Goal: Task Accomplishment & Management: Complete application form

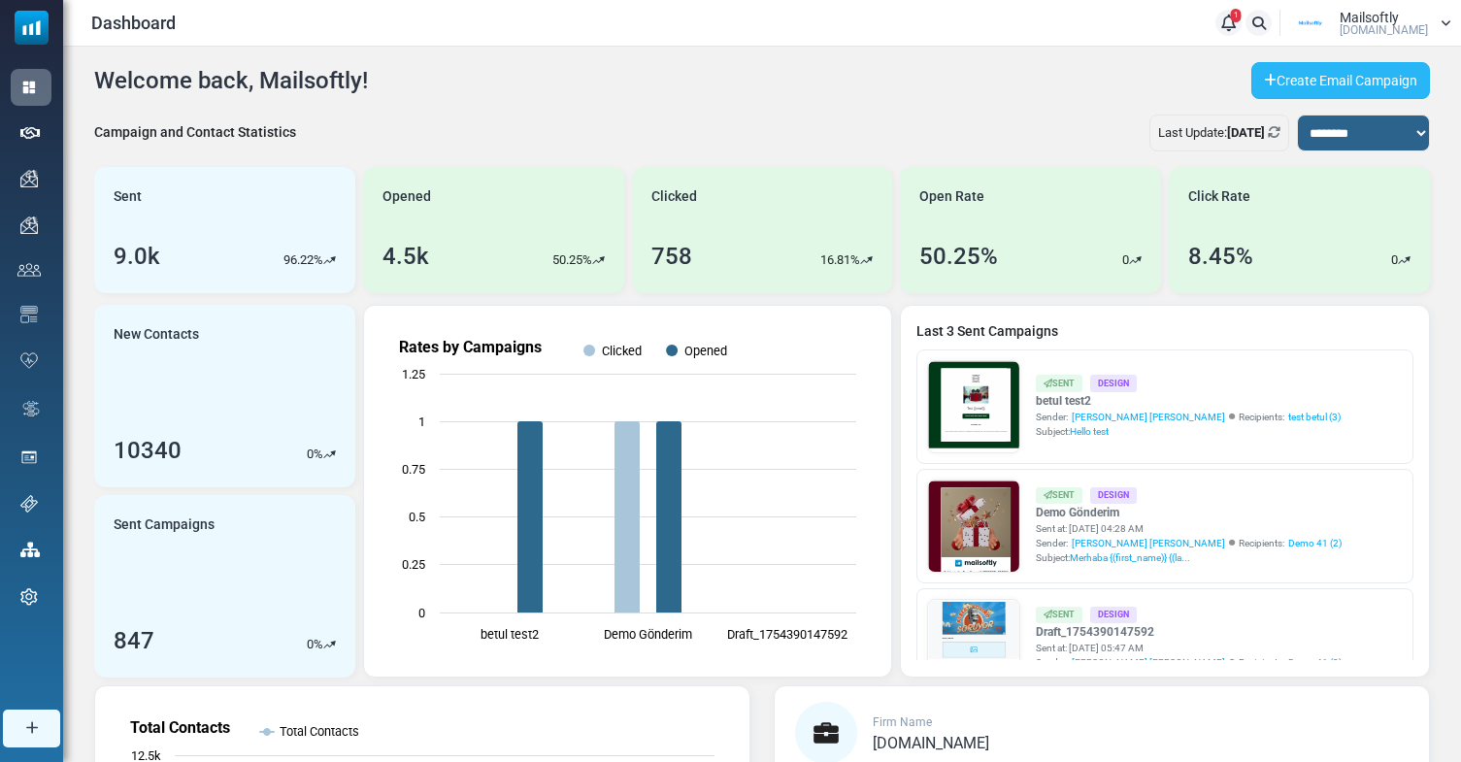
click at [1303, 85] on link "Create Email Campaign" at bounding box center [1340, 80] width 179 height 37
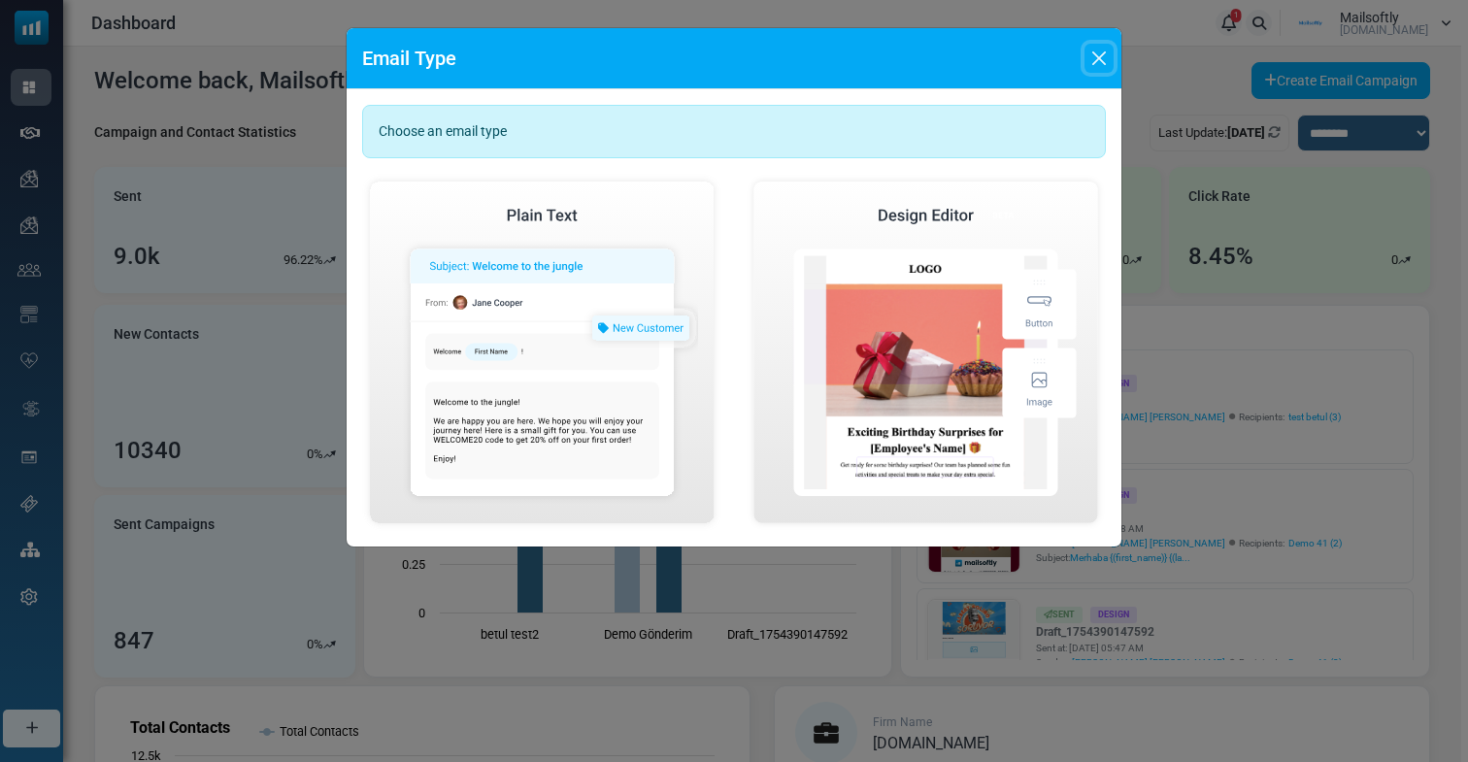
click at [1098, 56] on button "Close" at bounding box center [1098, 58] width 29 height 29
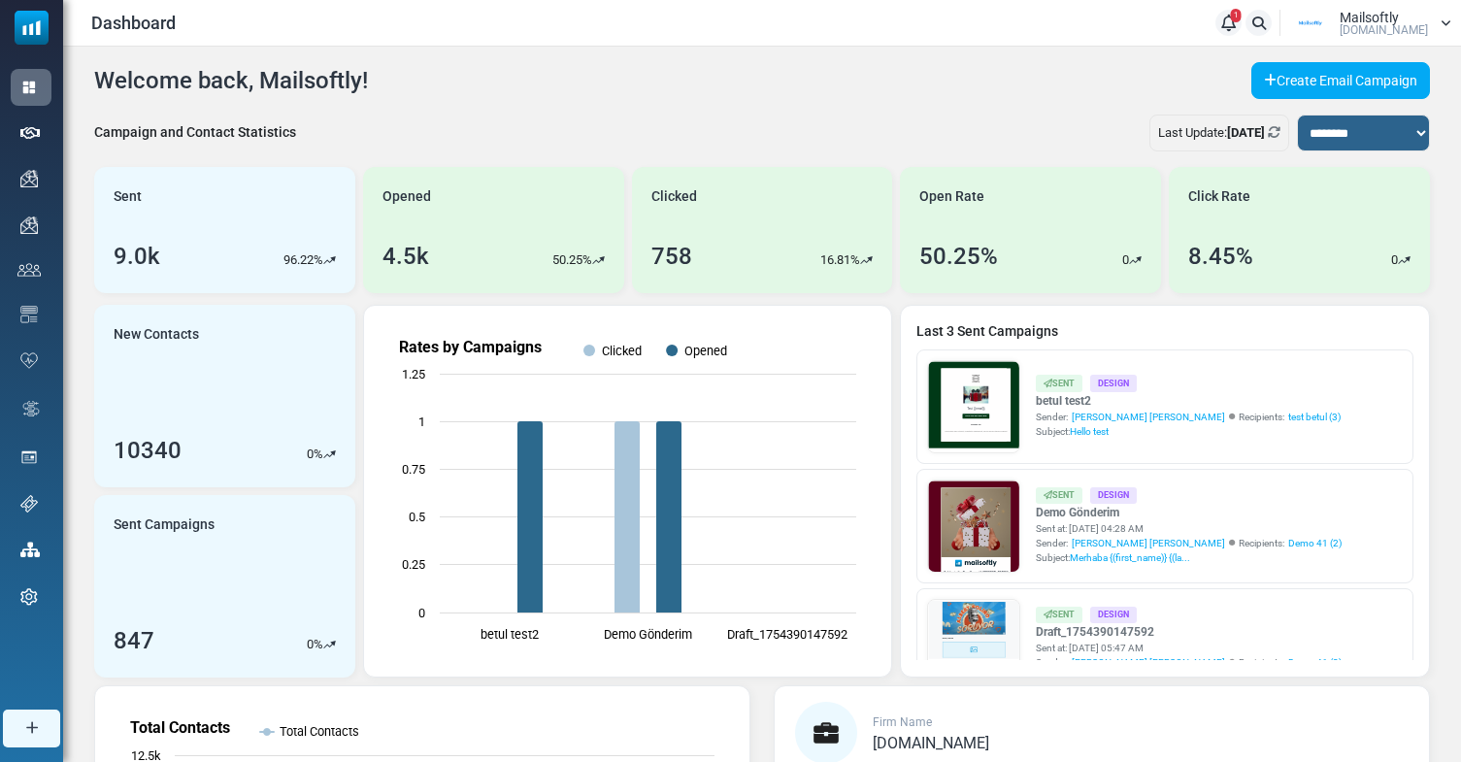
click at [280, 125] on div "Campaign and Contact Statistics" at bounding box center [195, 132] width 202 height 20
copy div "Campaign and Contact Statistics"
click at [595, 134] on div "**********" at bounding box center [762, 141] width 1336 height 52
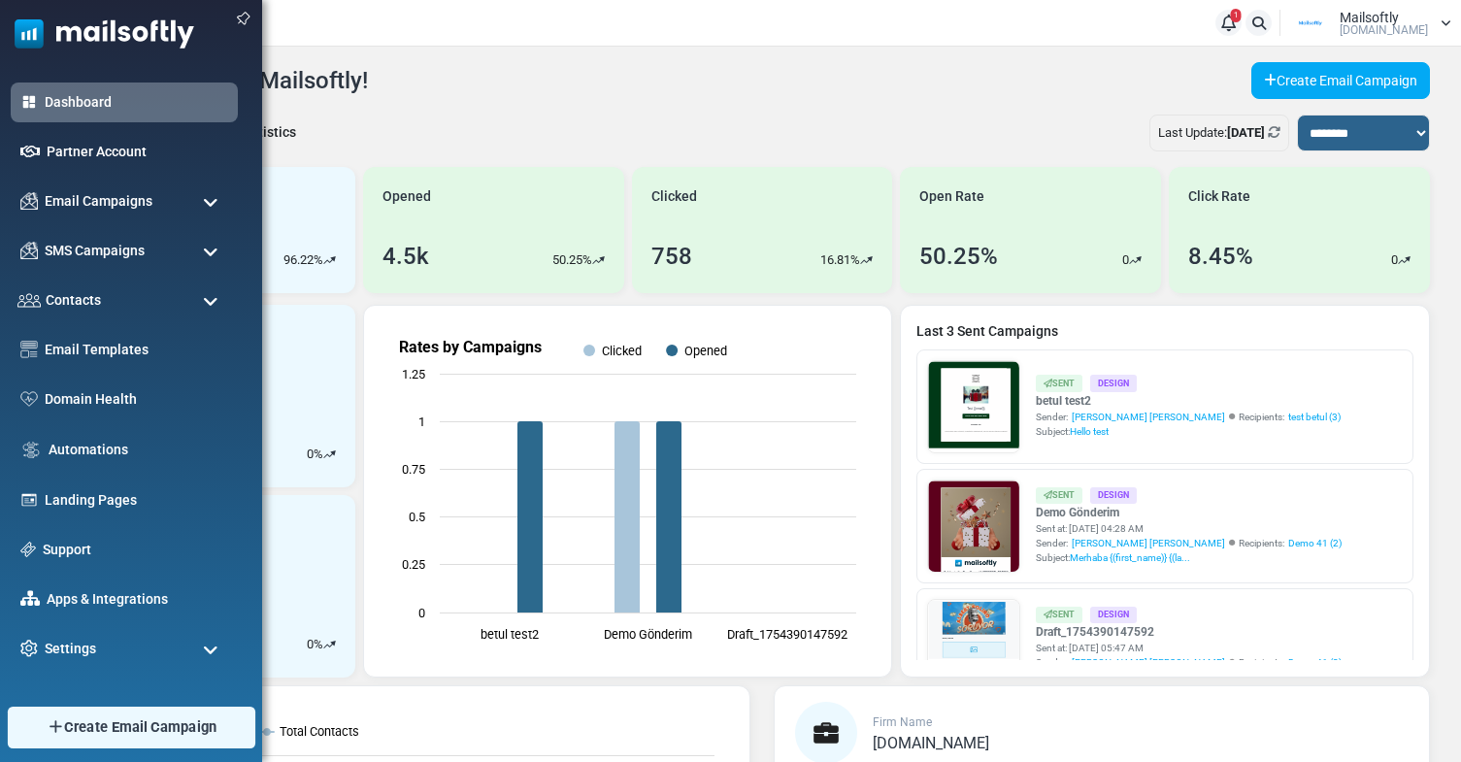
click at [102, 717] on span "Create Email Campaign" at bounding box center [140, 726] width 153 height 21
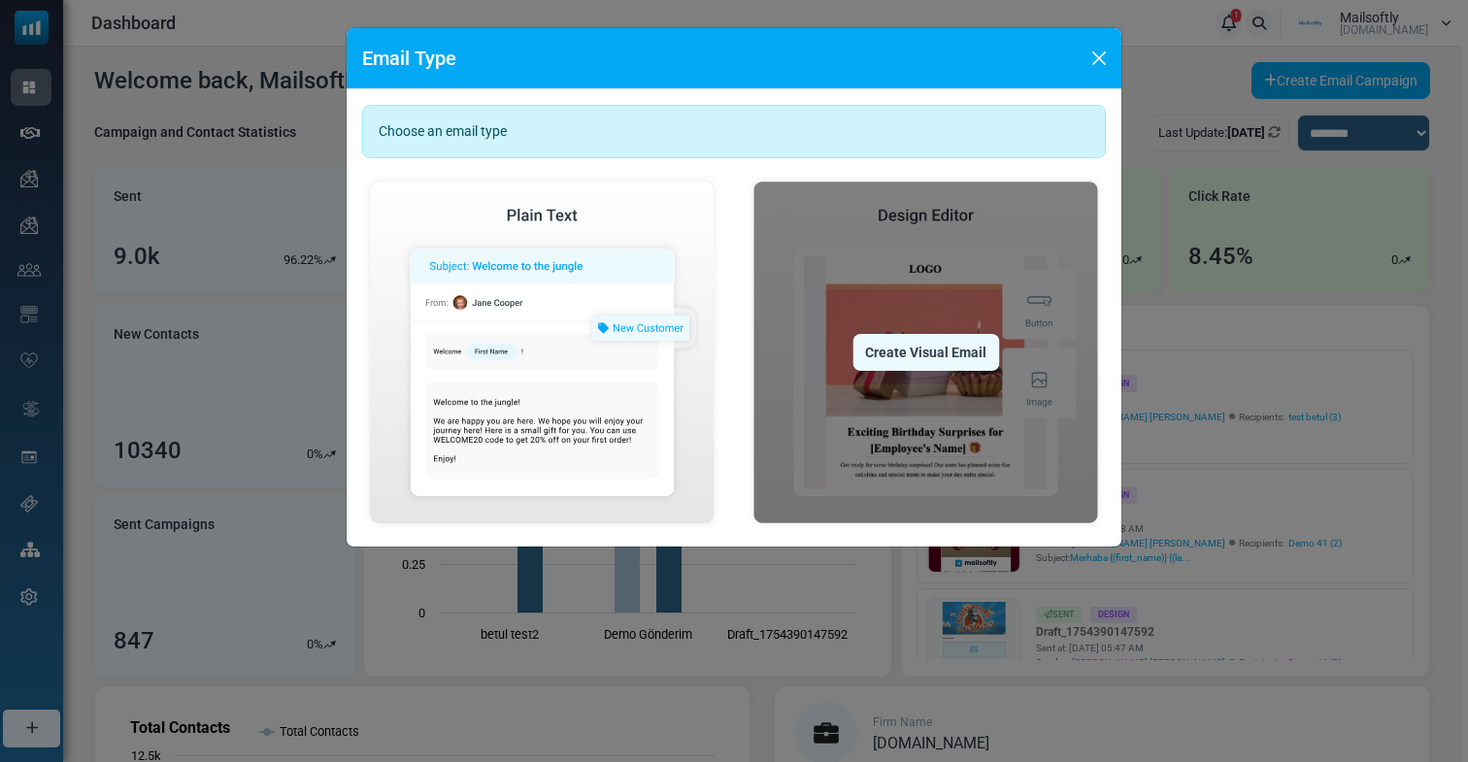
click at [919, 337] on div "Create Visual Email" at bounding box center [925, 352] width 147 height 37
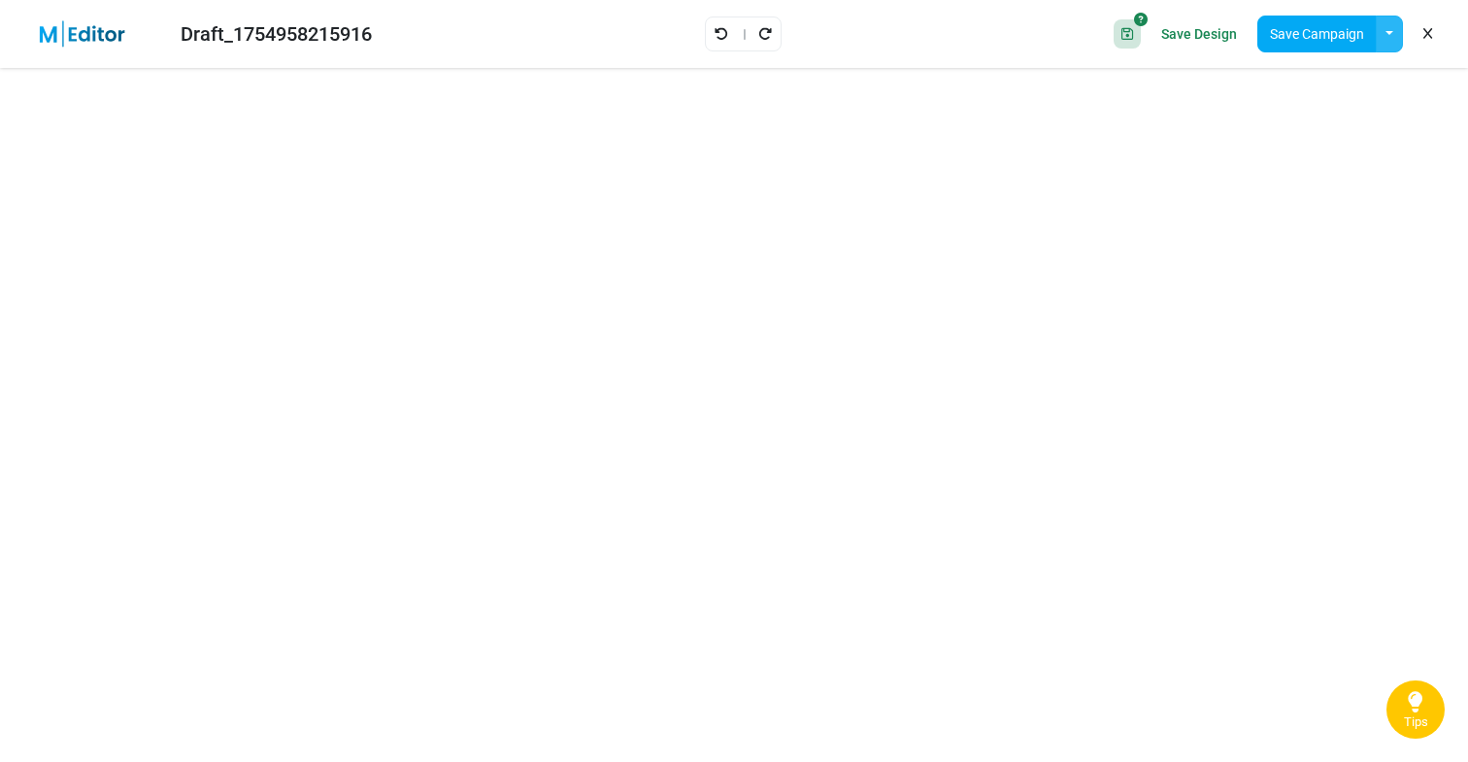
click at [1388, 38] on button "button" at bounding box center [1389, 34] width 27 height 37
click at [1303, 130] on link "Insert Template" at bounding box center [1309, 130] width 165 height 35
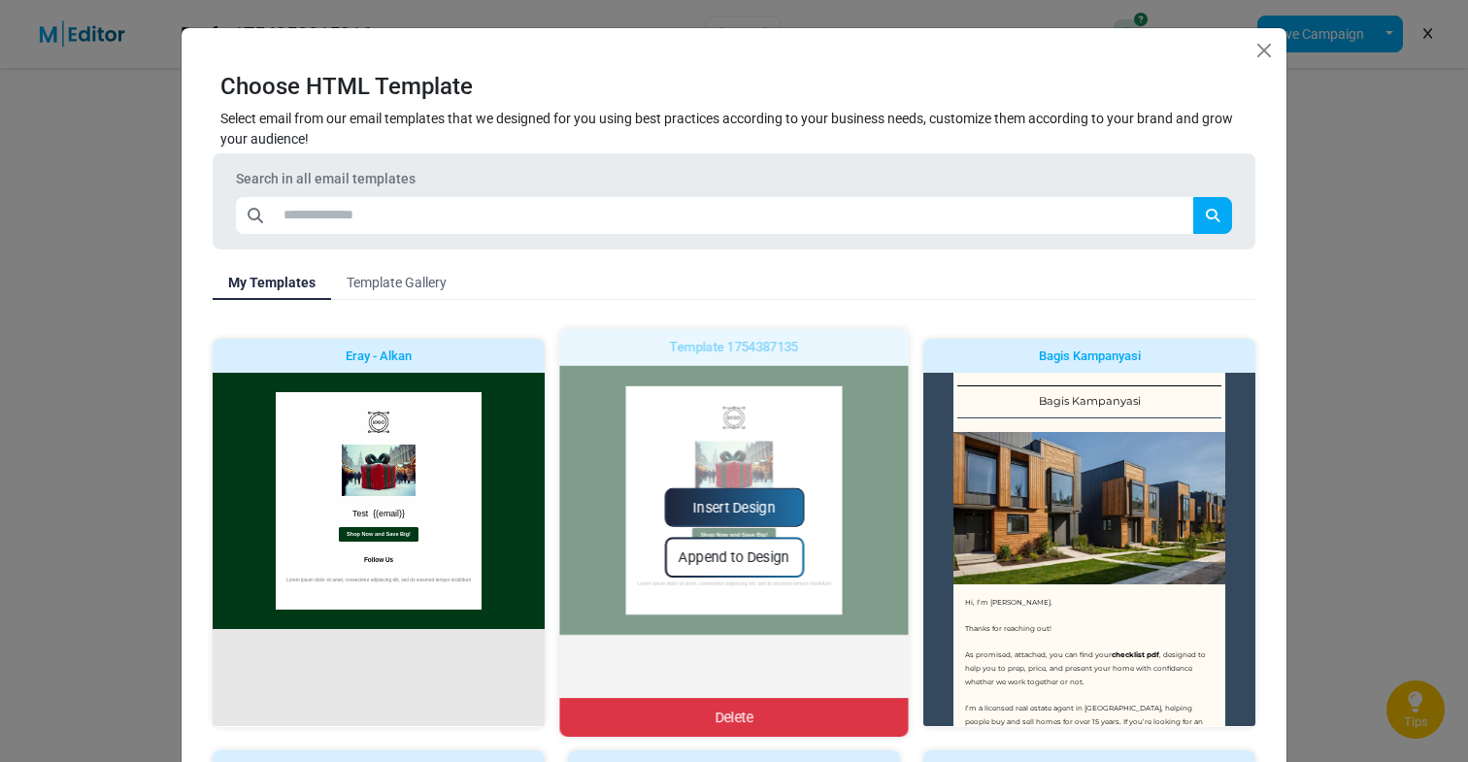
click at [743, 499] on link "Insert Design" at bounding box center [734, 507] width 140 height 39
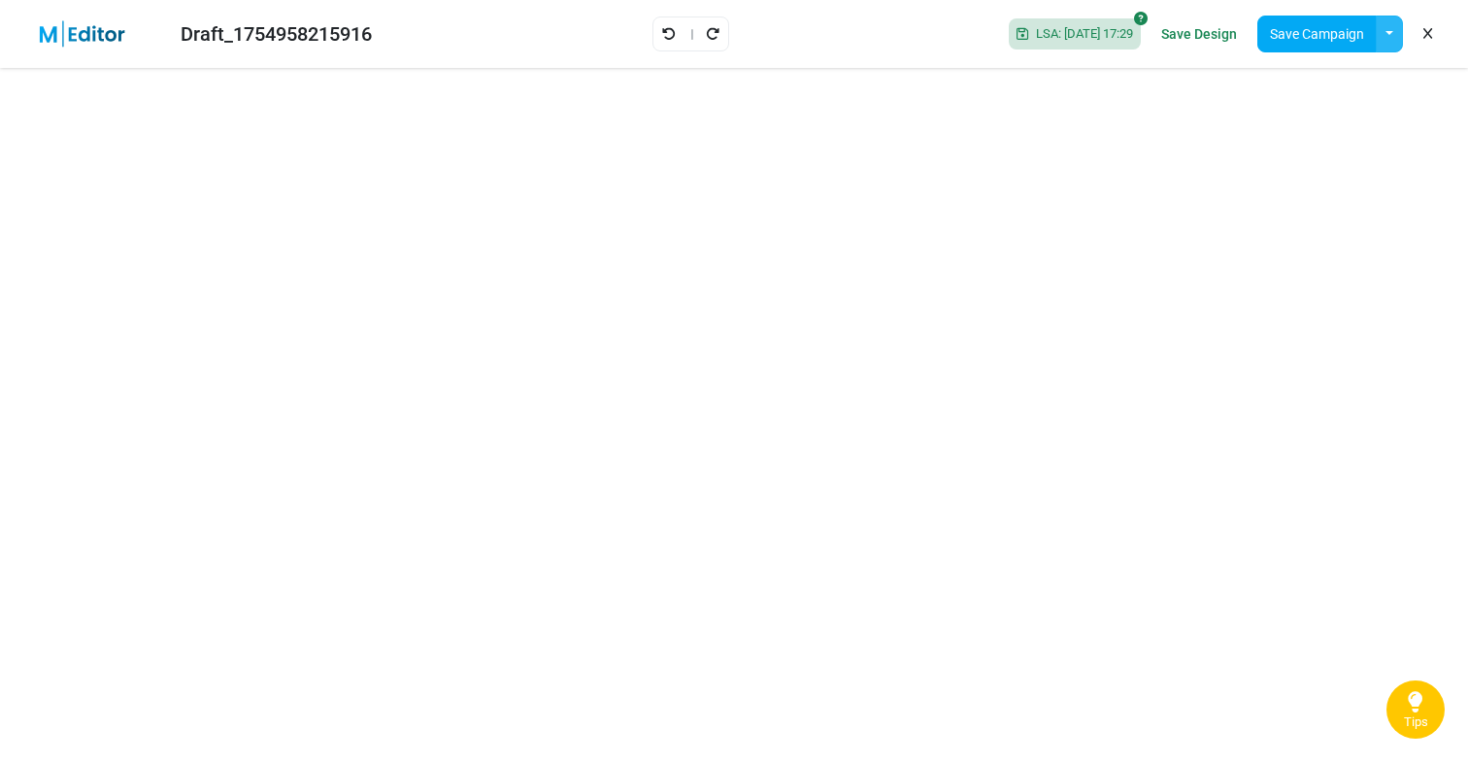
click at [1382, 40] on button "button" at bounding box center [1389, 34] width 27 height 37
click at [1286, 128] on link "Insert Template" at bounding box center [1309, 130] width 165 height 35
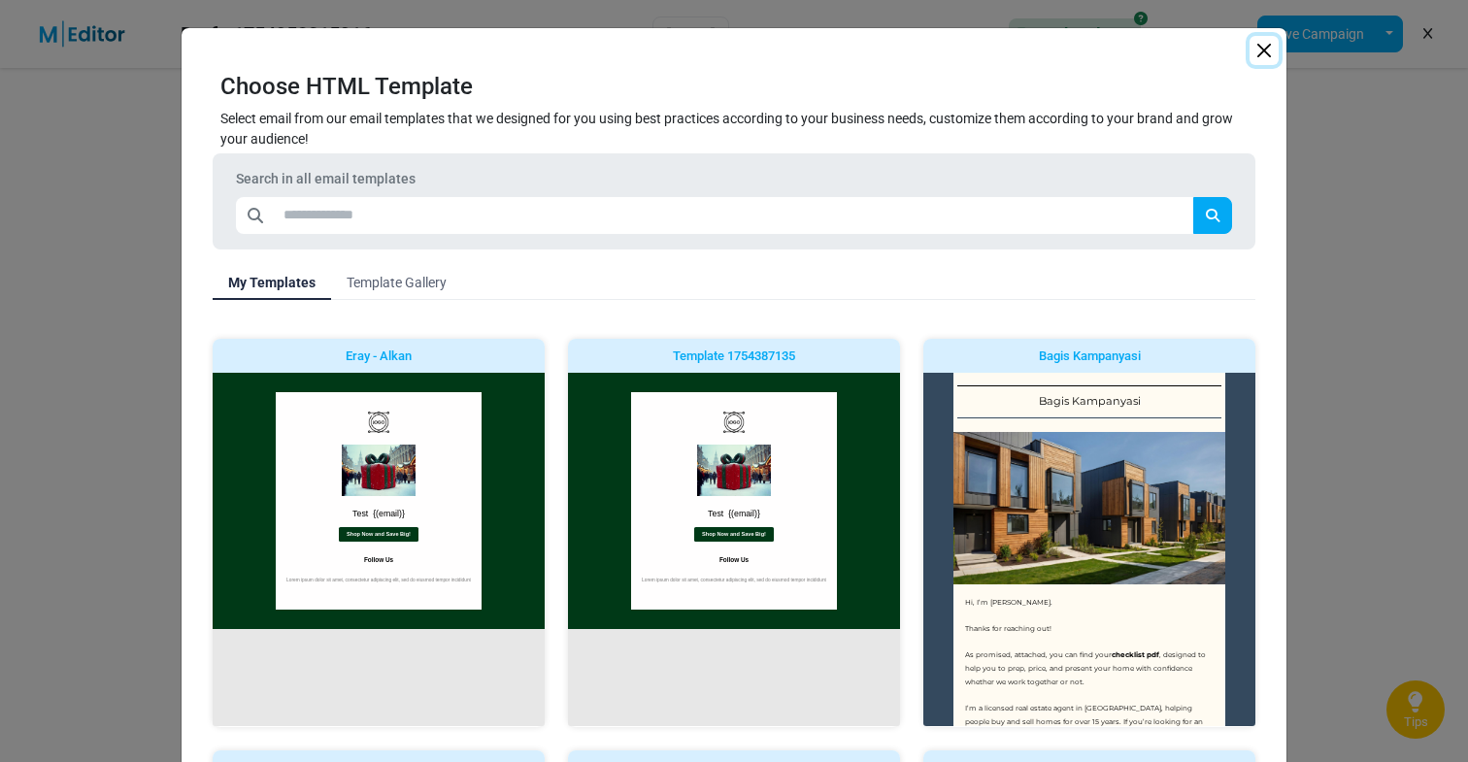
click at [1263, 49] on button "Close" at bounding box center [1263, 50] width 29 height 29
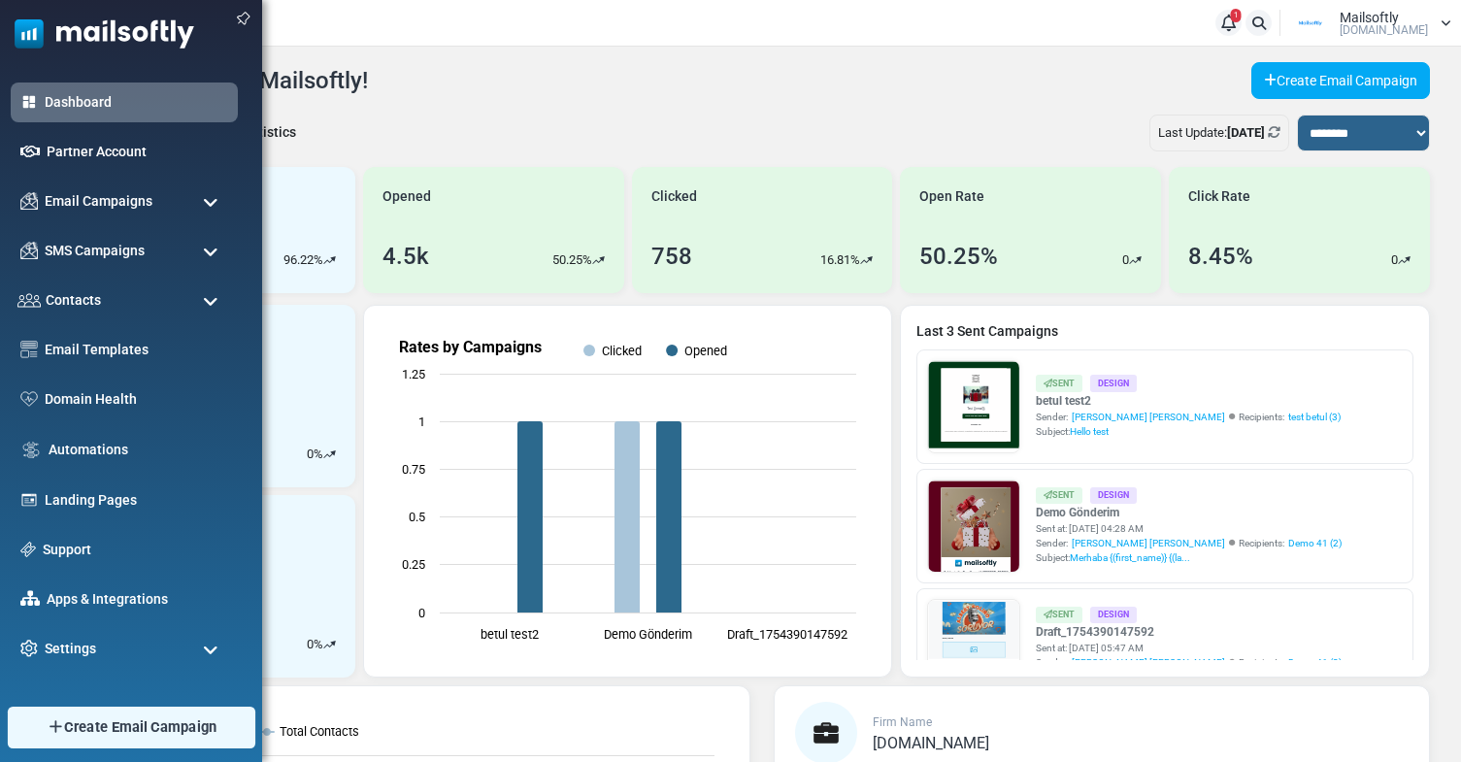
click at [100, 736] on span "Create Email Campaign" at bounding box center [140, 726] width 153 height 21
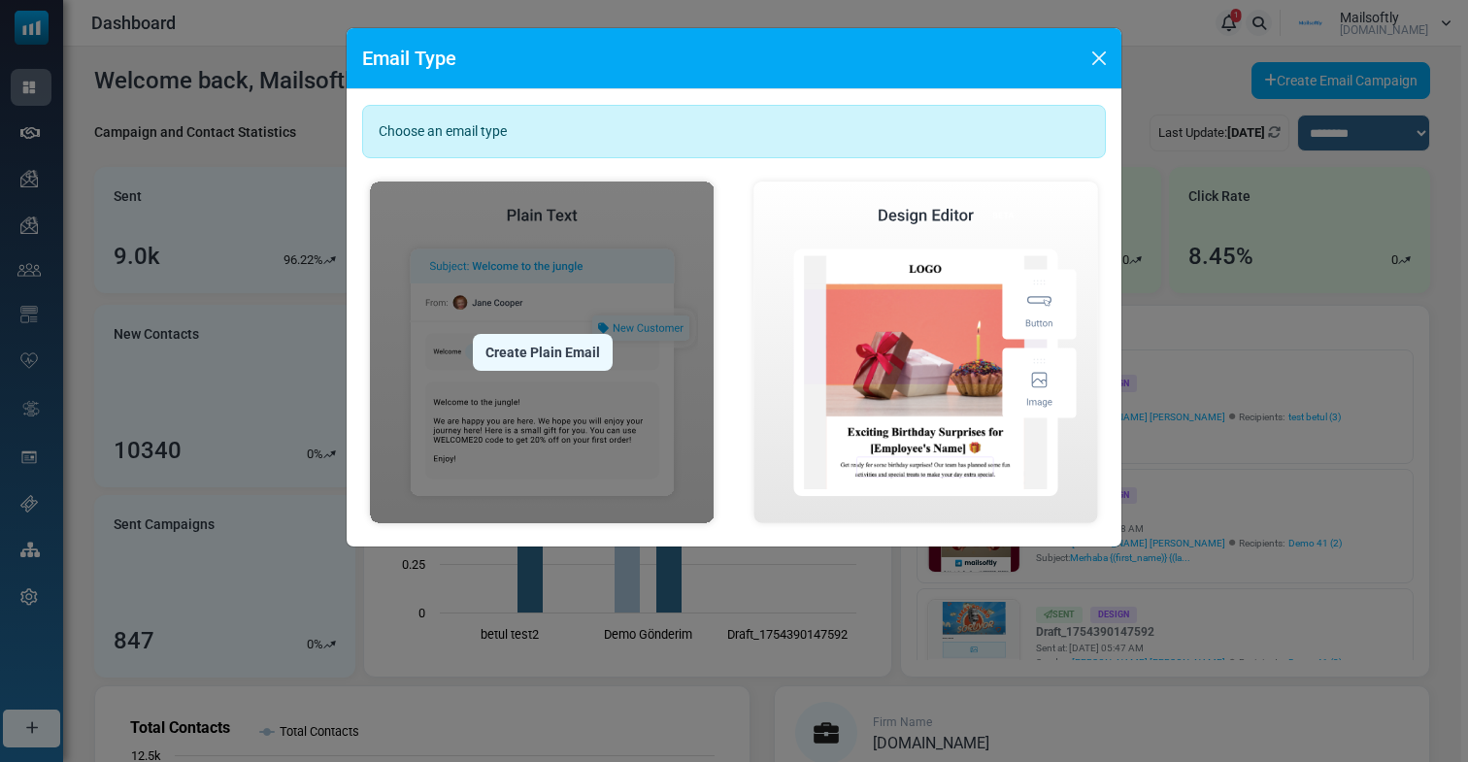
click at [534, 353] on div "Create Plain Email" at bounding box center [543, 352] width 140 height 37
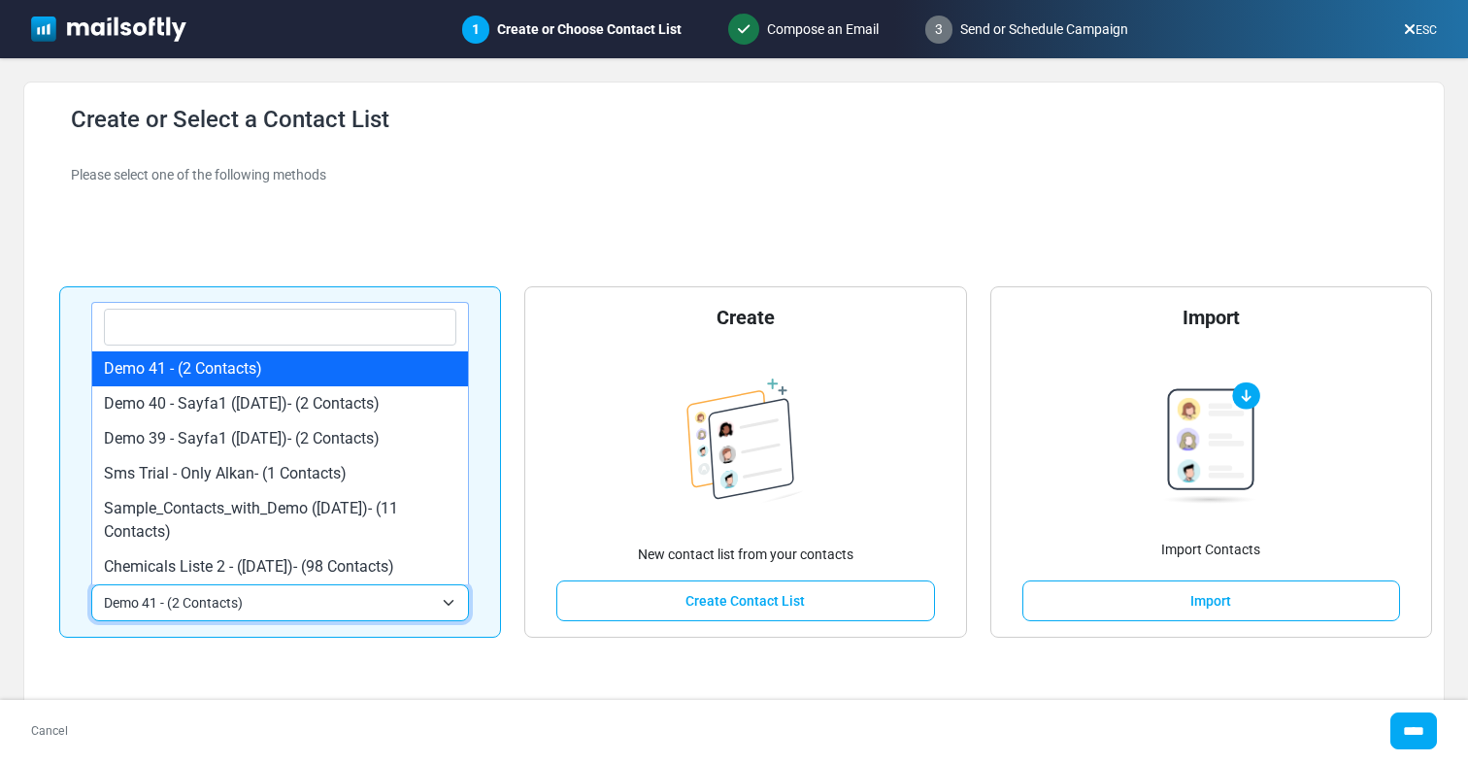
click at [373, 611] on span "Demo 41 - (2 Contacts)" at bounding box center [268, 602] width 329 height 23
click at [644, 197] on div "**********" at bounding box center [734, 411] width 1373 height 610
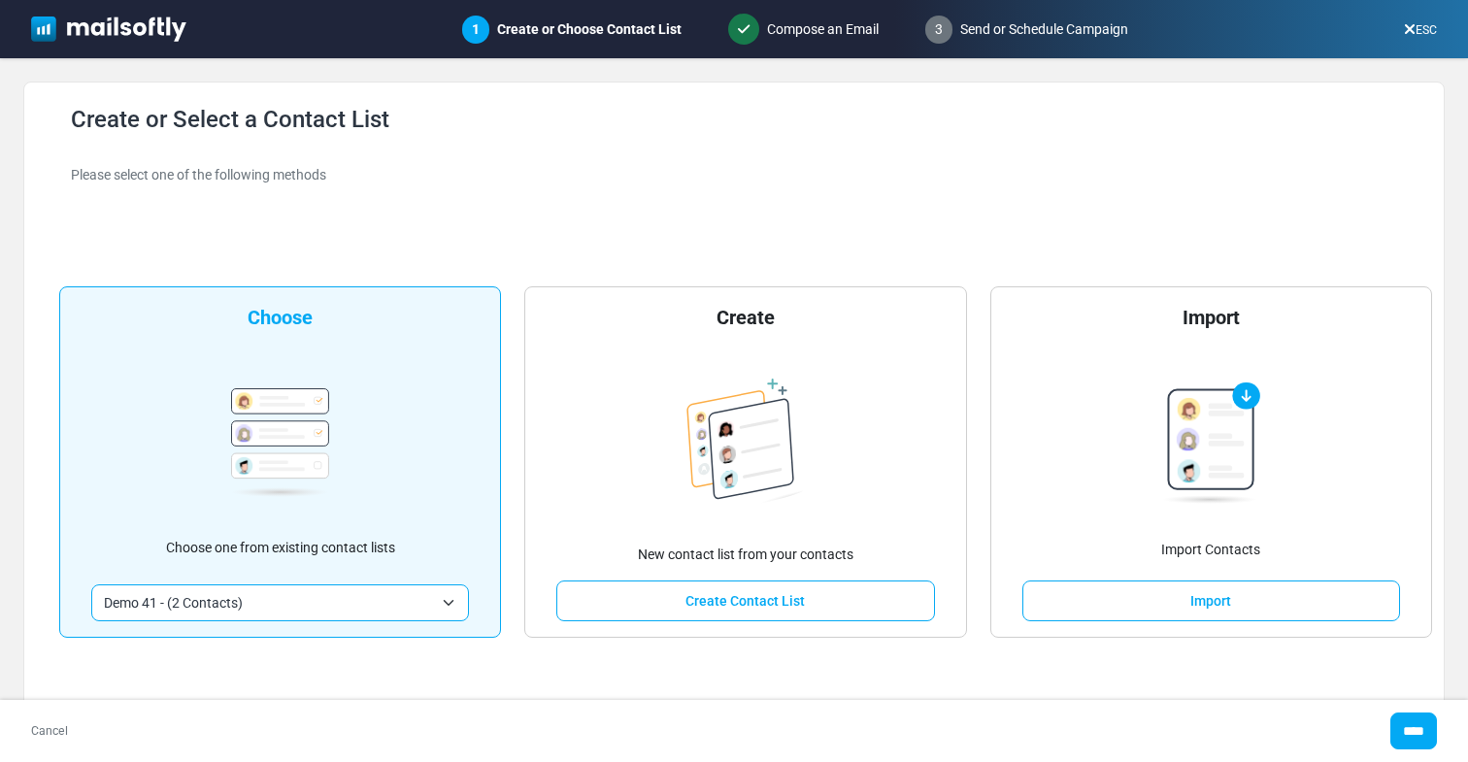
click at [352, 597] on span "Demo 41 - (2 Contacts)" at bounding box center [268, 602] width 329 height 23
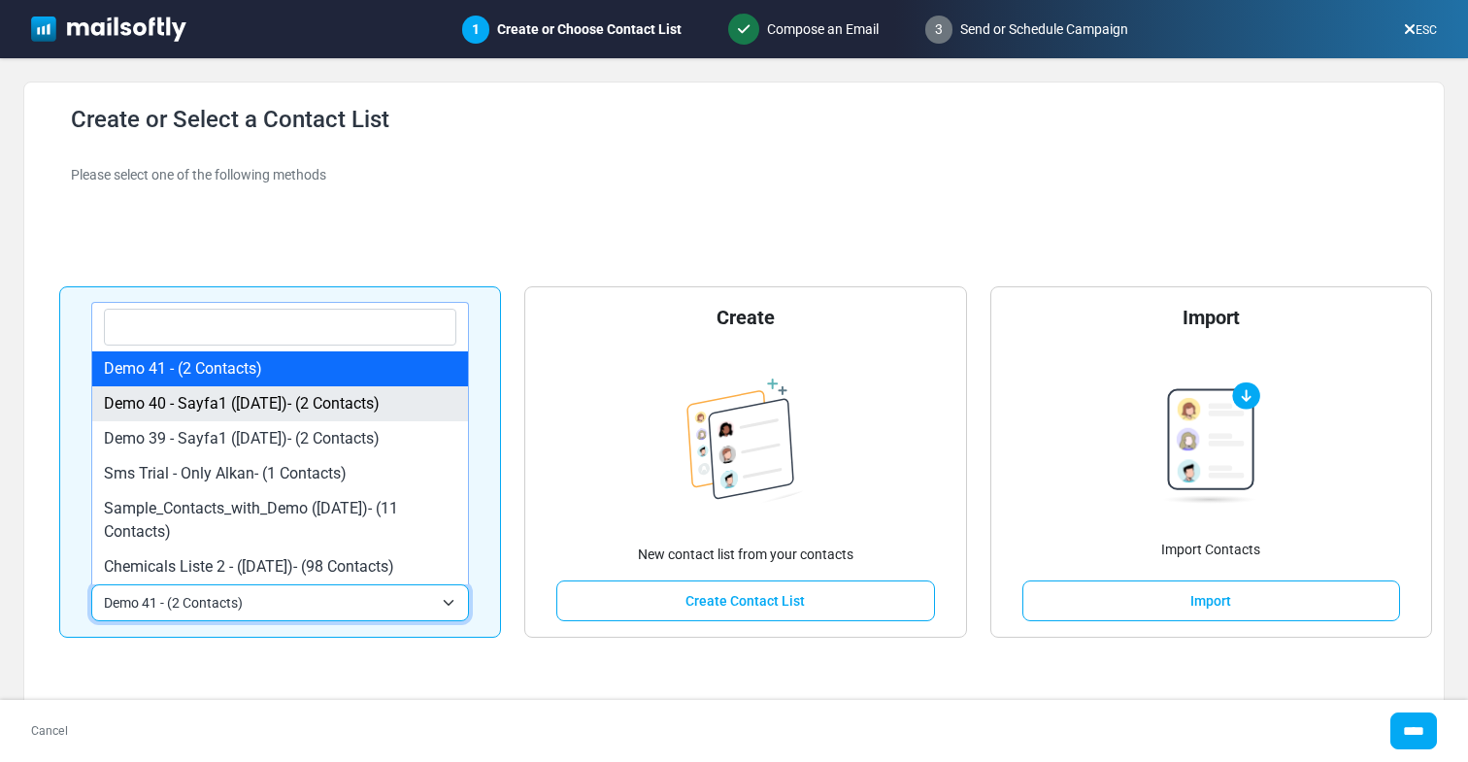
select select "*****"
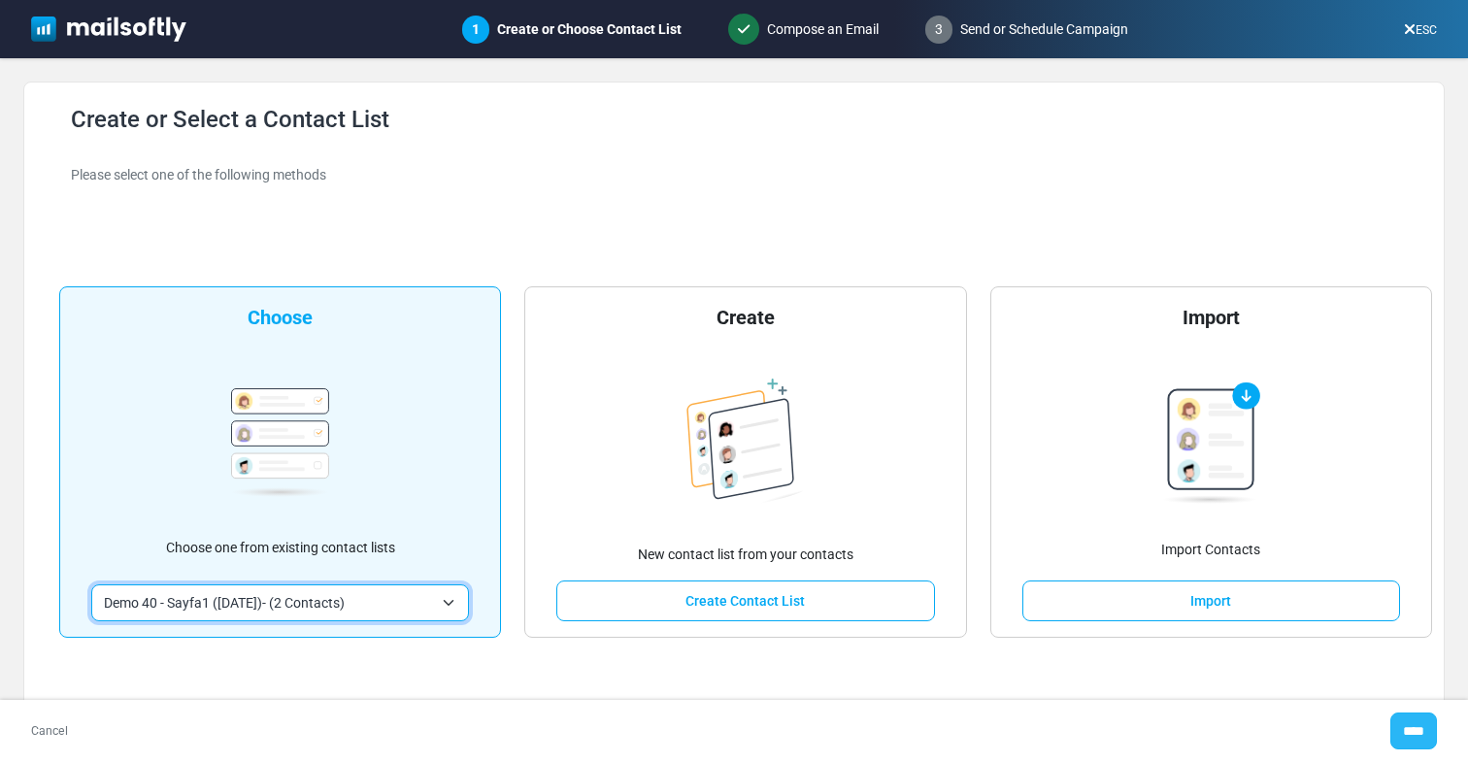
click at [1415, 731] on input "****" at bounding box center [1413, 731] width 47 height 37
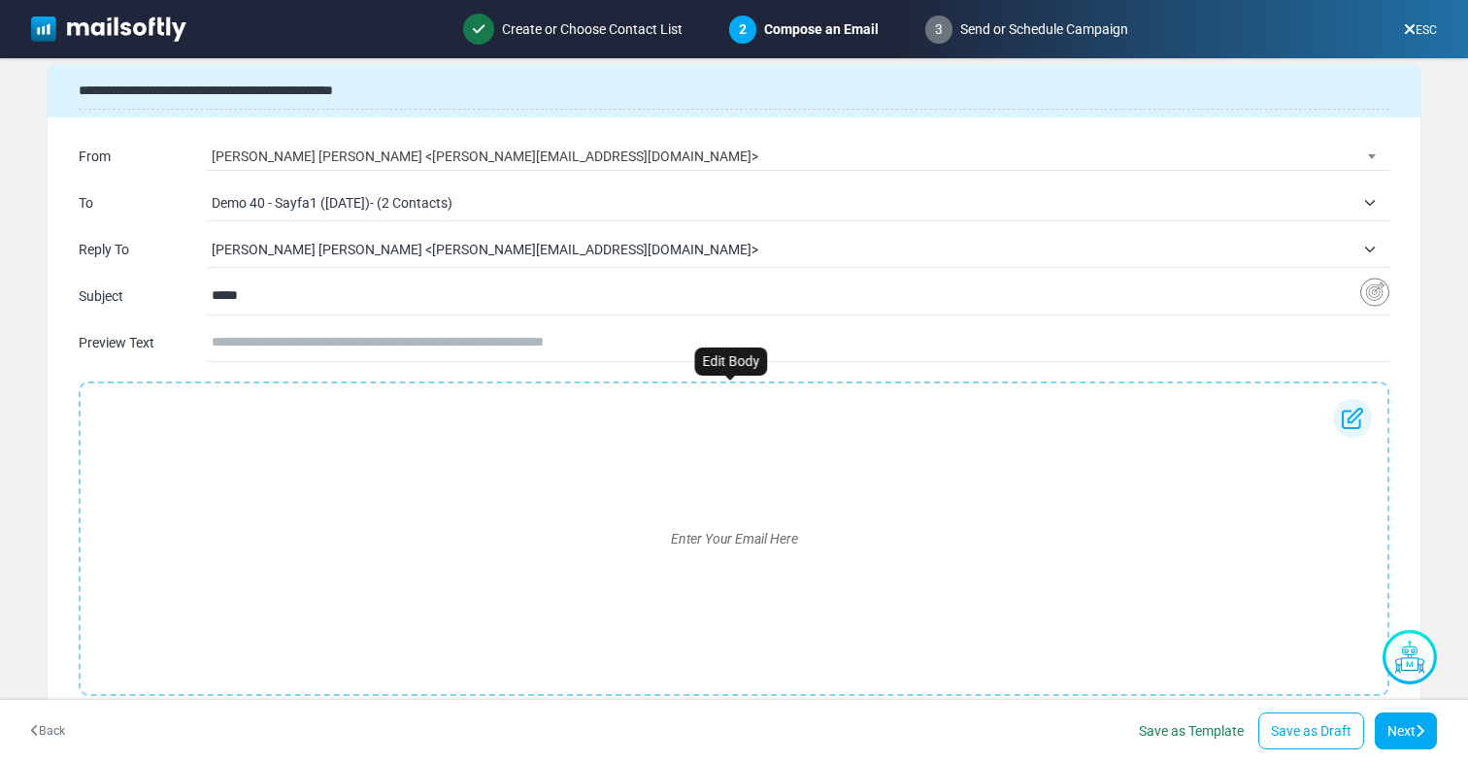
scroll to position [60, 0]
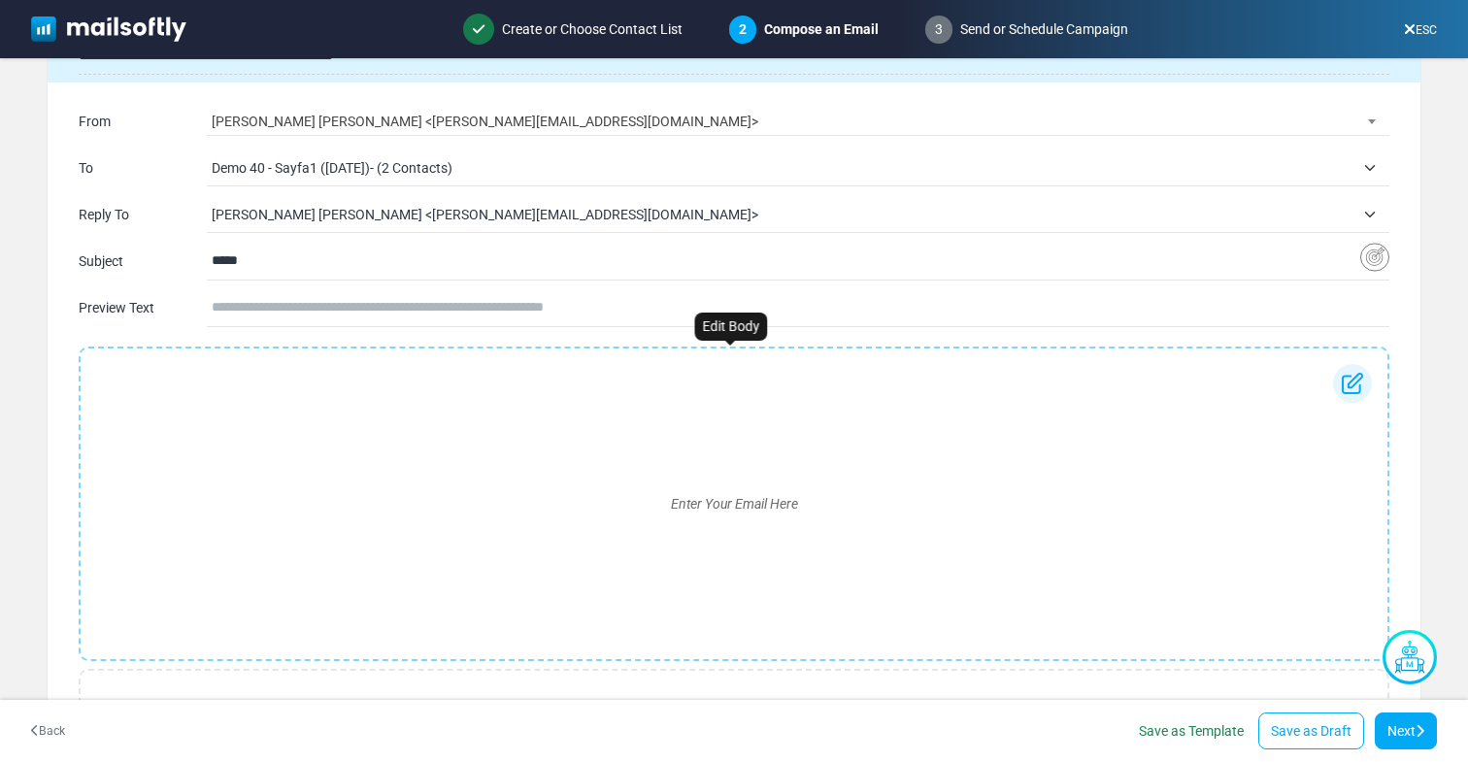
click at [425, 498] on div "Enter Your Email Here" at bounding box center [734, 504] width 1276 height 280
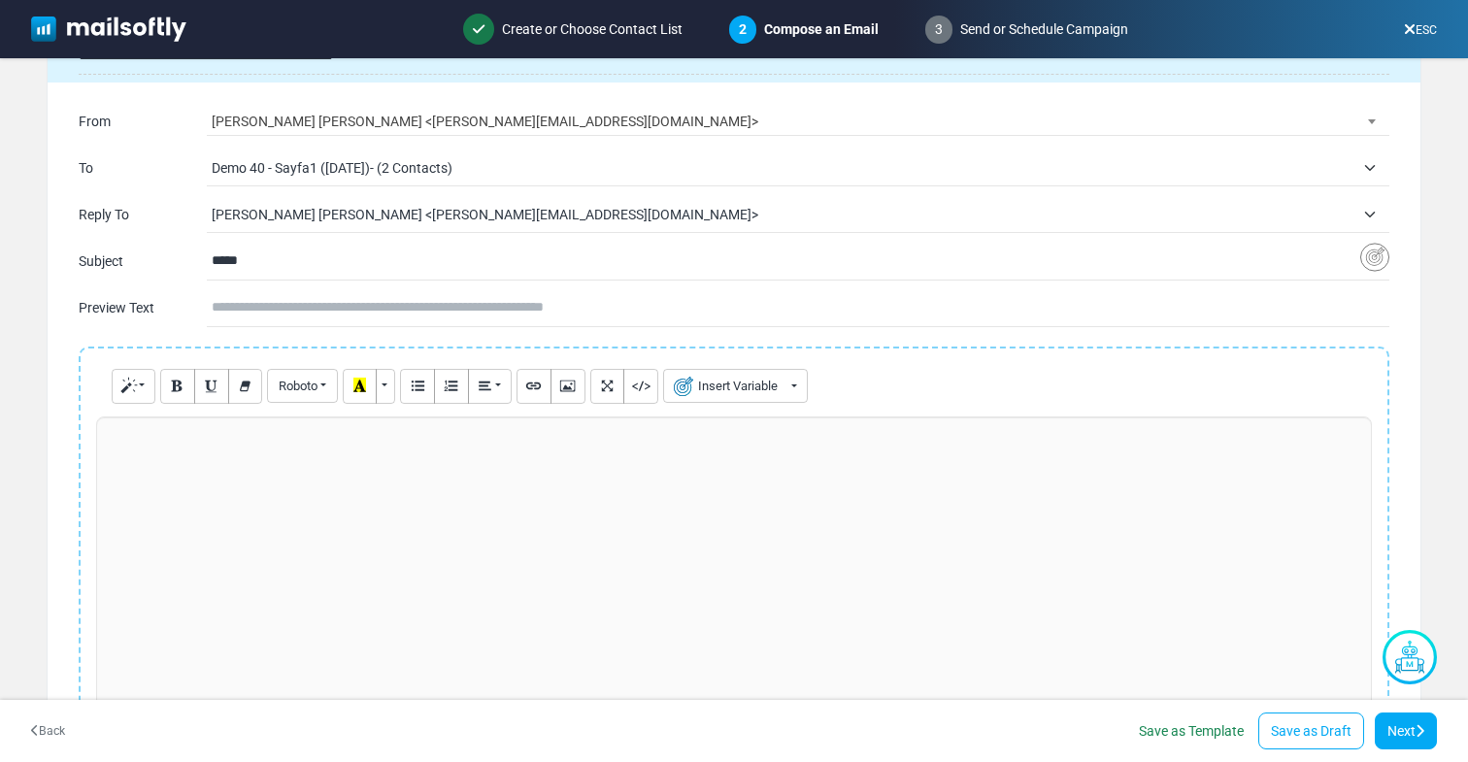
scroll to position [83, 0]
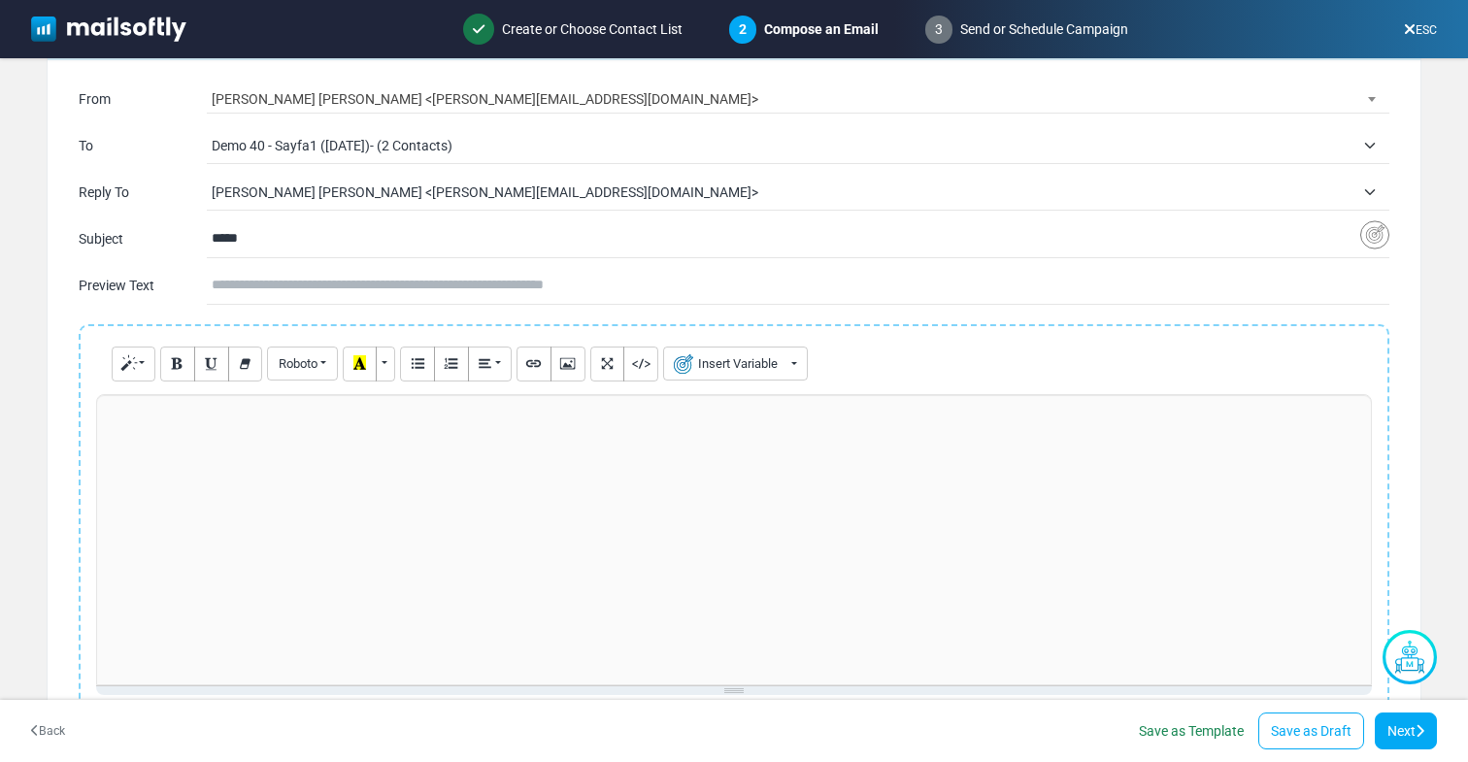
click at [355, 460] on div at bounding box center [734, 539] width 1276 height 291
click at [739, 353] on button "Insert Variable" at bounding box center [735, 364] width 145 height 34
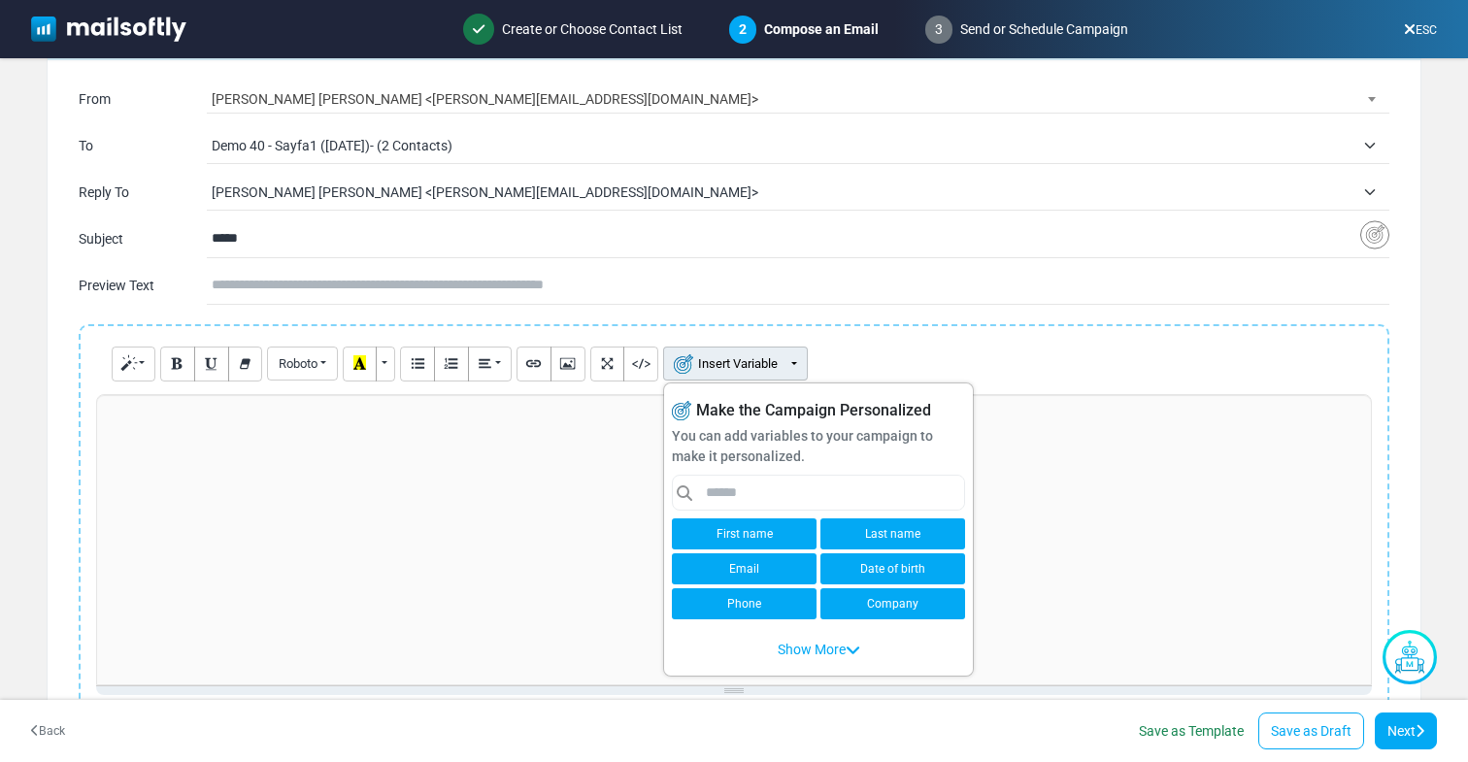
click at [822, 650] on link "Show More" at bounding box center [819, 649] width 108 height 37
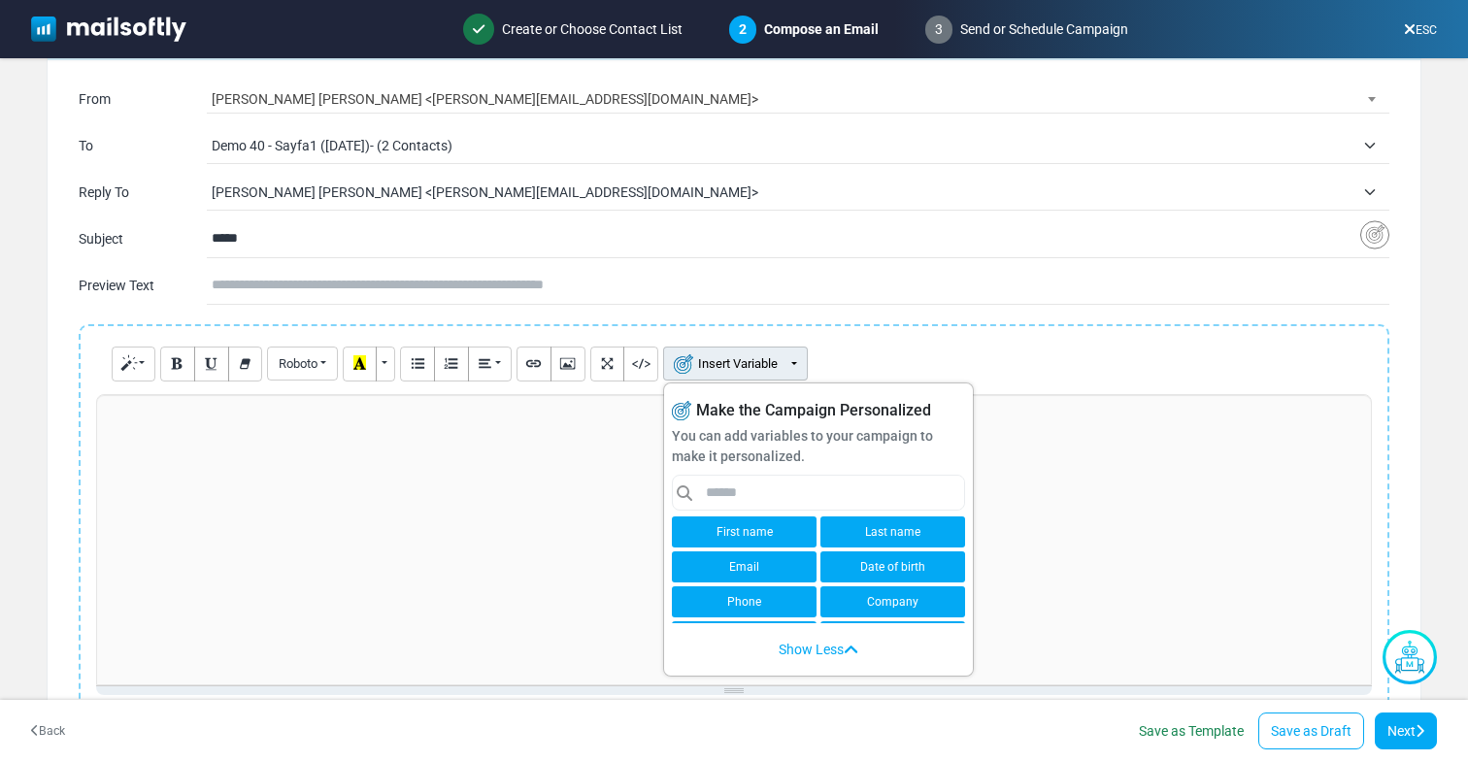
scroll to position [0, 0]
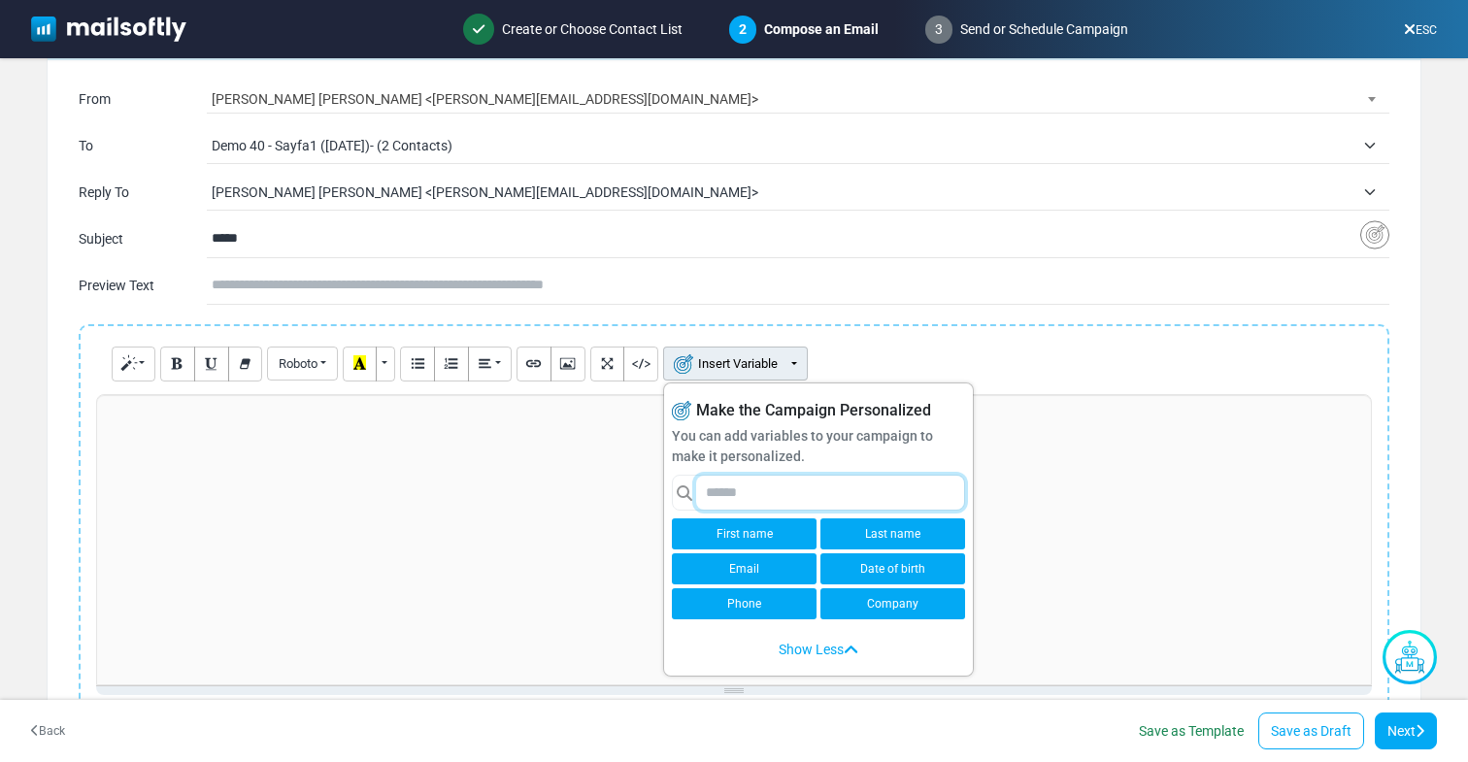
click at [782, 485] on input "text" at bounding box center [830, 493] width 268 height 34
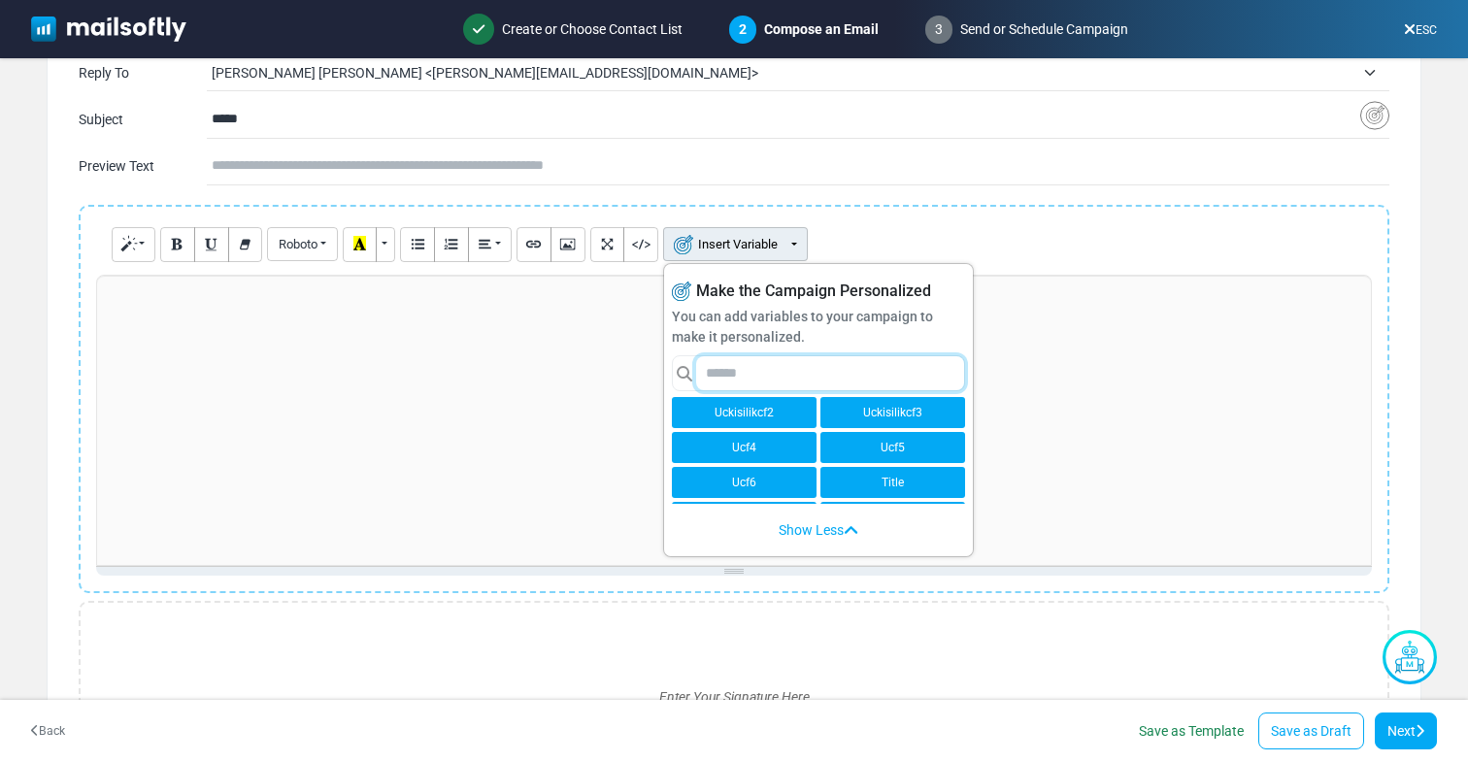
scroll to position [213, 0]
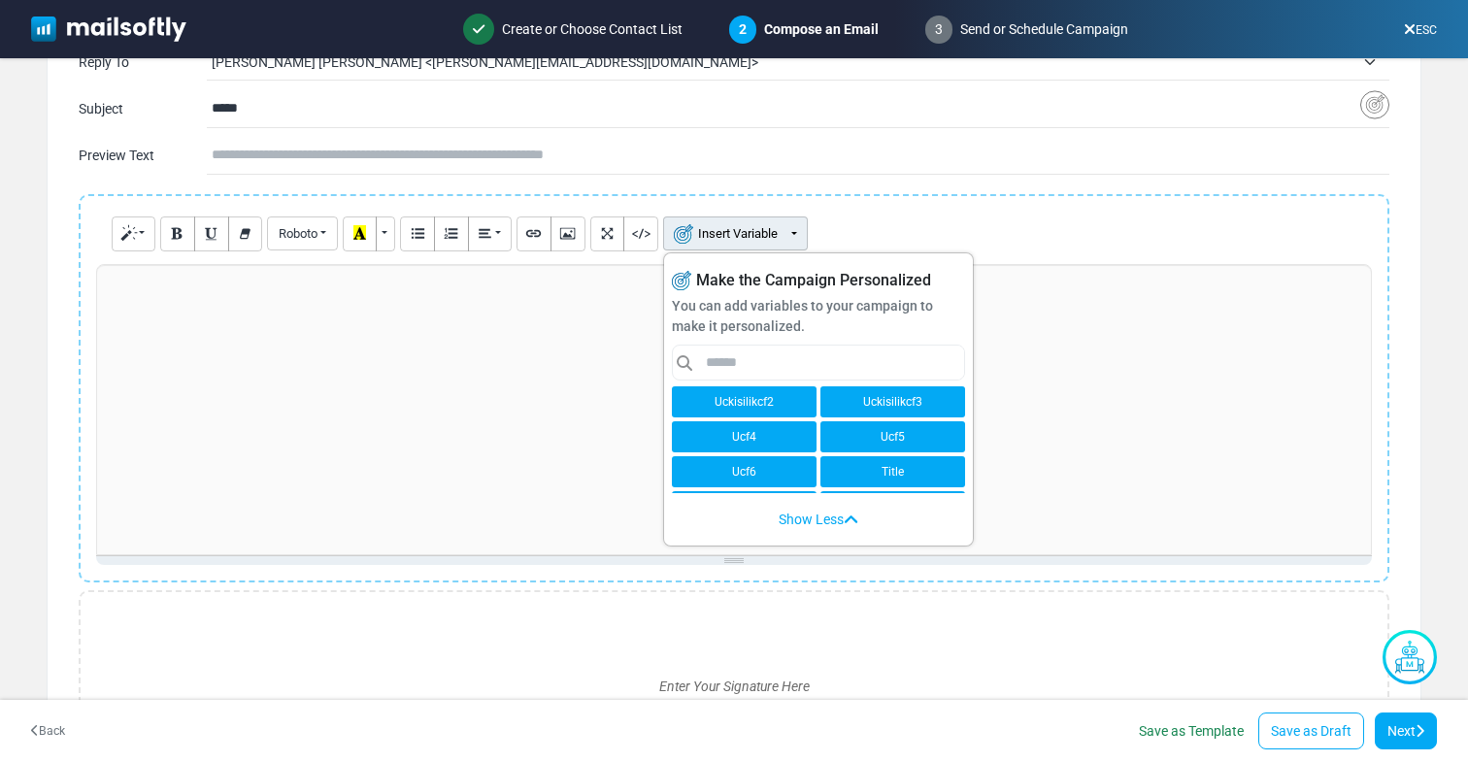
click at [22, 392] on form "**********" at bounding box center [734, 386] width 1468 height 657
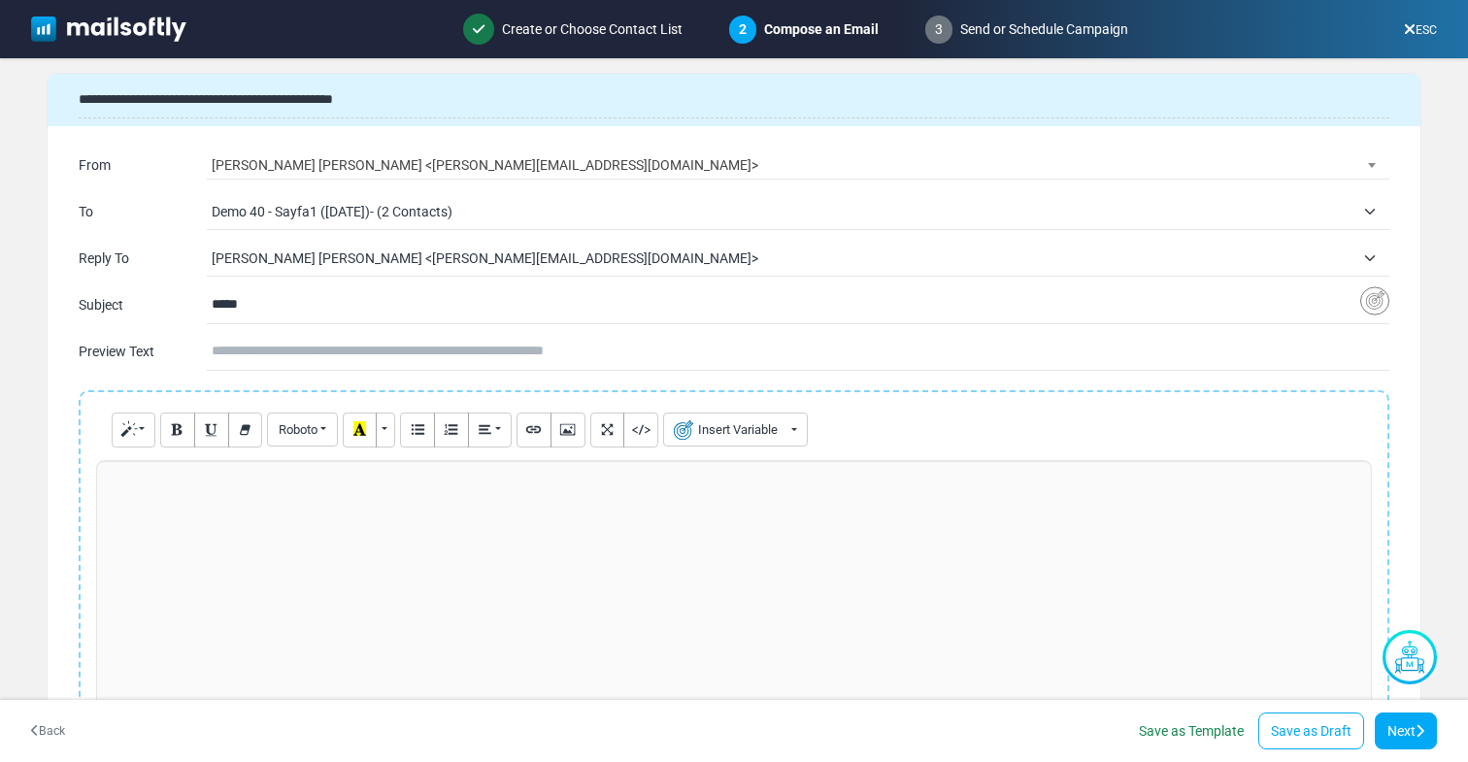
scroll to position [21, 0]
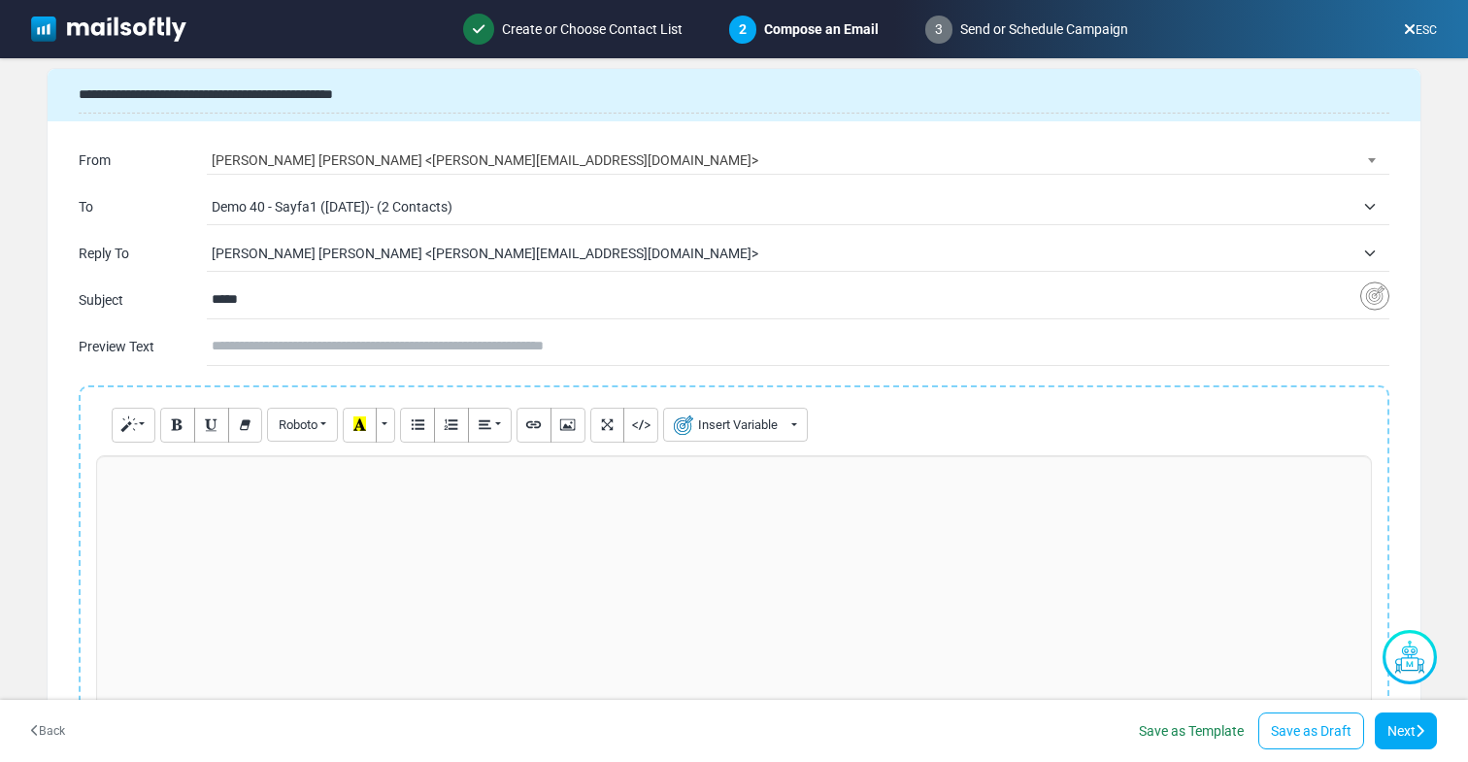
click at [437, 575] on div at bounding box center [734, 600] width 1276 height 291
click at [1405, 732] on link "Next" at bounding box center [1406, 731] width 62 height 37
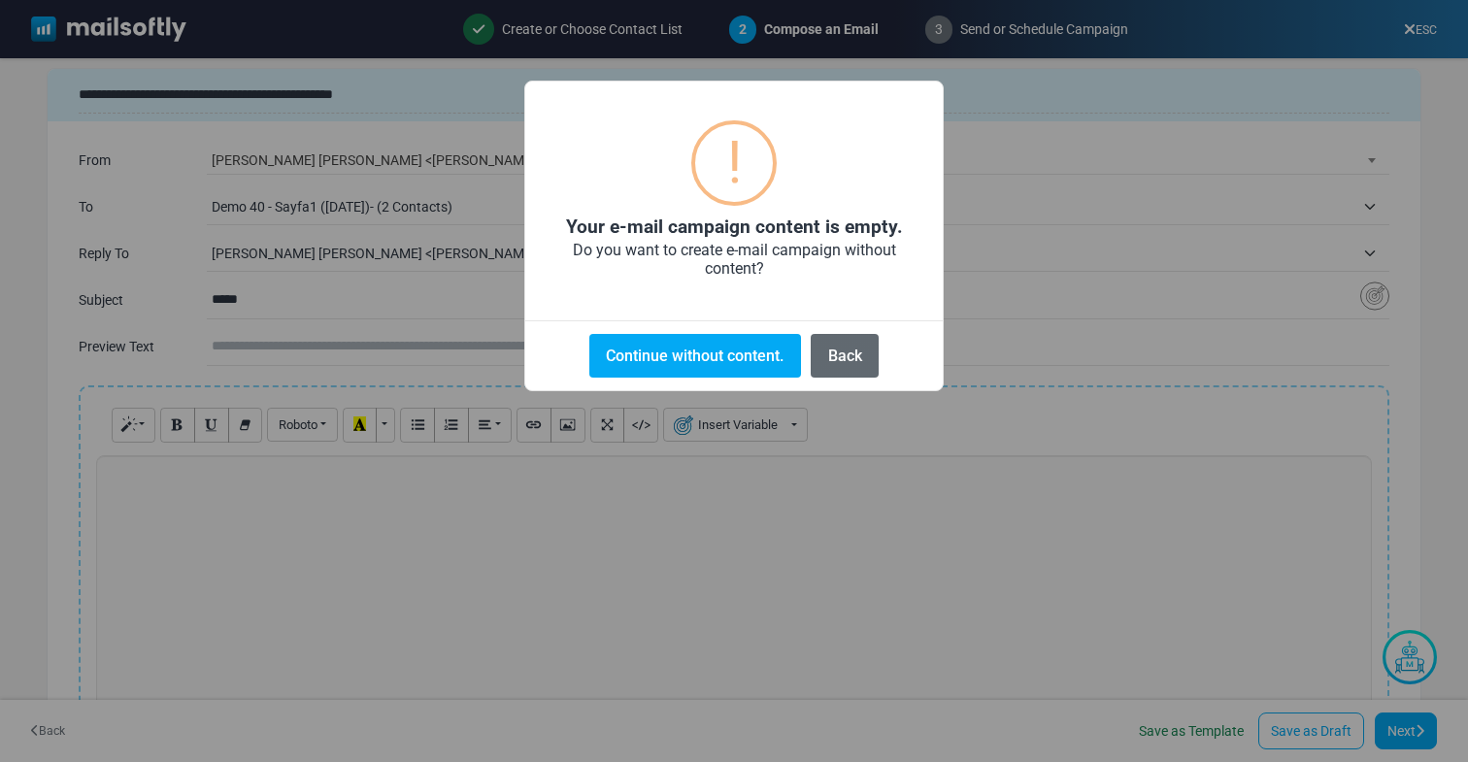
click at [844, 366] on button "Back" at bounding box center [845, 356] width 68 height 44
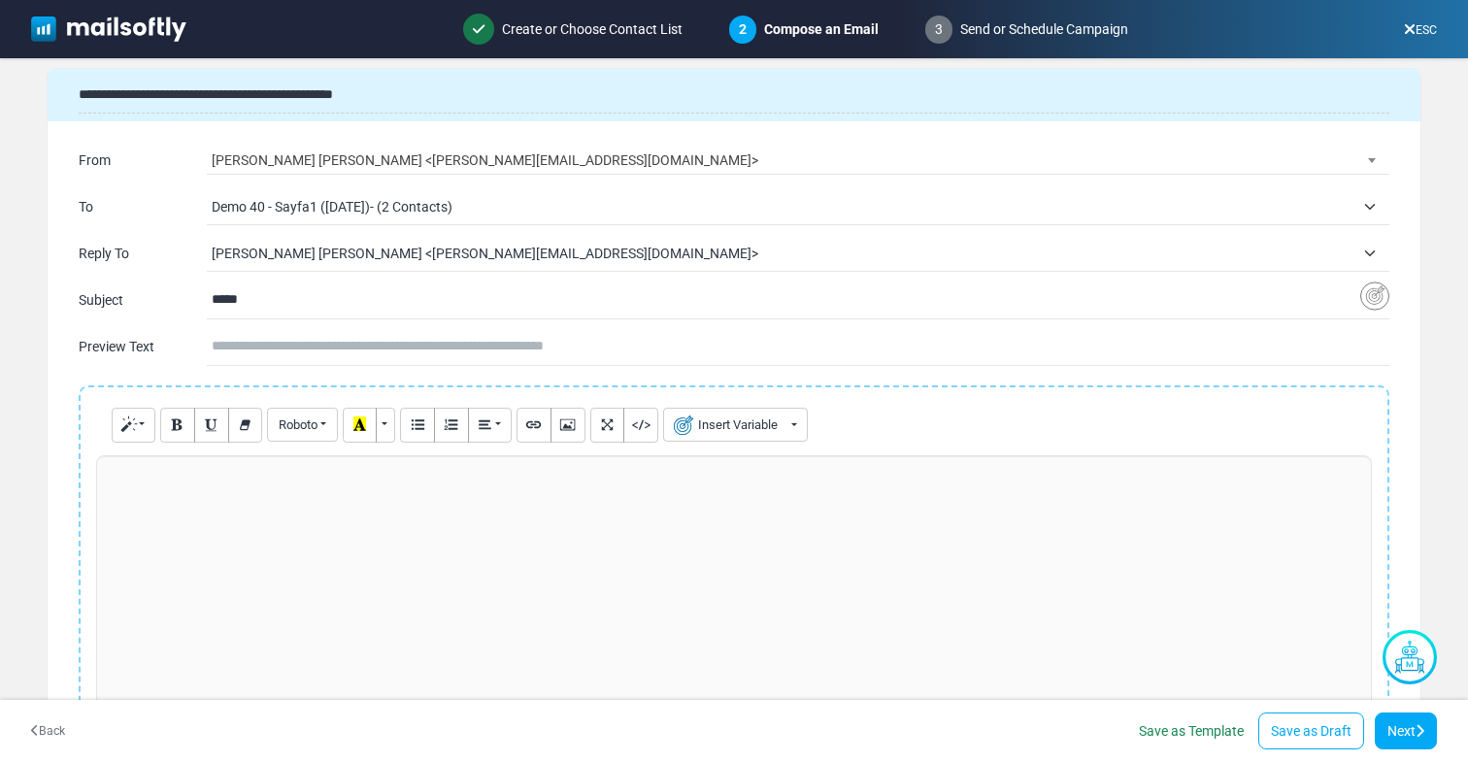
click at [264, 476] on p at bounding box center [734, 476] width 1254 height 20
click at [700, 420] on button "Insert Variable" at bounding box center [735, 425] width 145 height 34
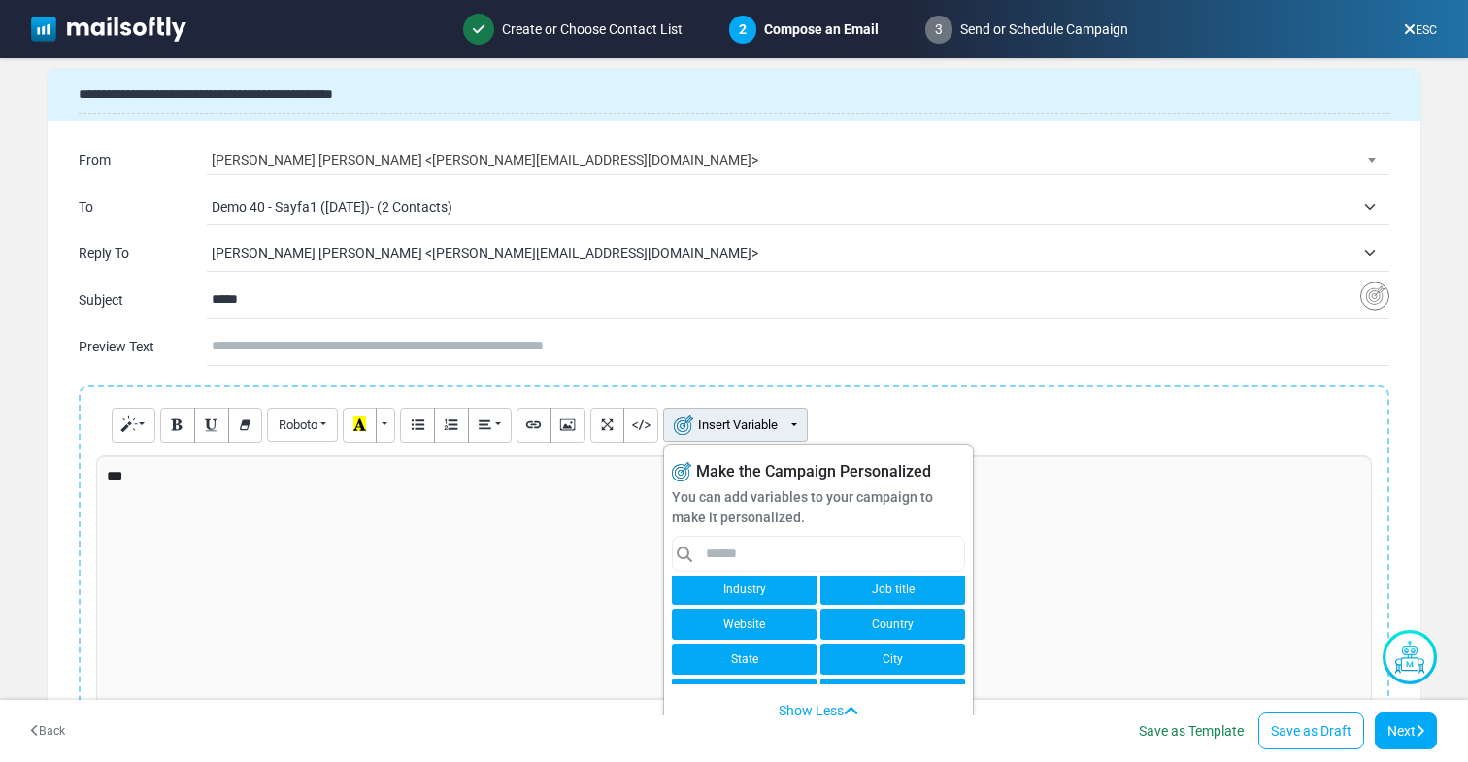
scroll to position [0, 0]
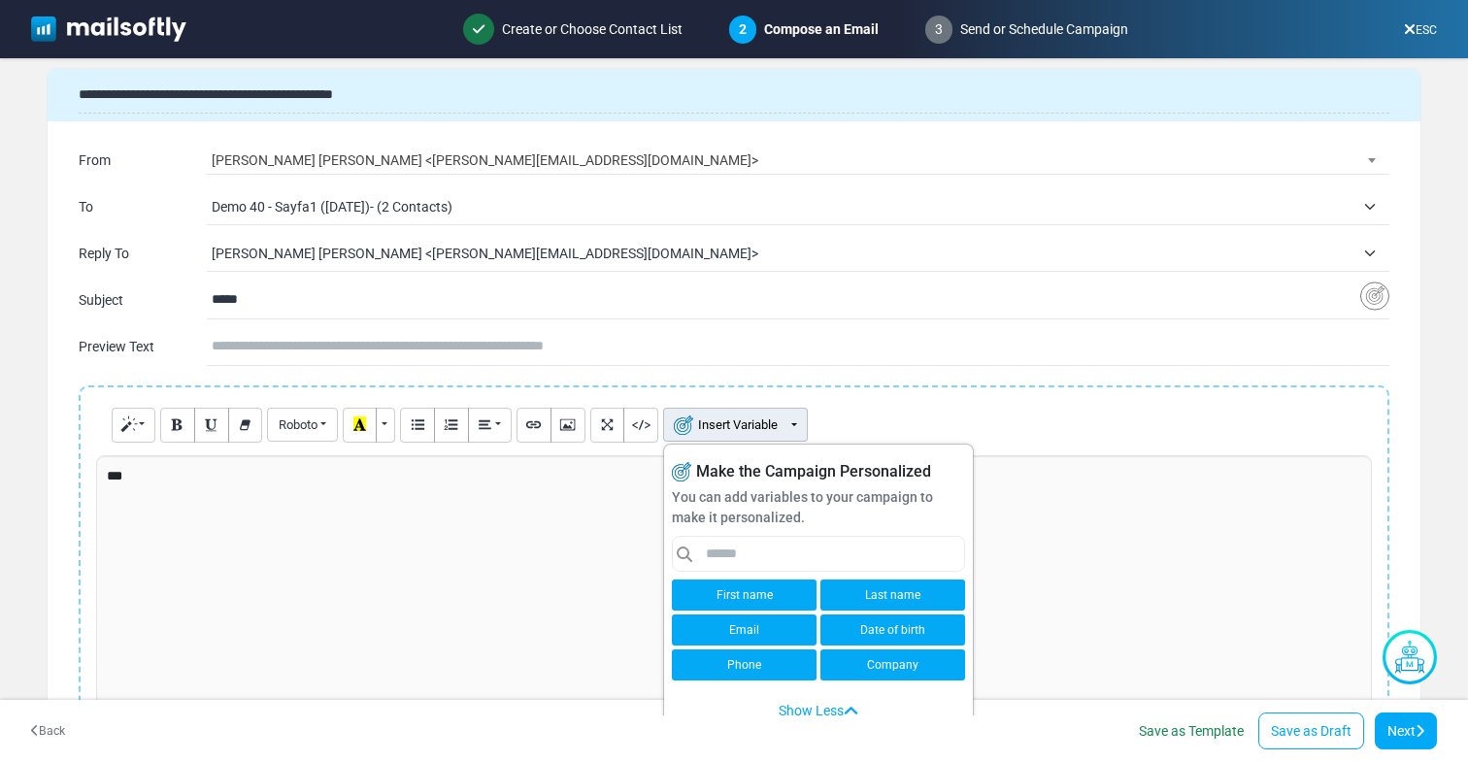
click at [784, 603] on link "First name" at bounding box center [744, 595] width 145 height 31
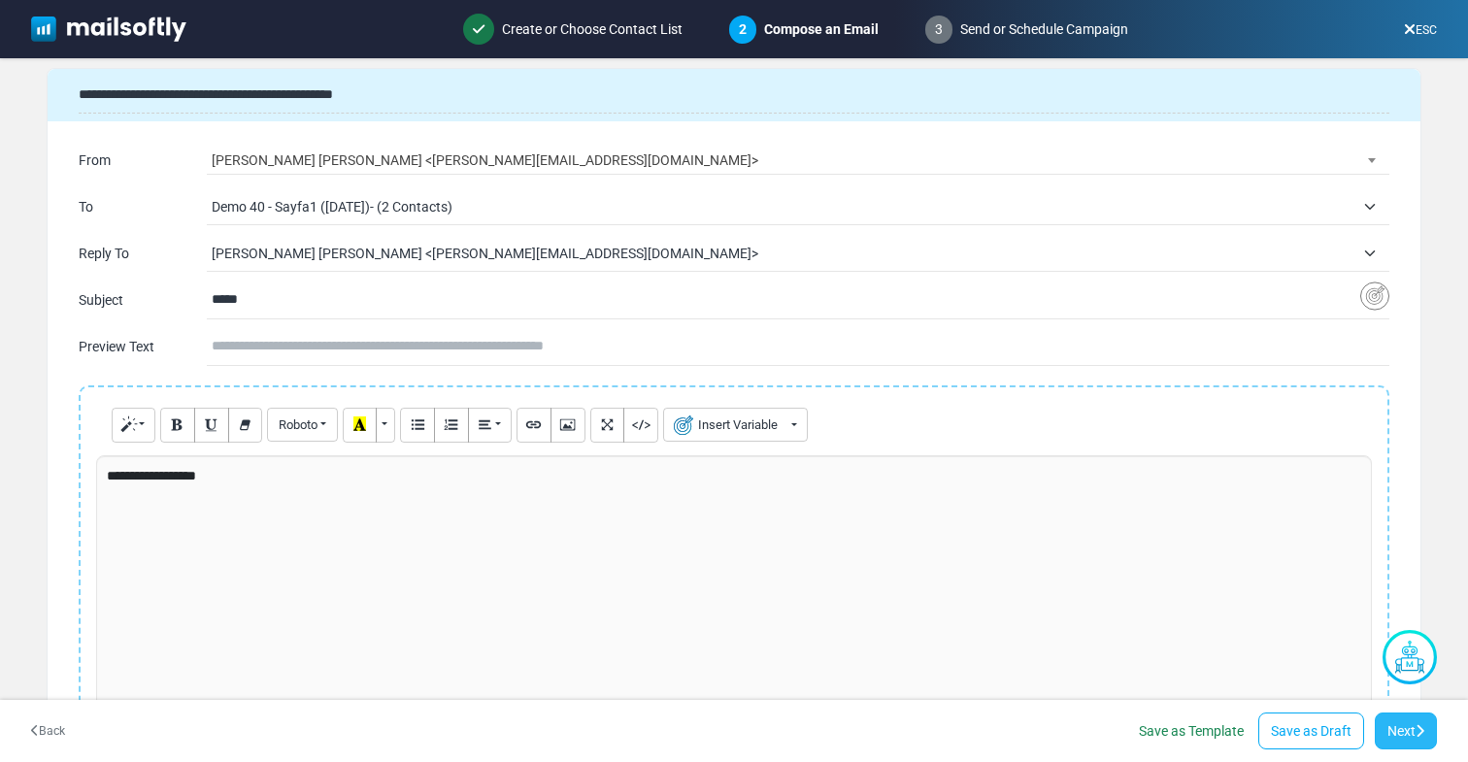
click at [1392, 720] on link "Next" at bounding box center [1406, 731] width 62 height 37
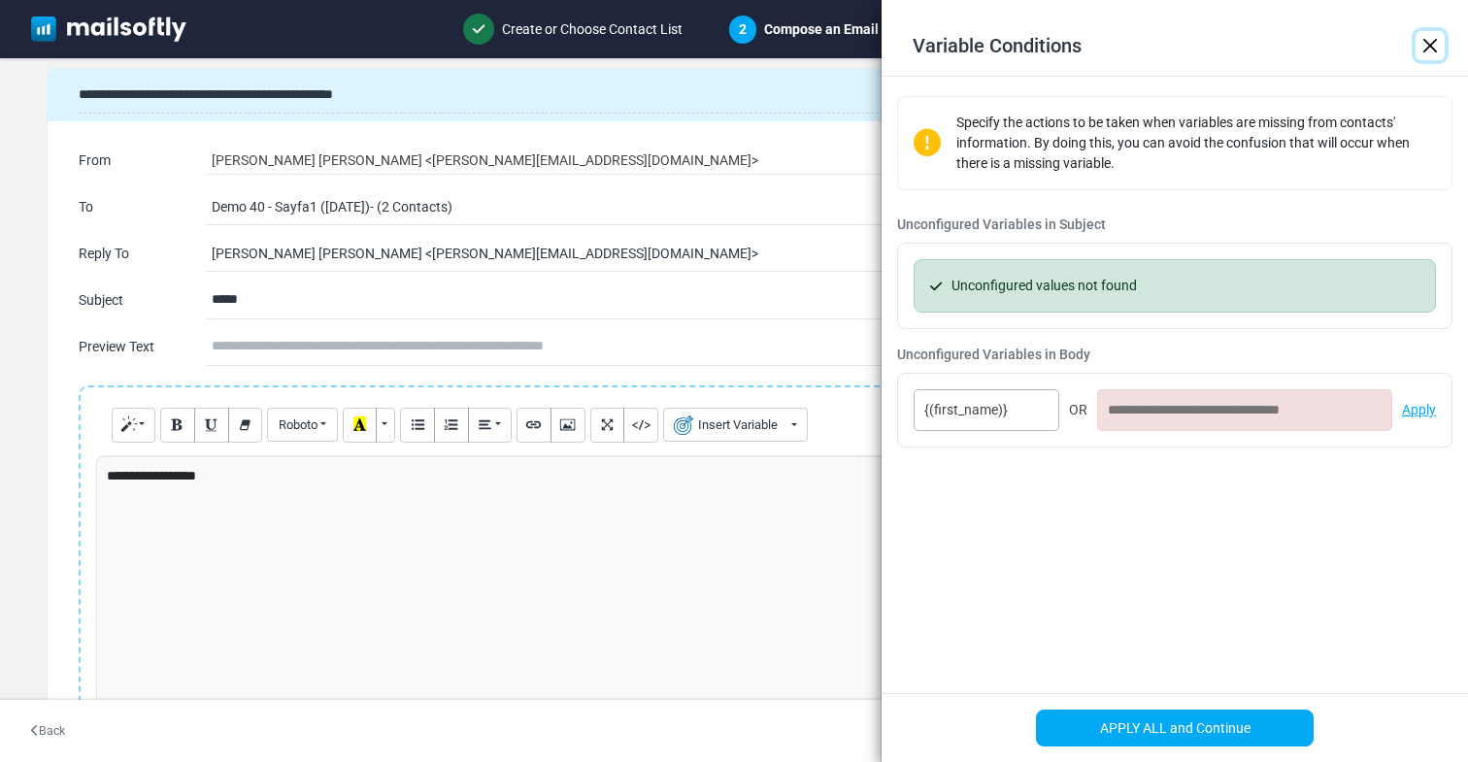
click at [1432, 44] on button "Close" at bounding box center [1429, 45] width 29 height 29
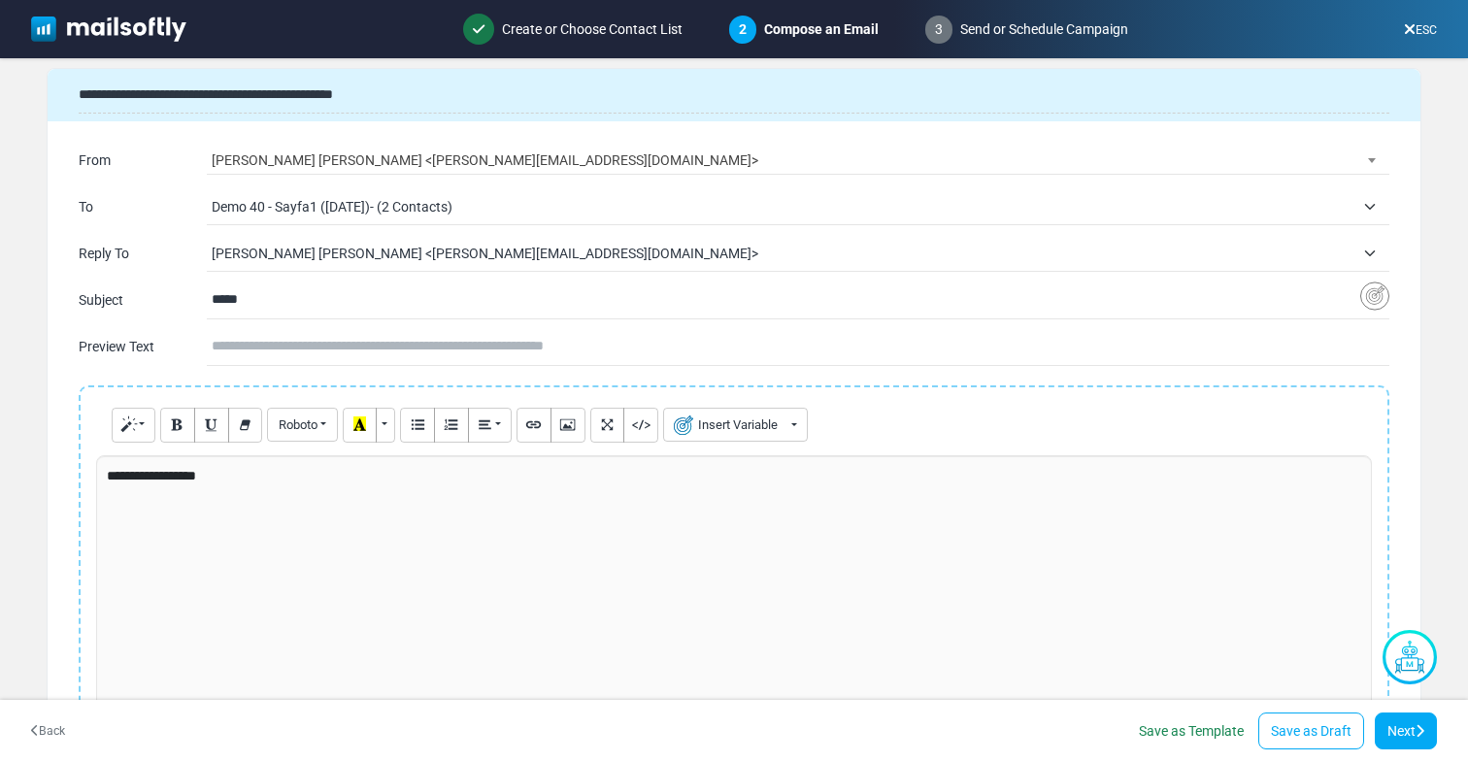
click at [259, 490] on div "**********" at bounding box center [734, 600] width 1276 height 291
click at [743, 424] on button "Insert Variable" at bounding box center [735, 425] width 145 height 34
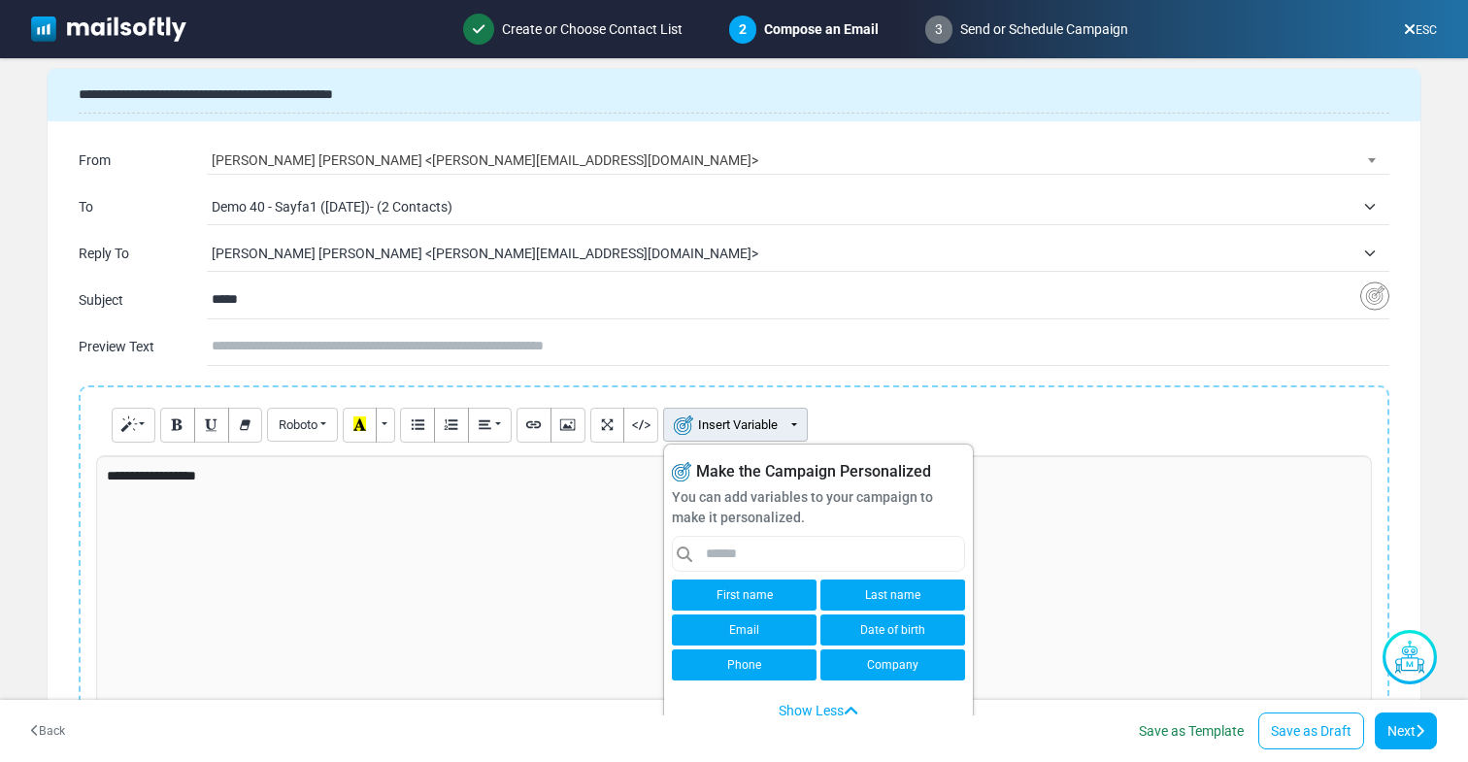
click at [871, 600] on link "Last name" at bounding box center [892, 595] width 145 height 31
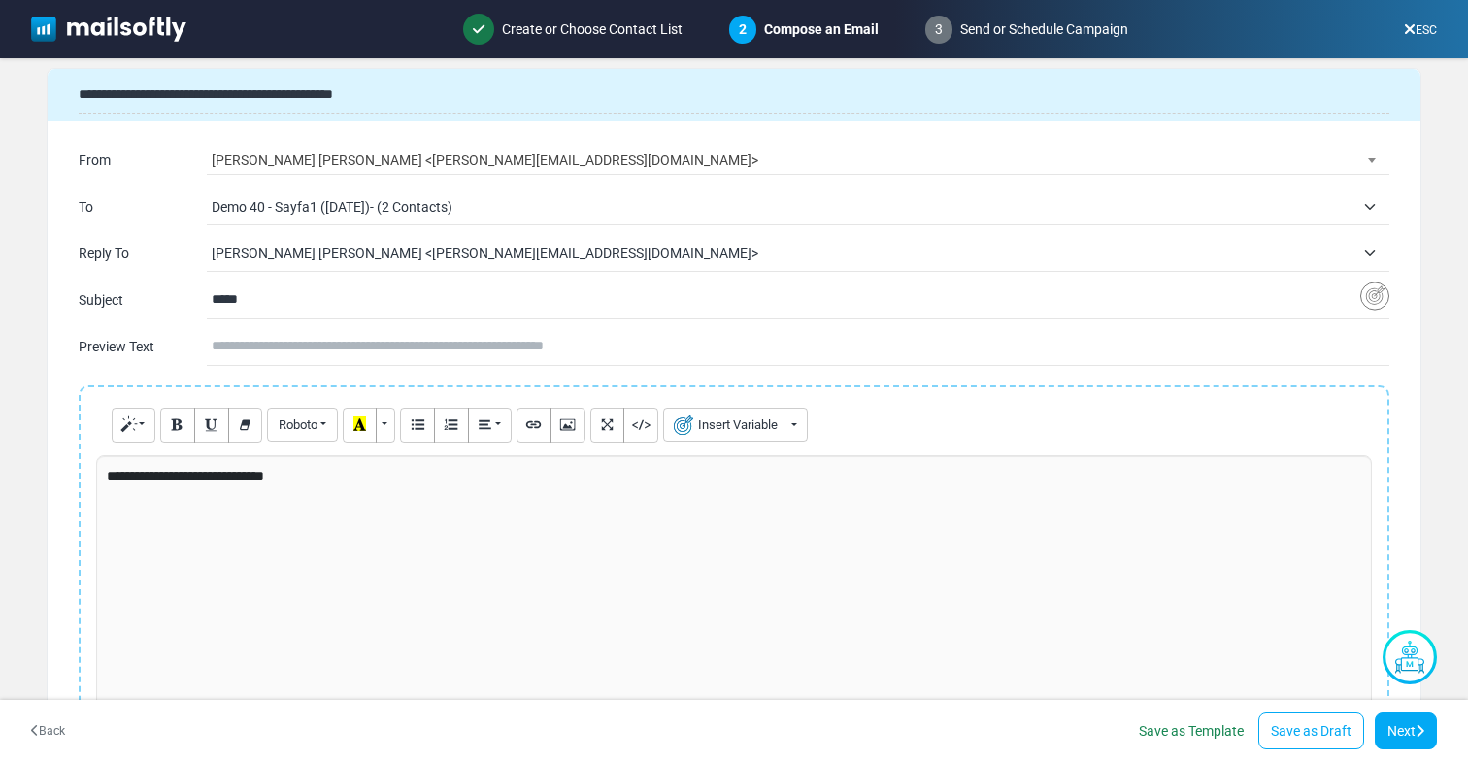
click at [754, 443] on div "Normal Blockquote Code Header 1 Header 2 Header 3 Header 4 Header 5 Header 6 Ro…" at bounding box center [734, 425] width 1276 height 45
click at [754, 427] on button "Insert Variable" at bounding box center [735, 425] width 145 height 34
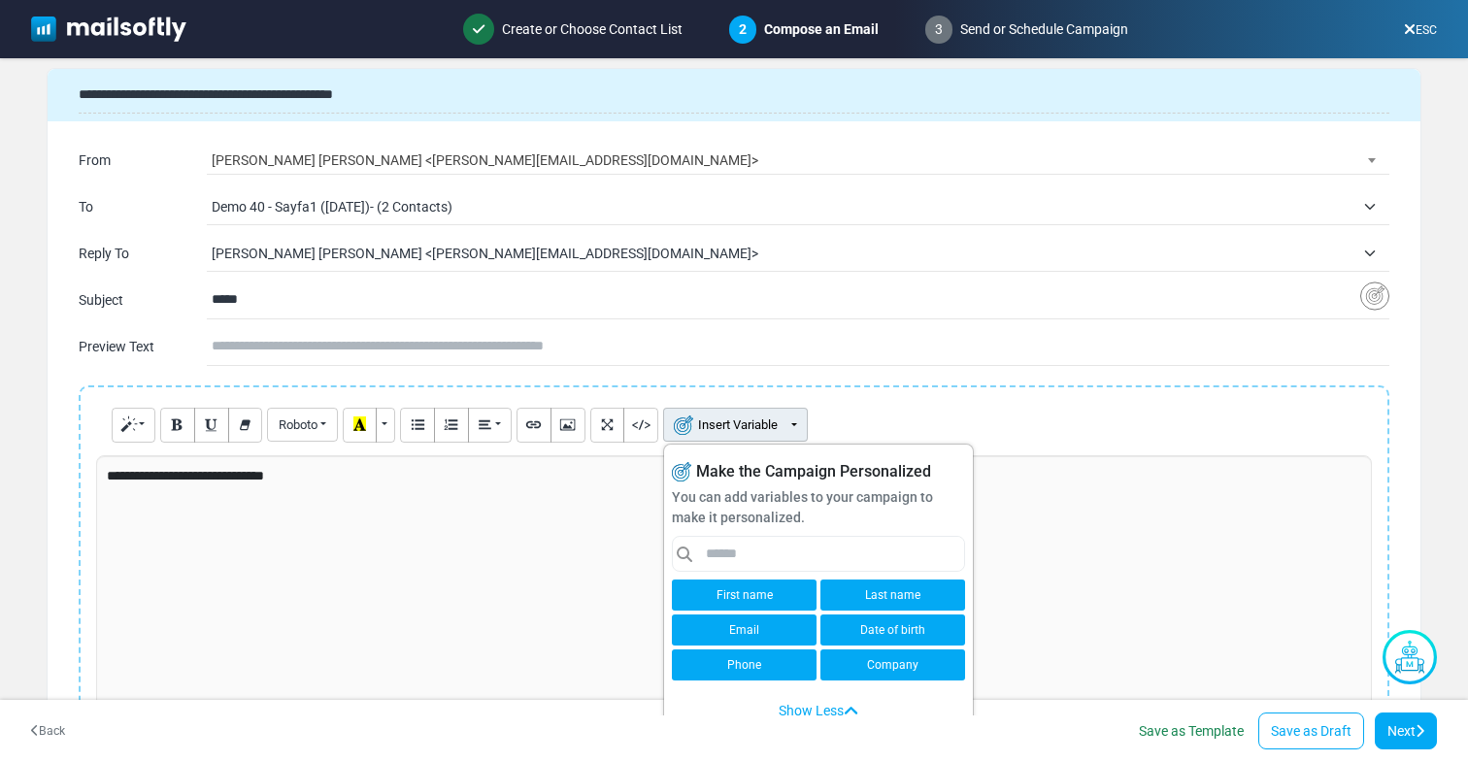
click at [892, 621] on link "Date of birth" at bounding box center [892, 630] width 145 height 31
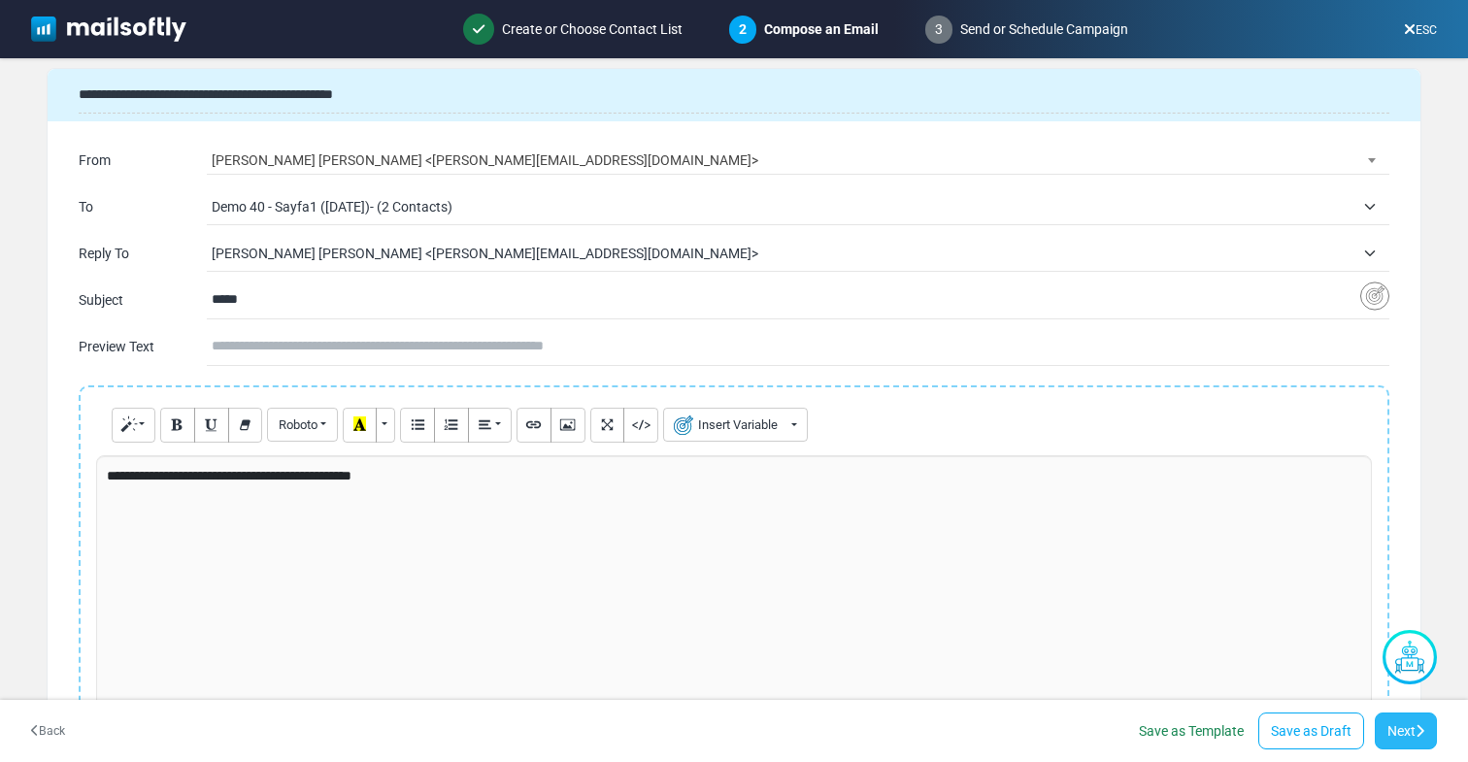
click at [1419, 734] on icon at bounding box center [1419, 731] width 9 height 14
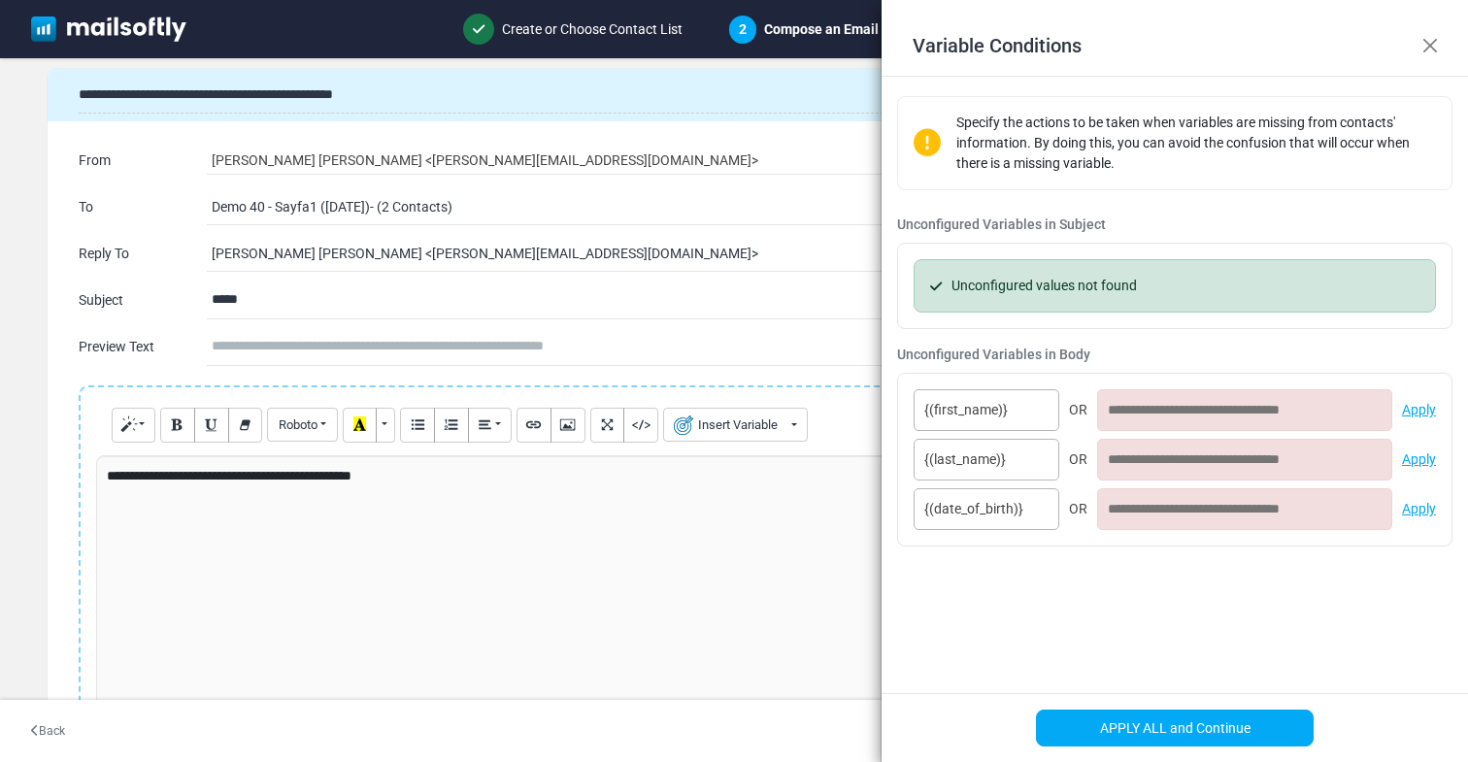
click at [1186, 416] on input at bounding box center [1244, 410] width 295 height 42
type input "**"
click at [1203, 445] on input at bounding box center [1244, 460] width 295 height 42
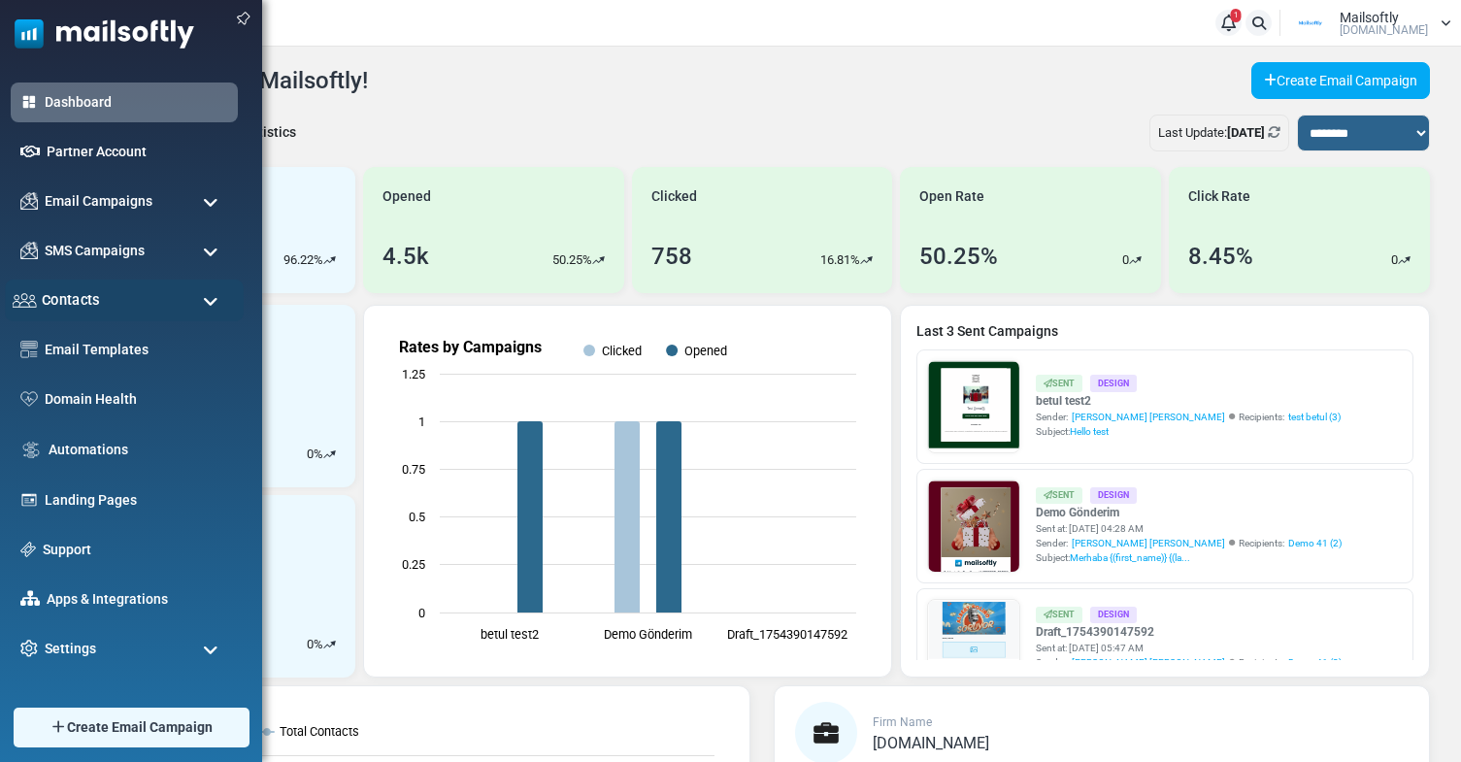
click at [83, 298] on span "Contacts" at bounding box center [71, 299] width 58 height 21
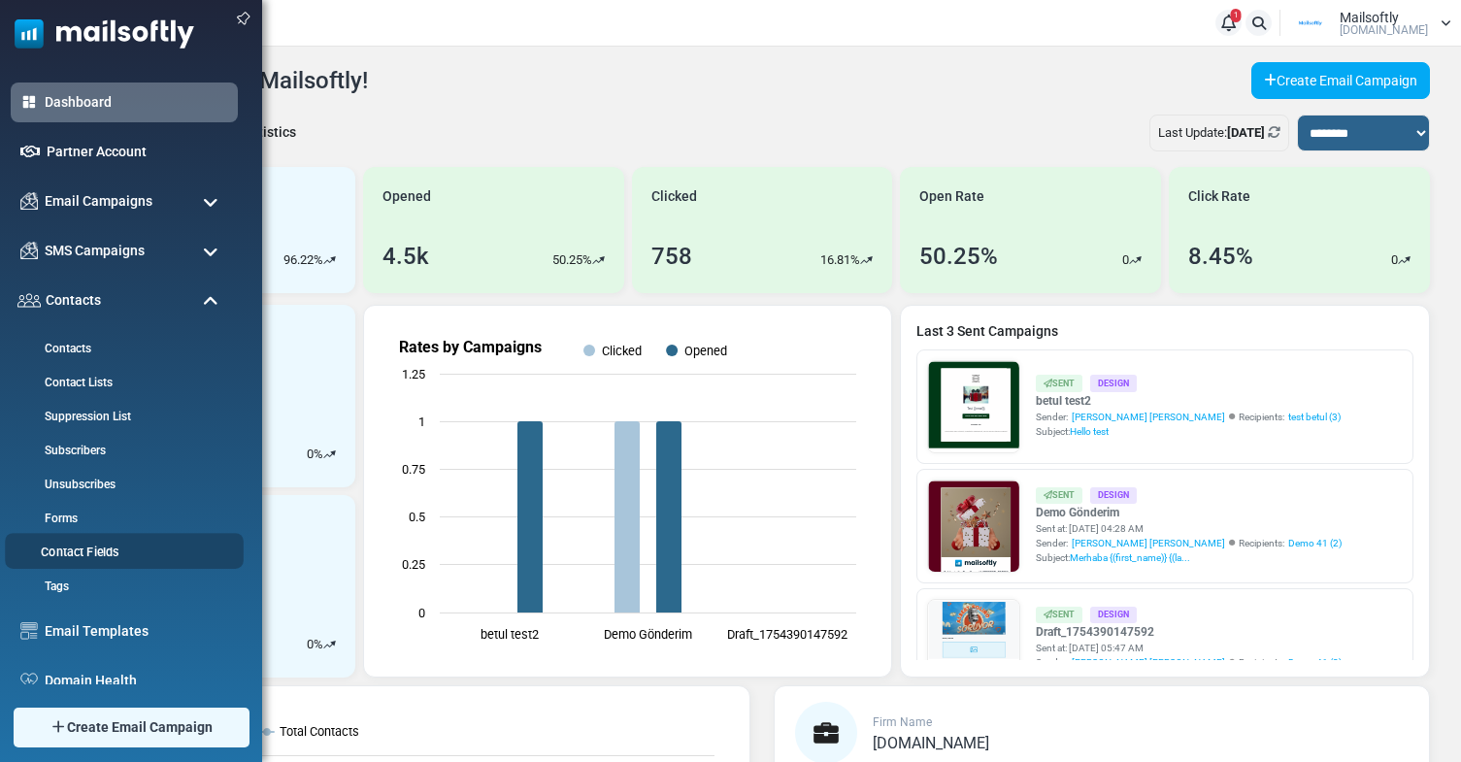
click at [85, 551] on link "Contact Fields" at bounding box center [121, 553] width 233 height 18
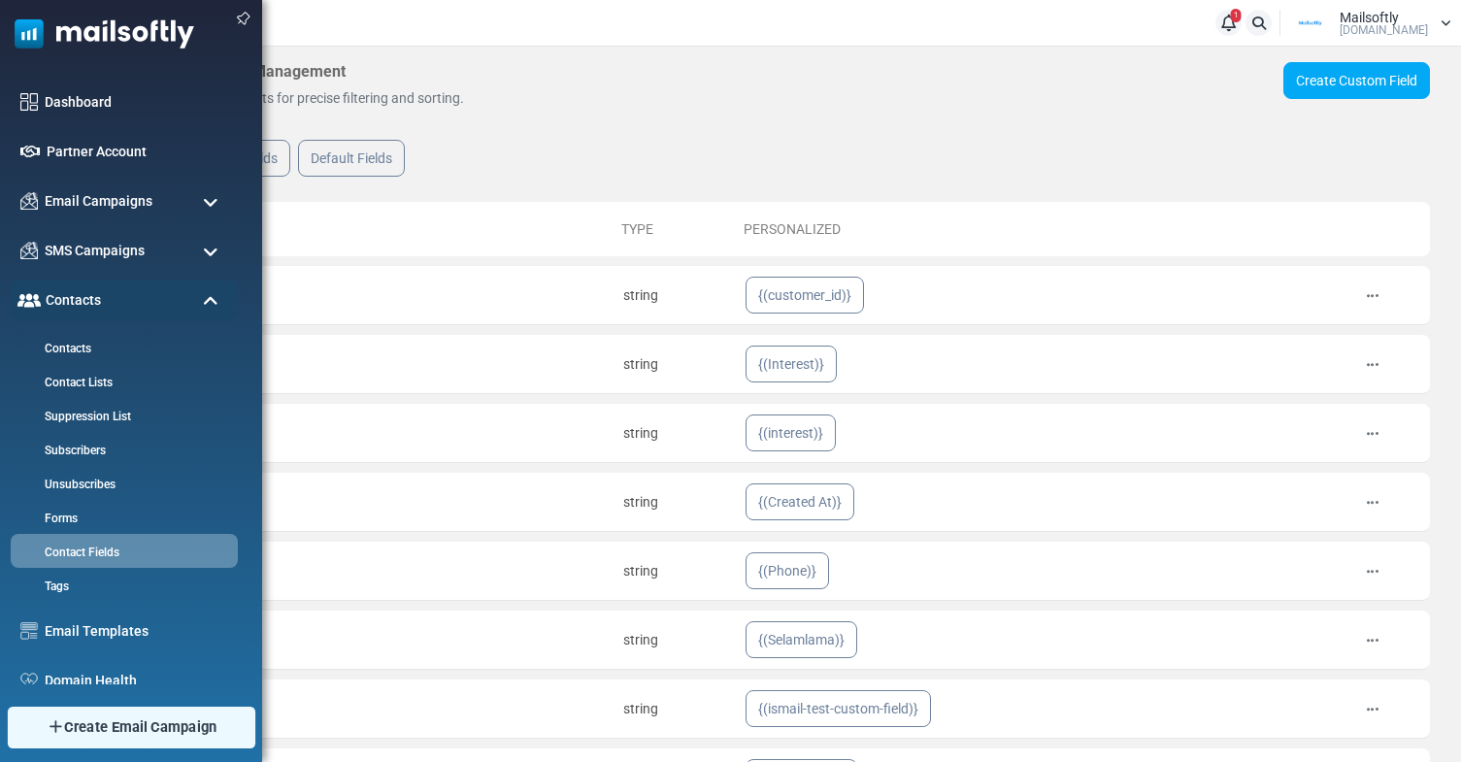
click at [150, 720] on span "Create Email Campaign" at bounding box center [140, 726] width 153 height 21
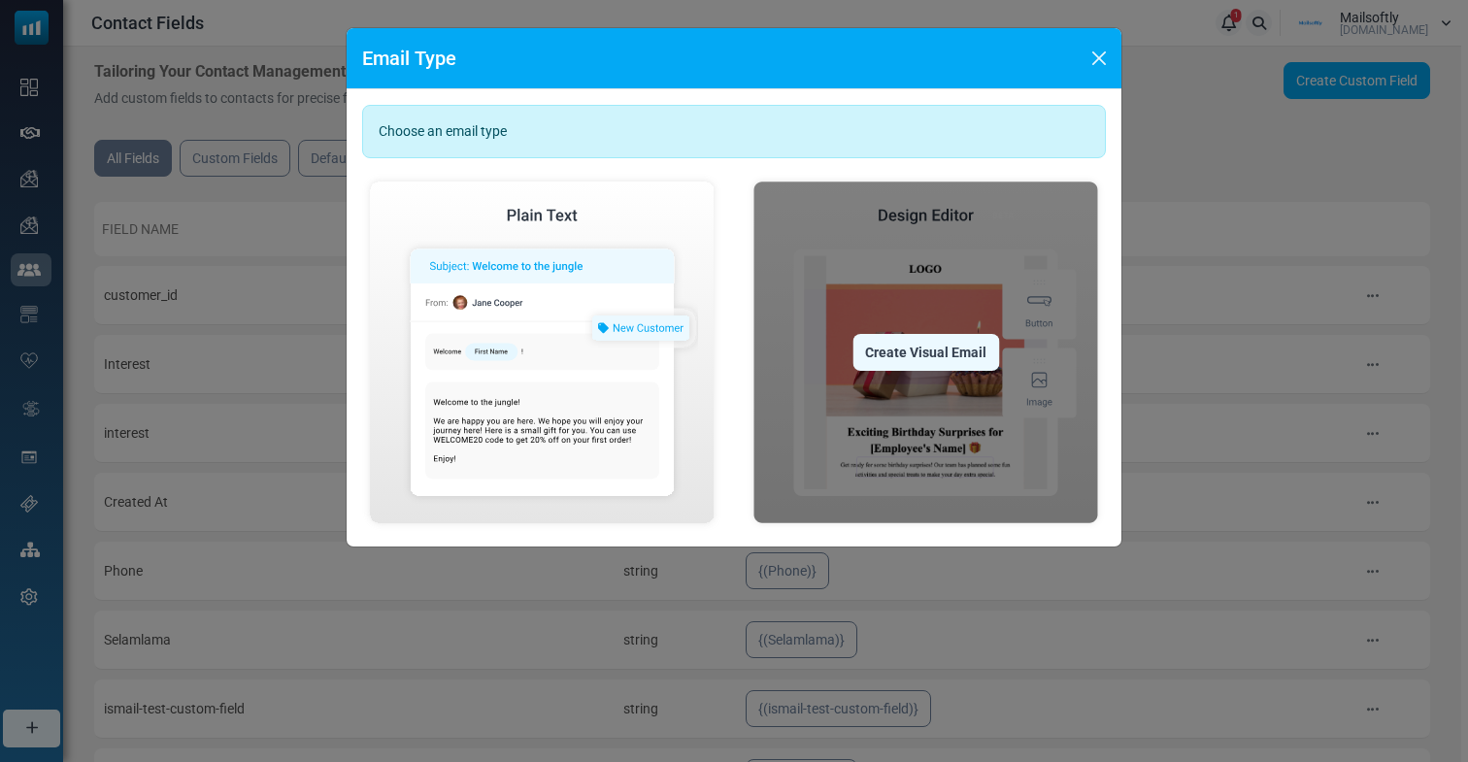
click at [904, 334] on div "Create Visual Email" at bounding box center [925, 352] width 147 height 37
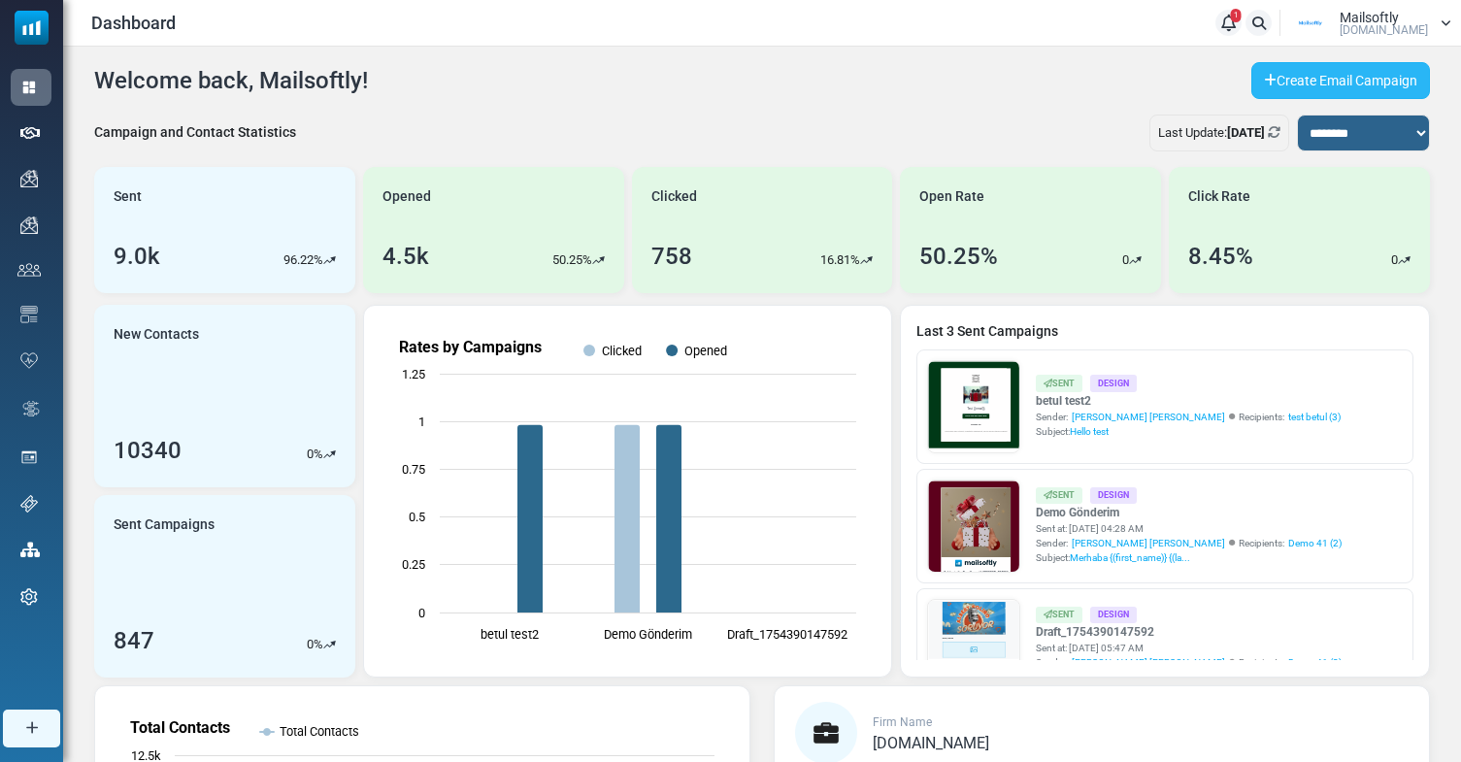
click at [1389, 77] on link "Create Email Campaign" at bounding box center [1340, 80] width 179 height 37
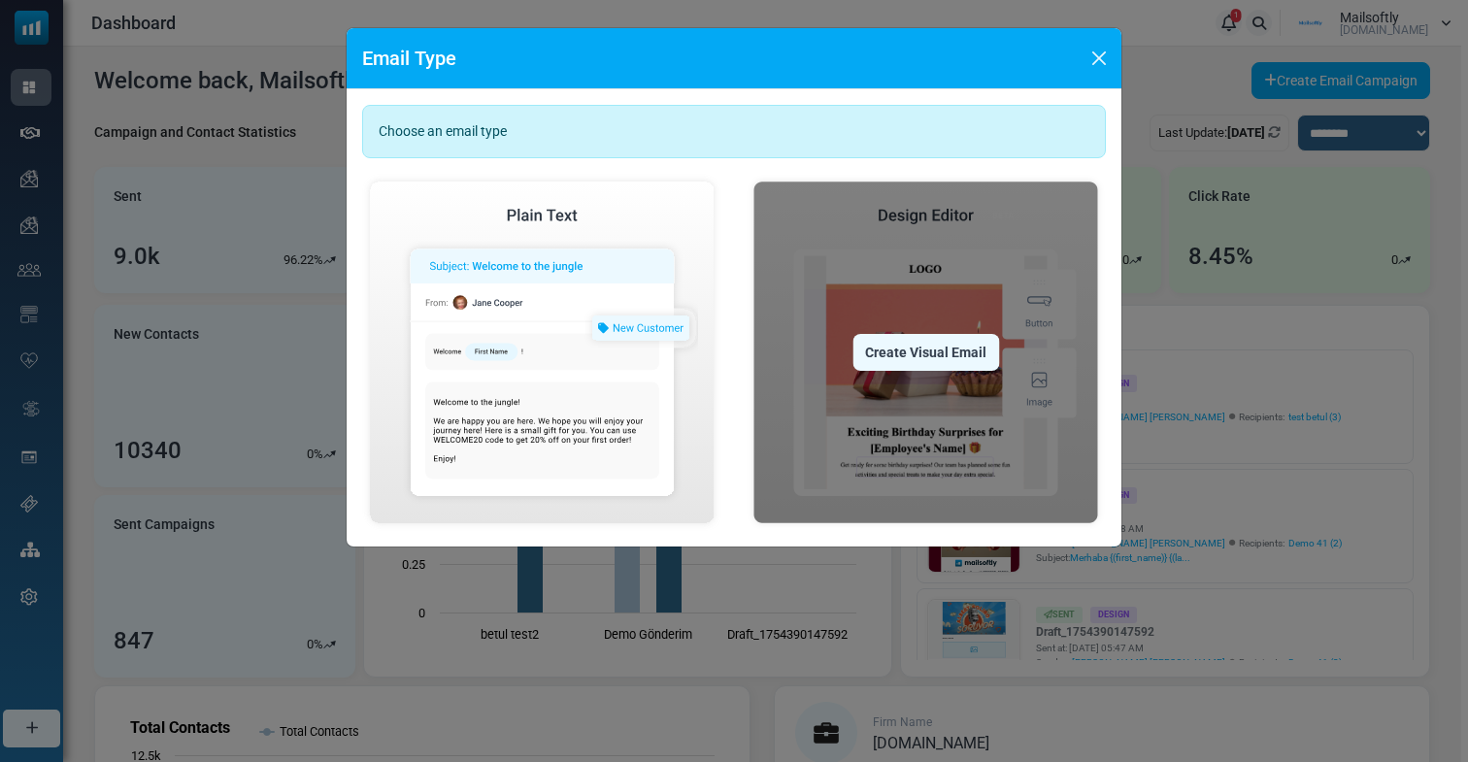
click at [864, 263] on img at bounding box center [926, 352] width 360 height 357
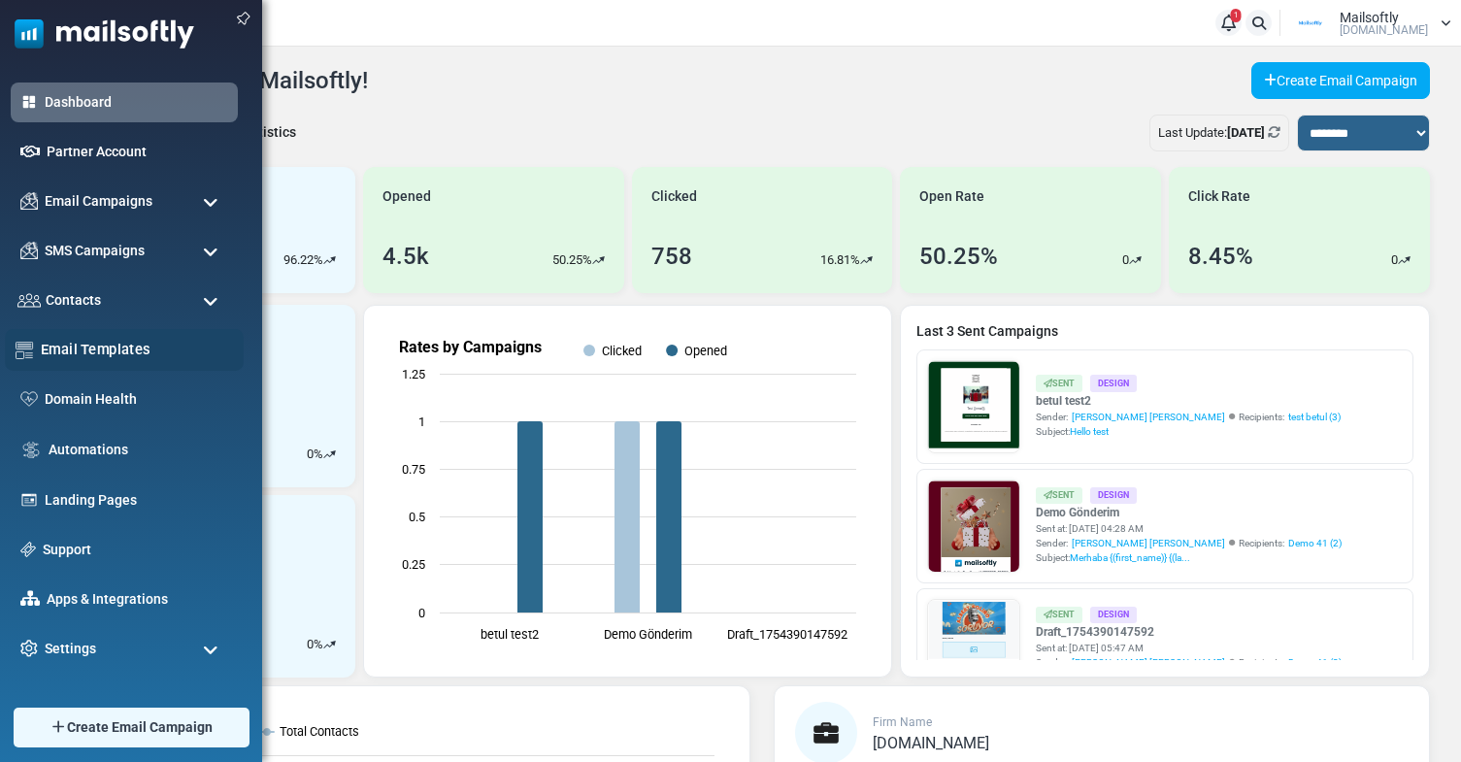
click at [70, 357] on link "Email Templates" at bounding box center [137, 349] width 192 height 21
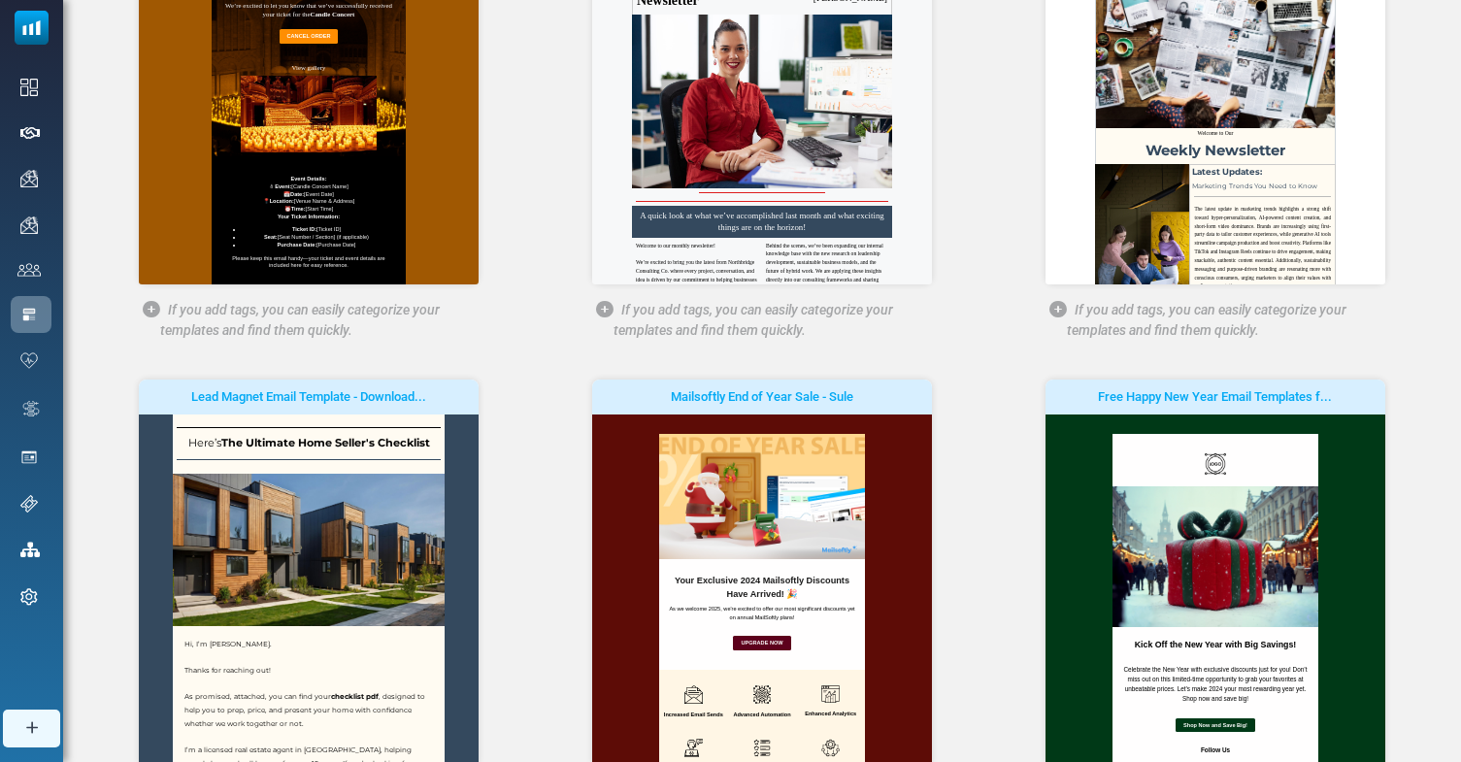
scroll to position [463, 0]
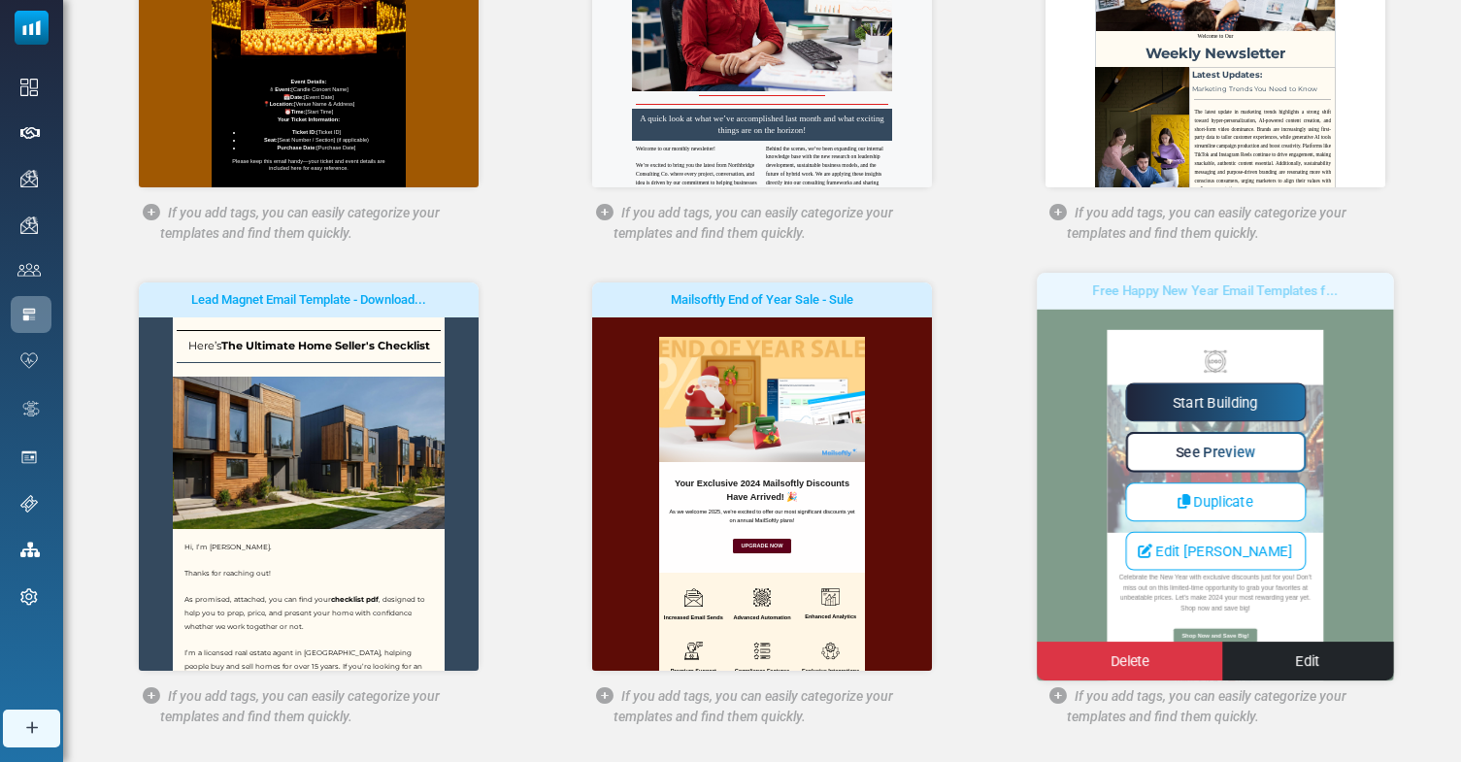
click at [1047, 413] on div "Start Building See Preview Duplicate Edit Seo Delete Edit" at bounding box center [1215, 476] width 357 height 187
click at [1219, 396] on link "Start Building" at bounding box center [1215, 402] width 181 height 39
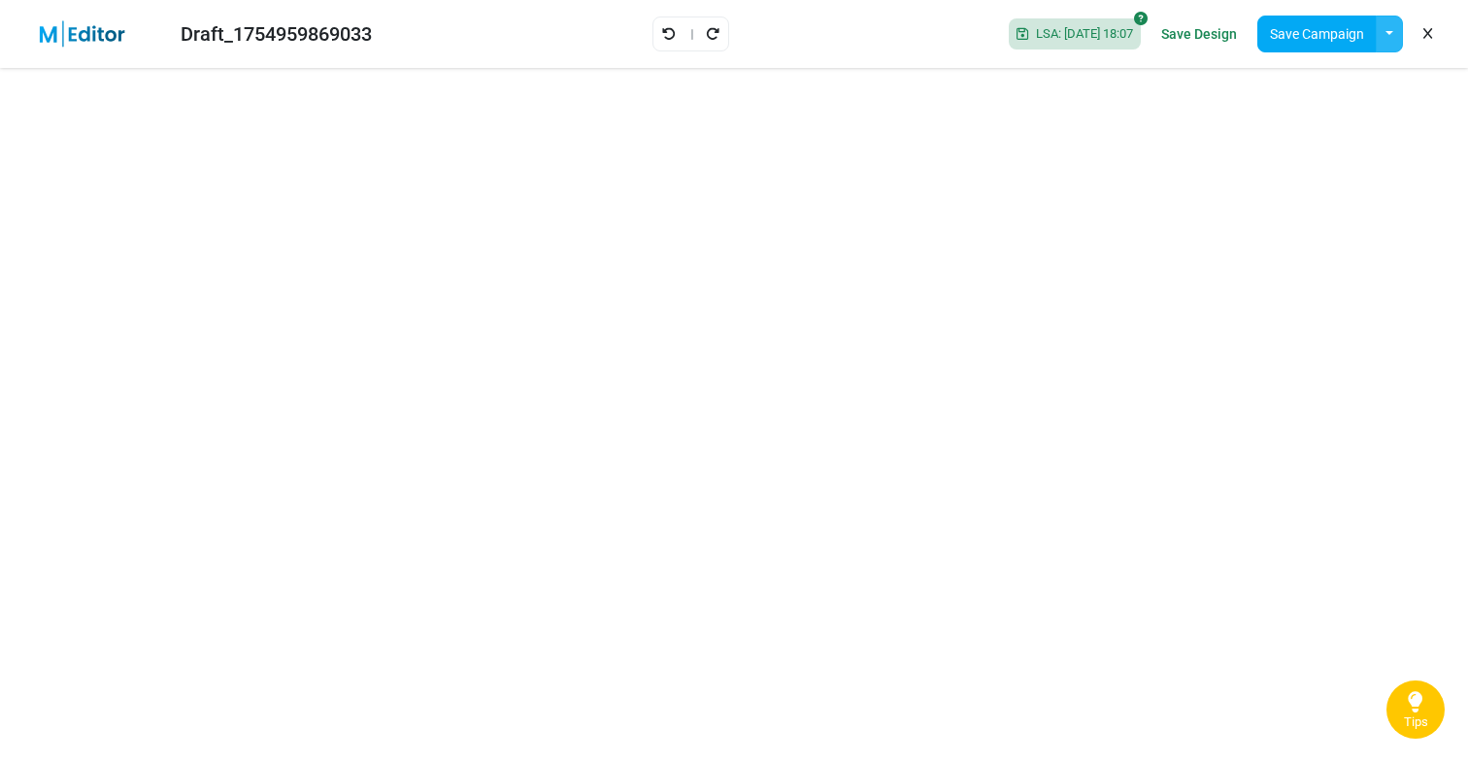
click at [1393, 38] on button "button" at bounding box center [1389, 34] width 27 height 37
click at [1338, 136] on link "Insert Template" at bounding box center [1309, 130] width 165 height 35
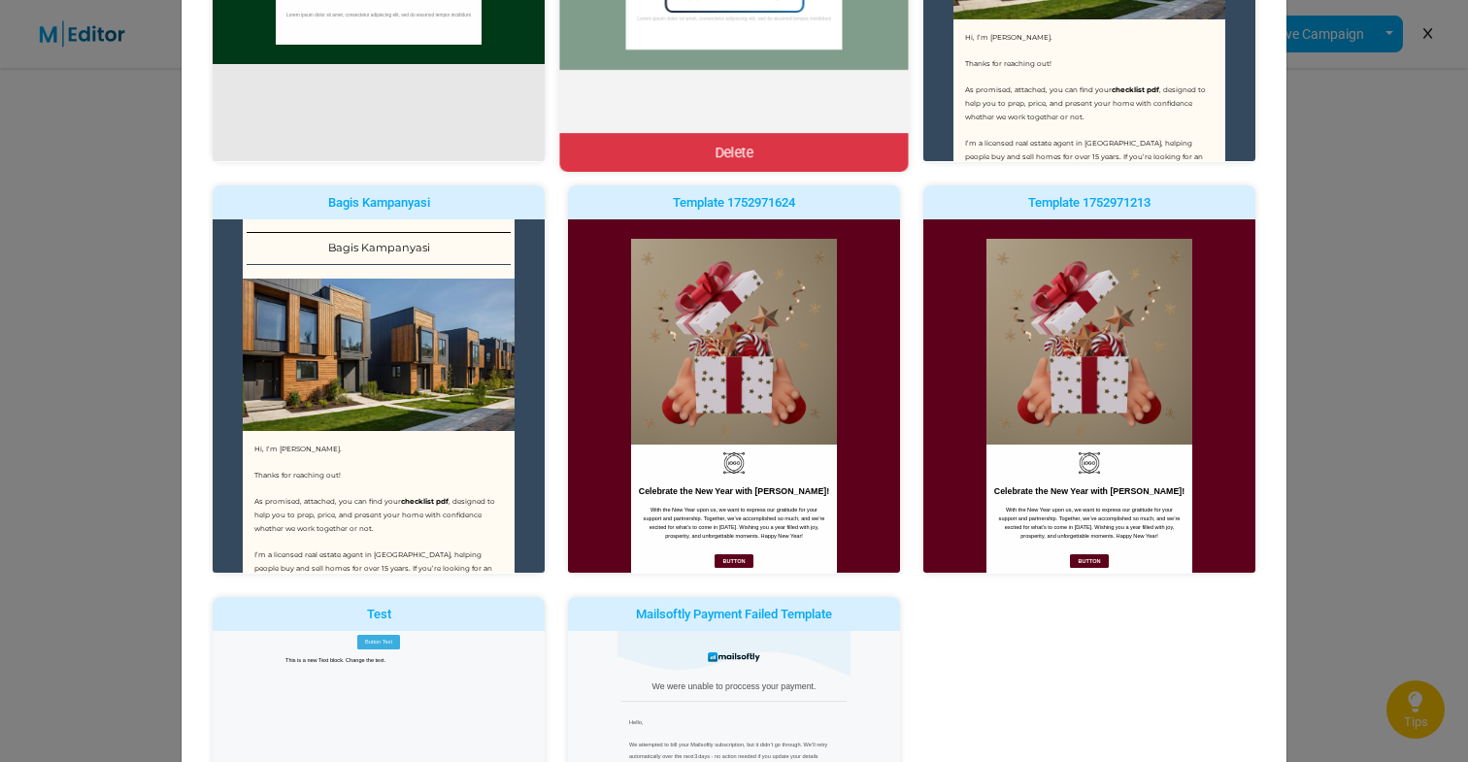
scroll to position [644, 0]
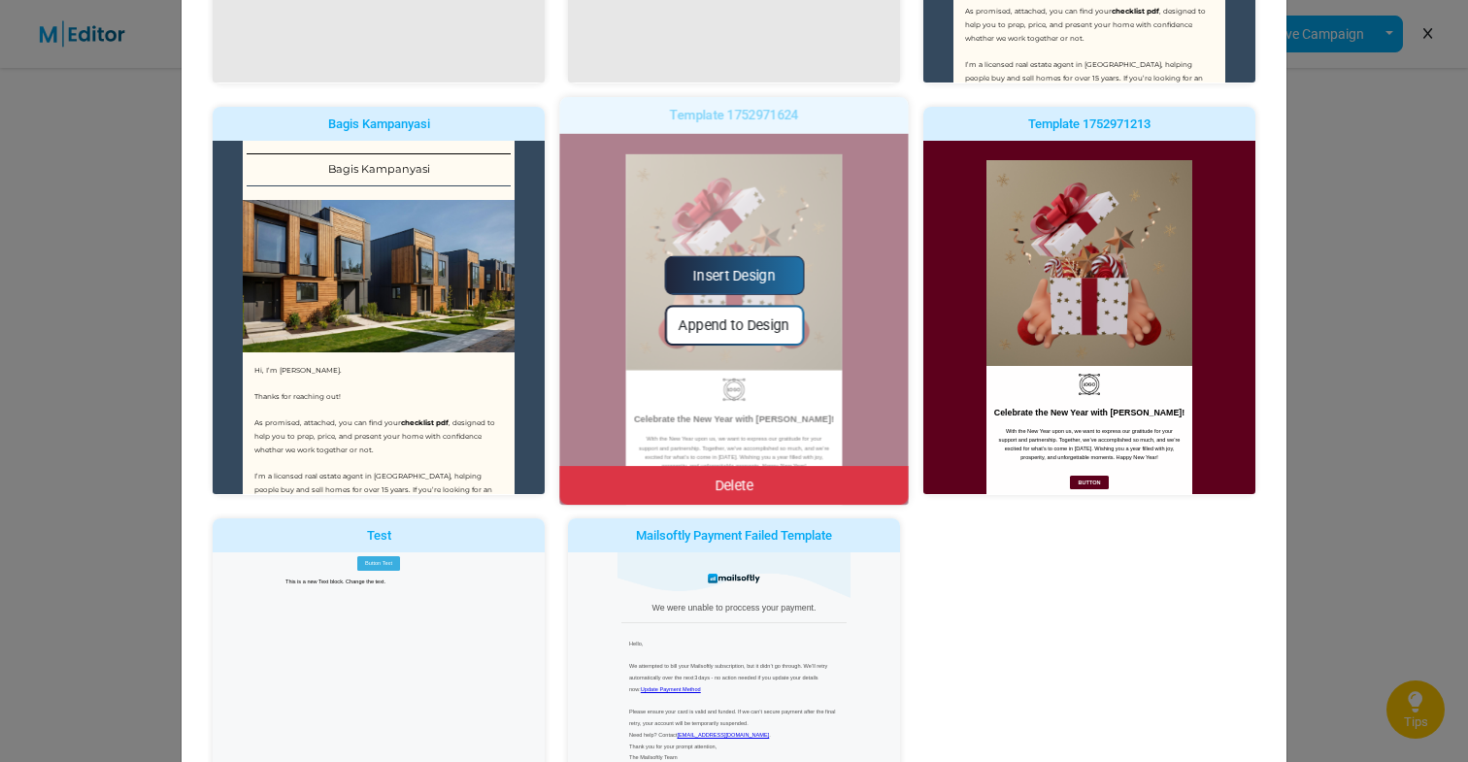
click at [745, 278] on link "Insert Design" at bounding box center [734, 275] width 140 height 39
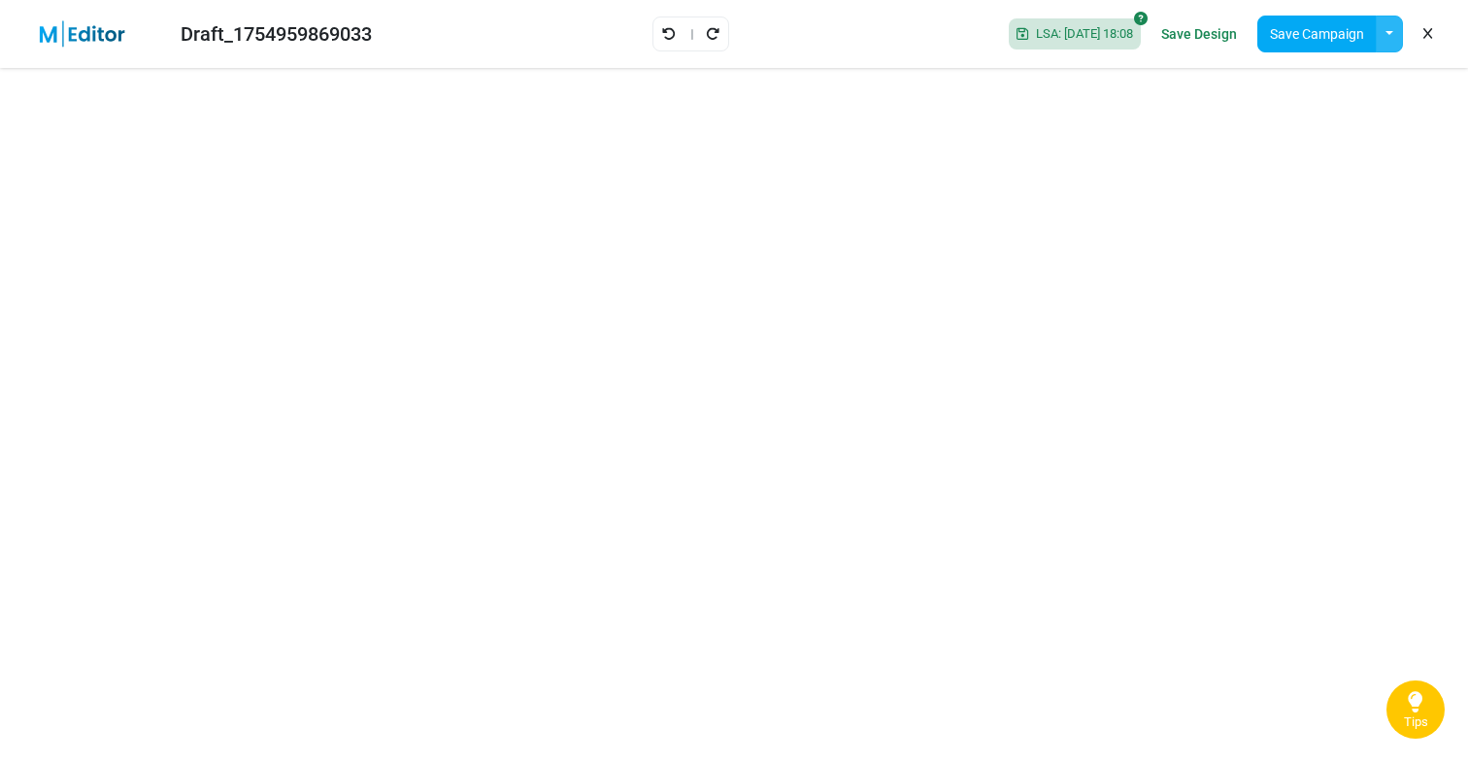
click at [1391, 32] on button "button" at bounding box center [1389, 34] width 27 height 37
click at [1305, 129] on link "Insert Template" at bounding box center [1309, 130] width 165 height 35
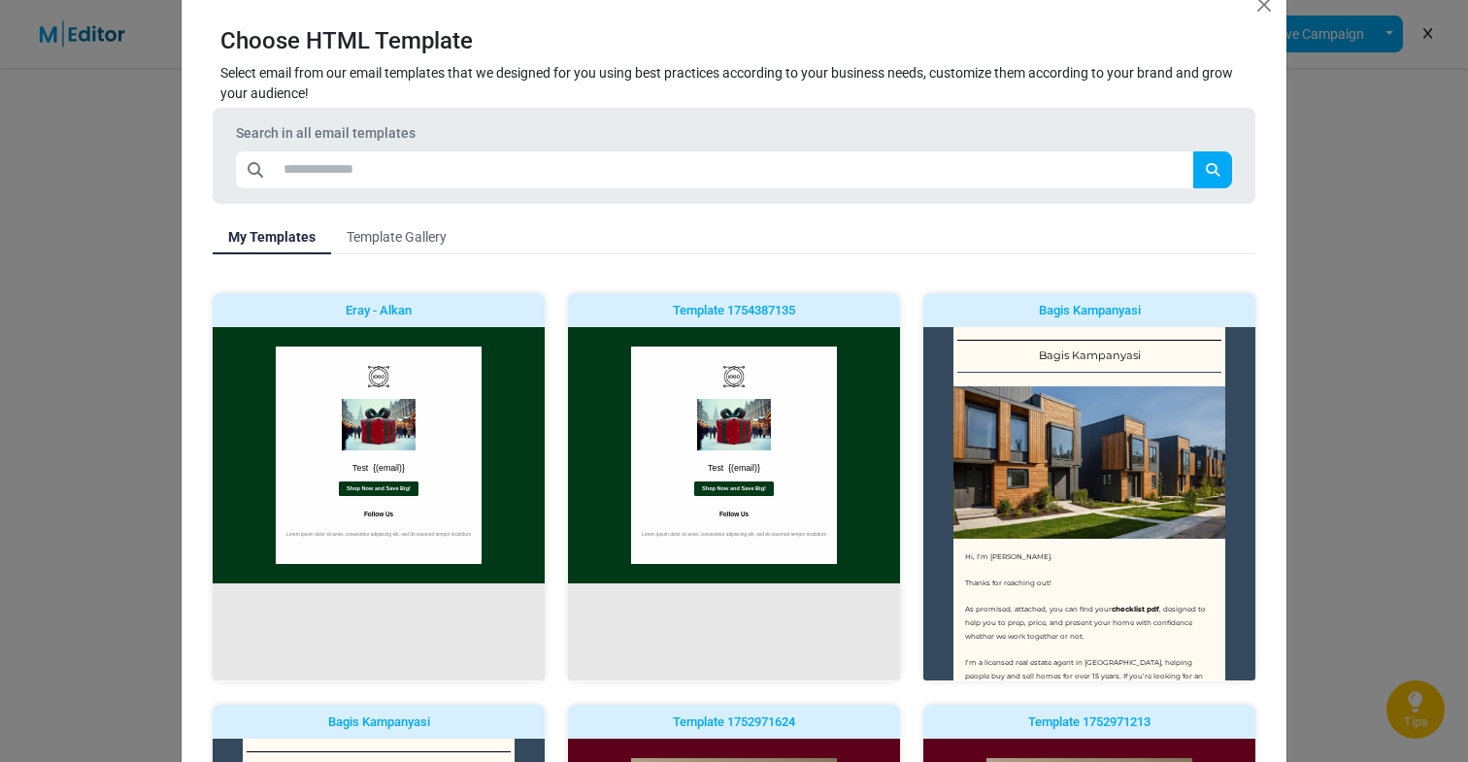
scroll to position [0, 0]
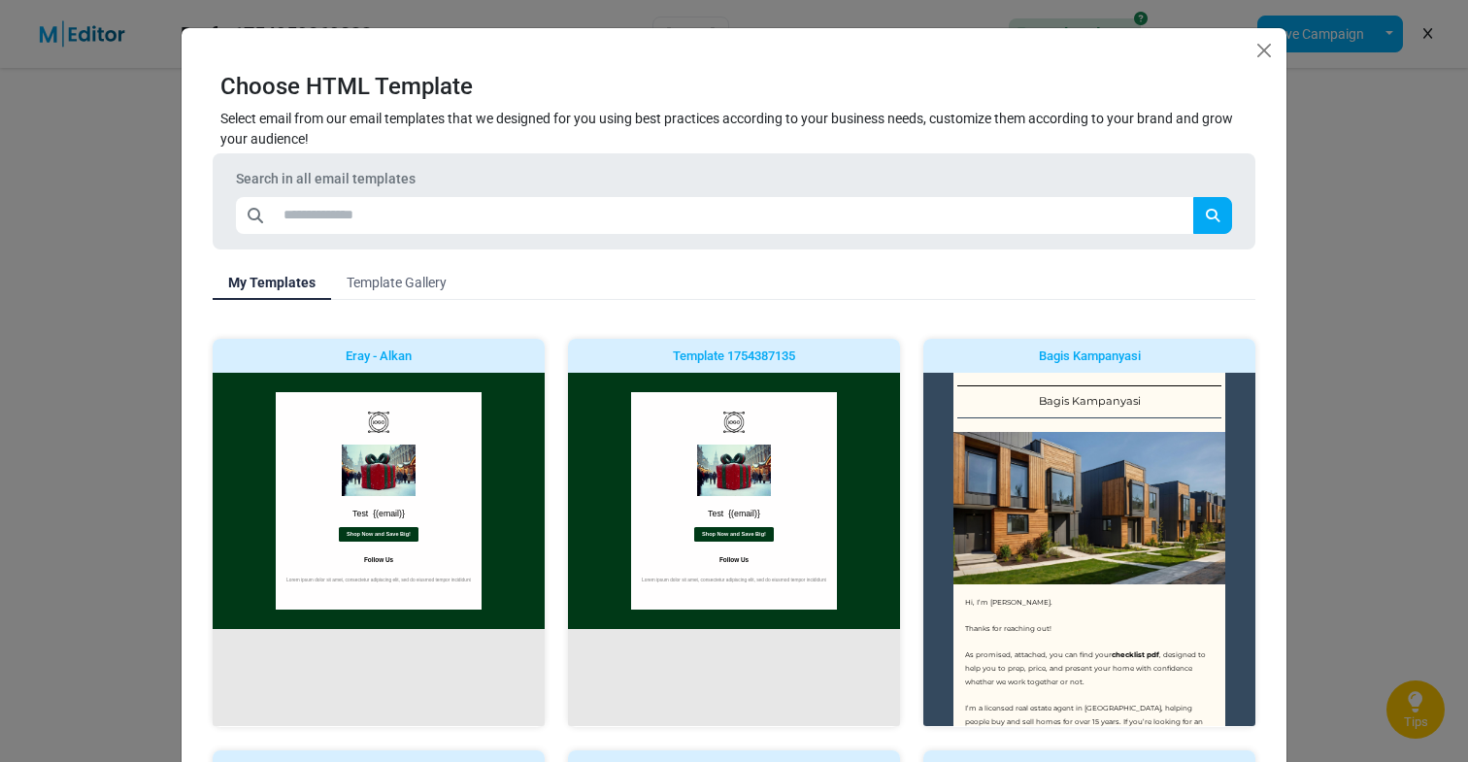
click at [103, 66] on div "Choose HTML Template Select email from our email templates that we designed for…" at bounding box center [734, 381] width 1468 height 762
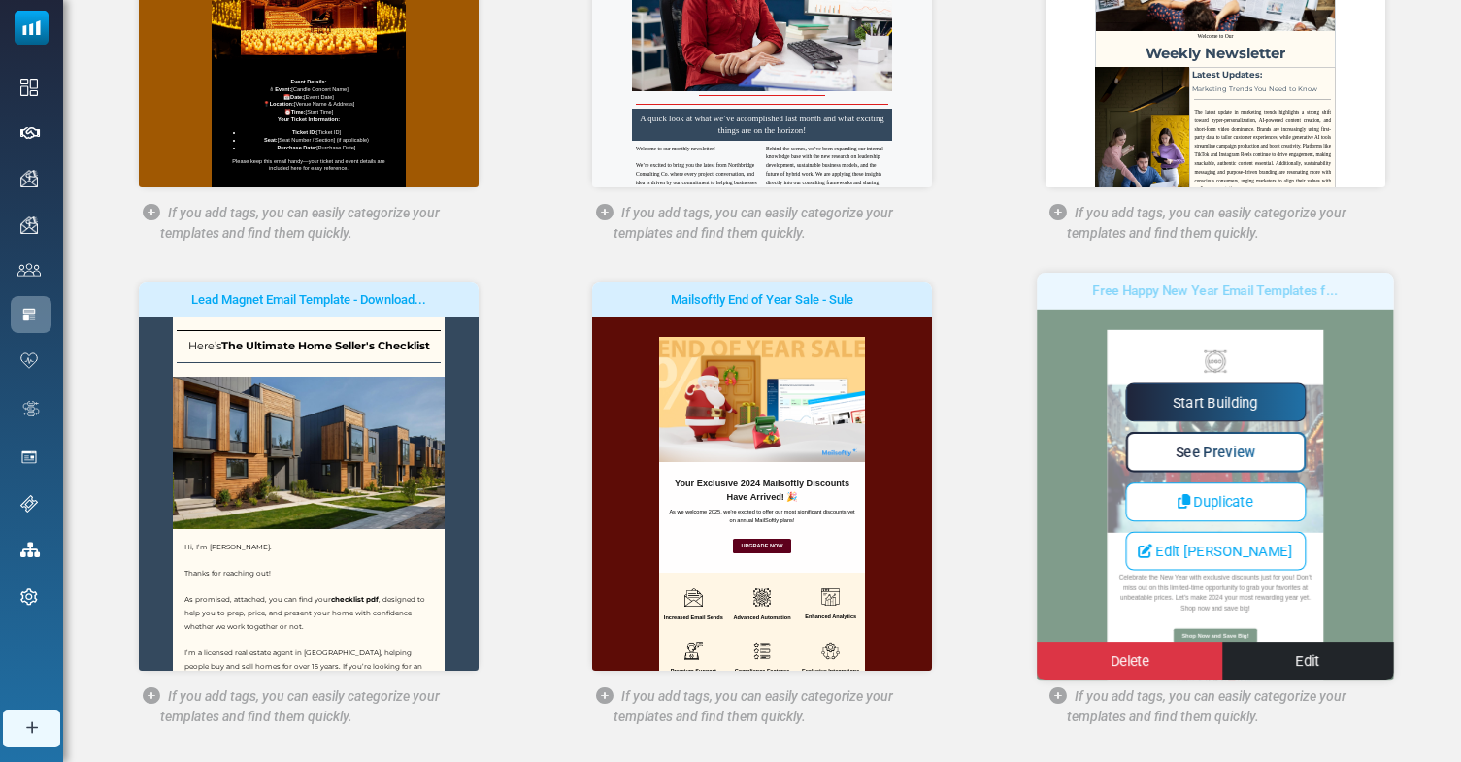
click at [1172, 431] on div "Start Building See Preview Duplicate Edit Seo [GEOGRAPHIC_DATA] Edit" at bounding box center [1215, 476] width 357 height 187
click at [1186, 403] on link "Start Building" at bounding box center [1215, 402] width 181 height 39
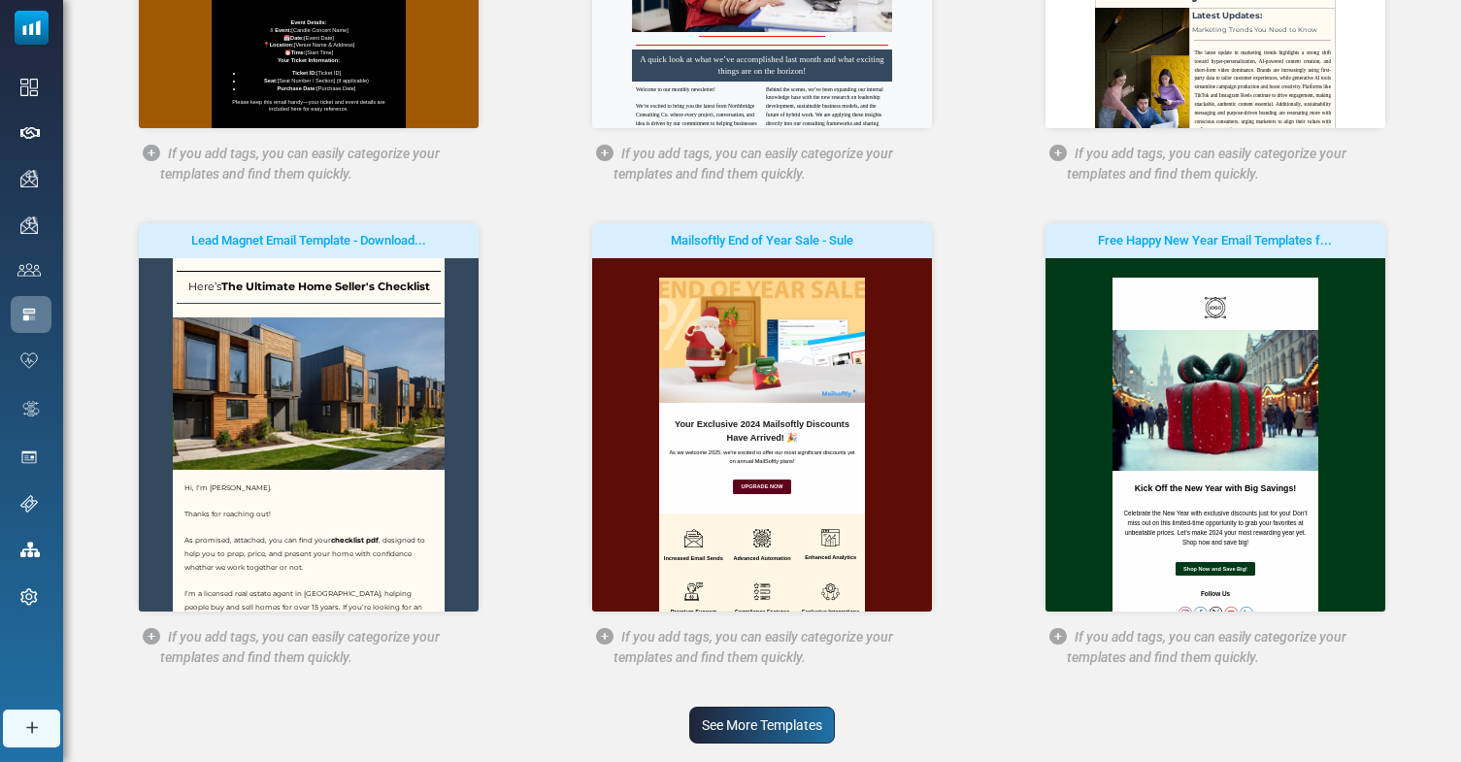
scroll to position [577, 0]
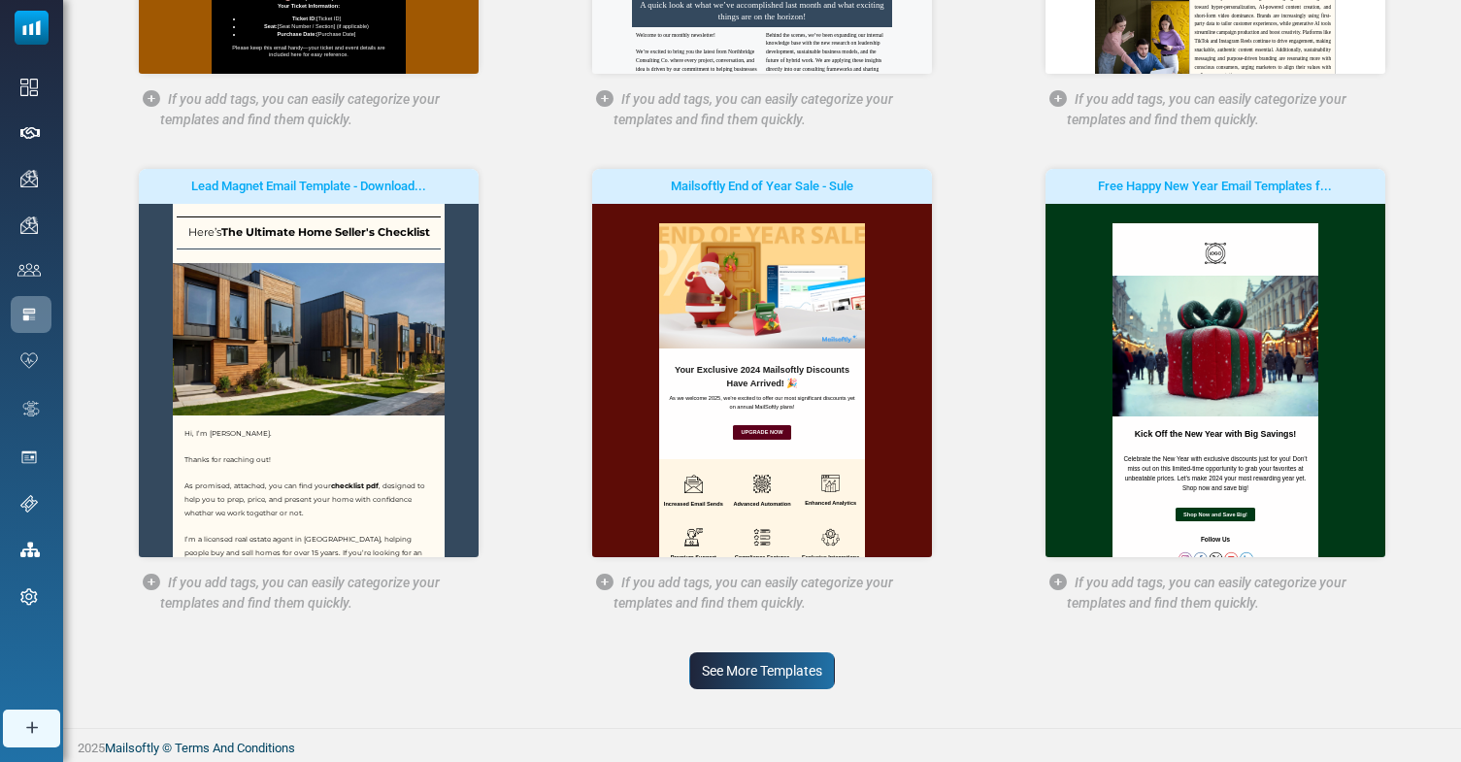
click at [762, 668] on link "See More Templates" at bounding box center [762, 670] width 146 height 37
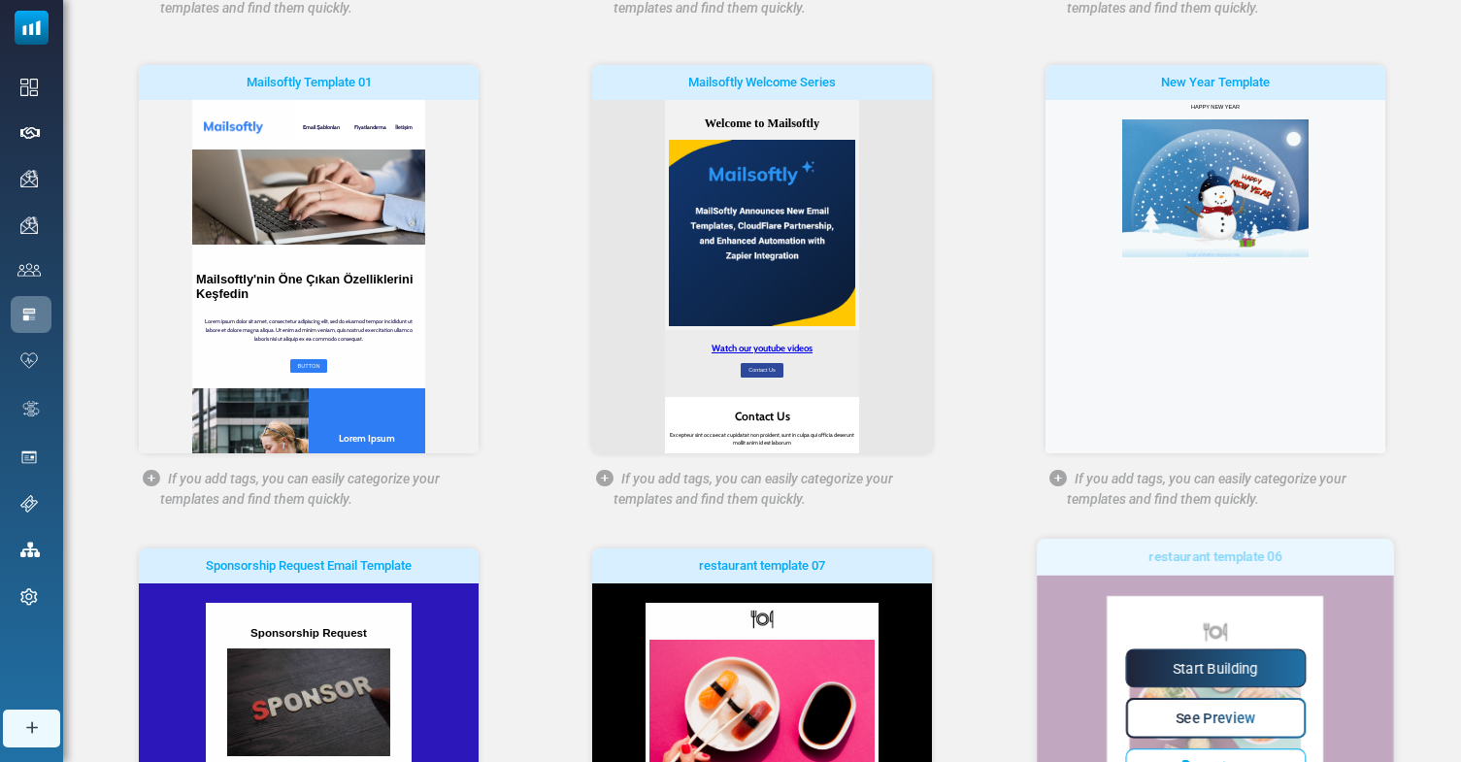
scroll to position [1174, 0]
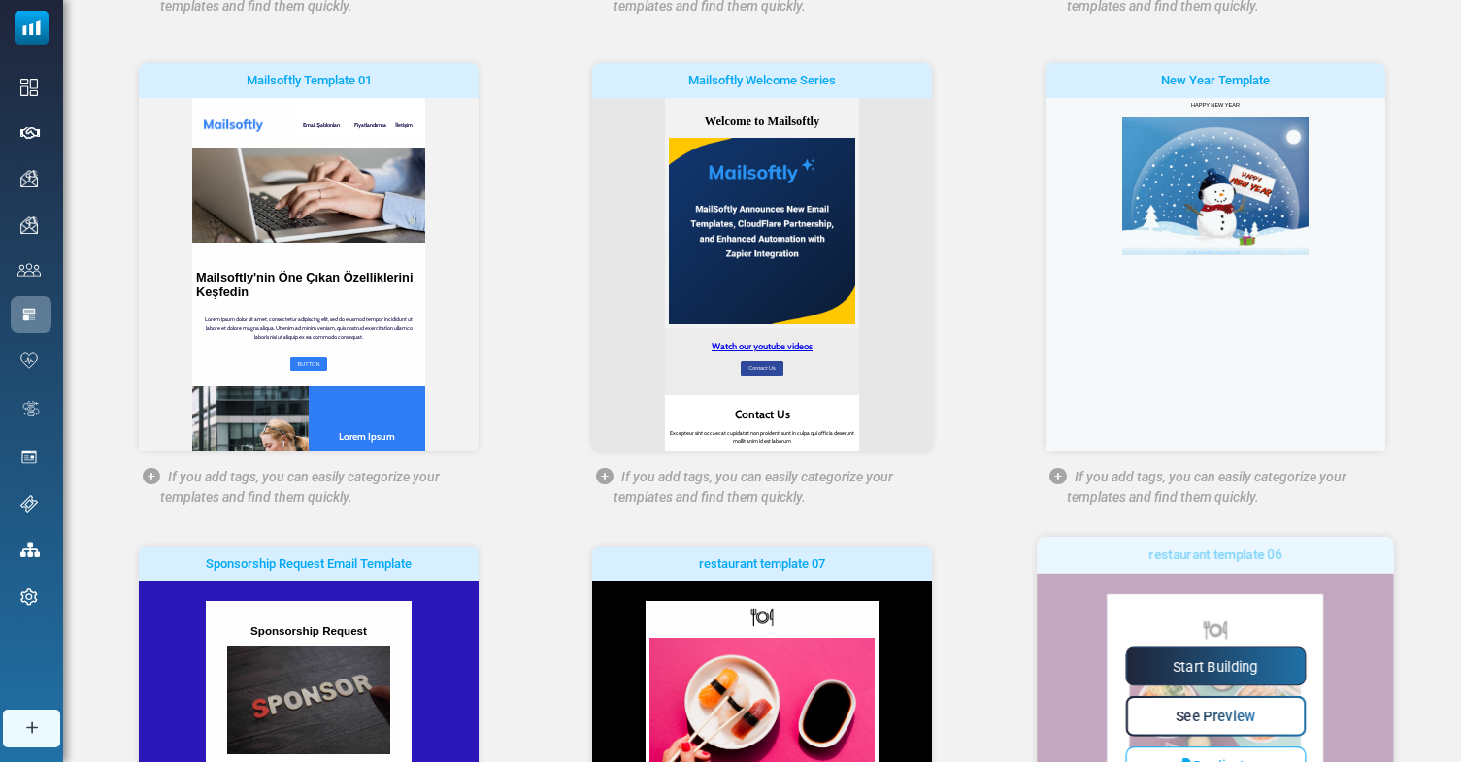
click at [1225, 654] on link "Start Building" at bounding box center [1215, 666] width 181 height 39
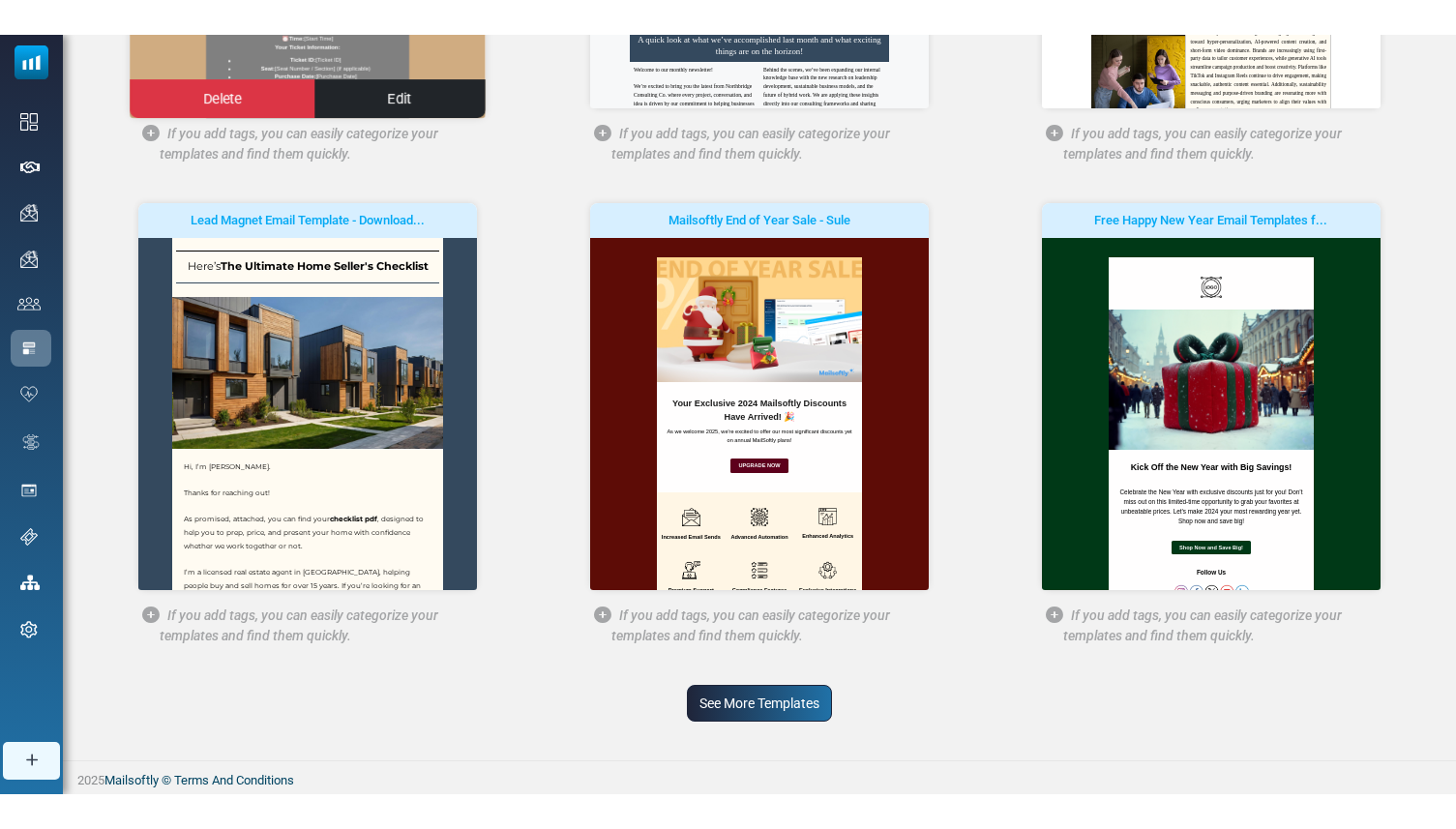
scroll to position [419, 0]
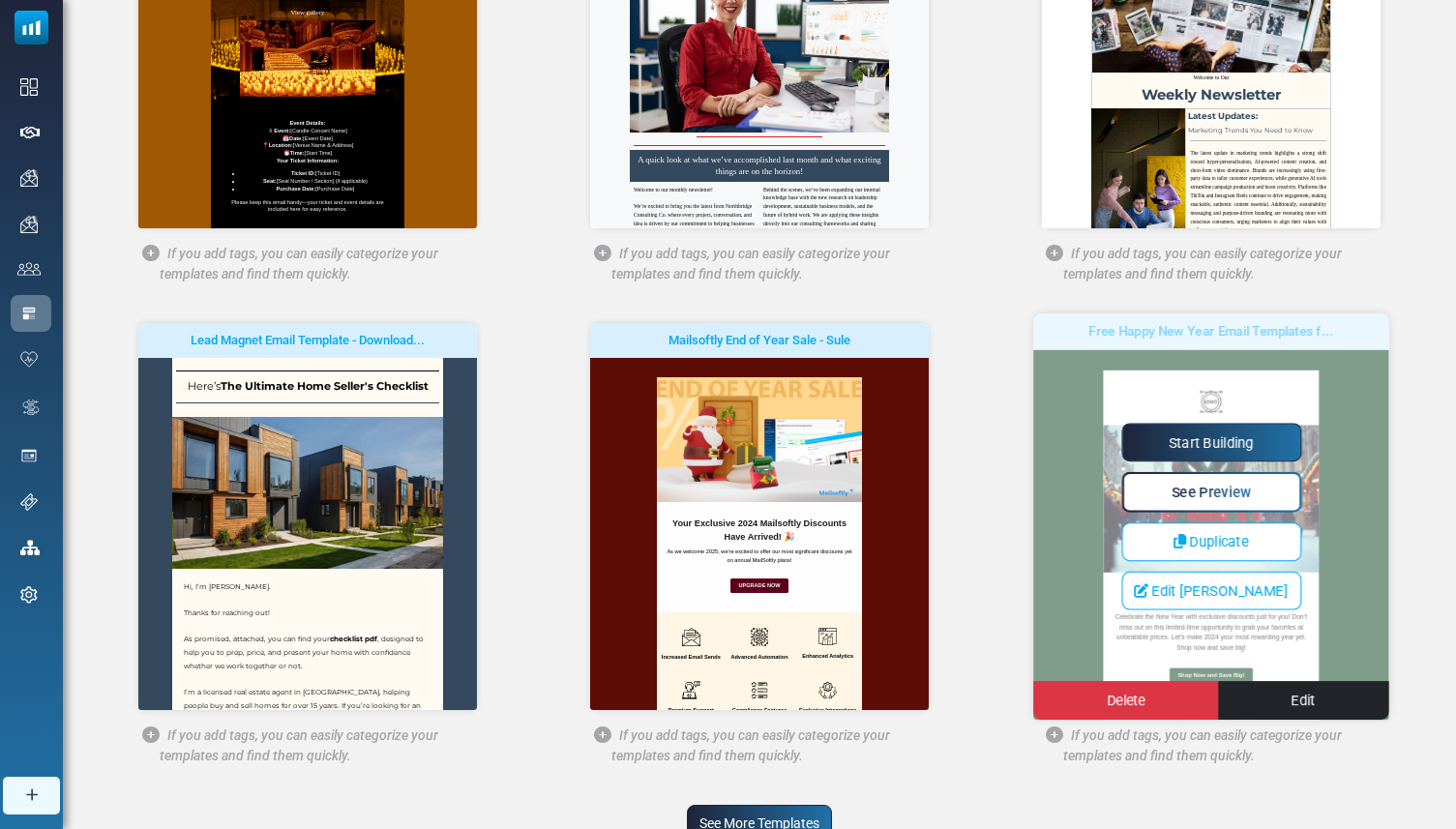
click at [1184, 446] on link "Start Building" at bounding box center [1211, 441] width 180 height 39
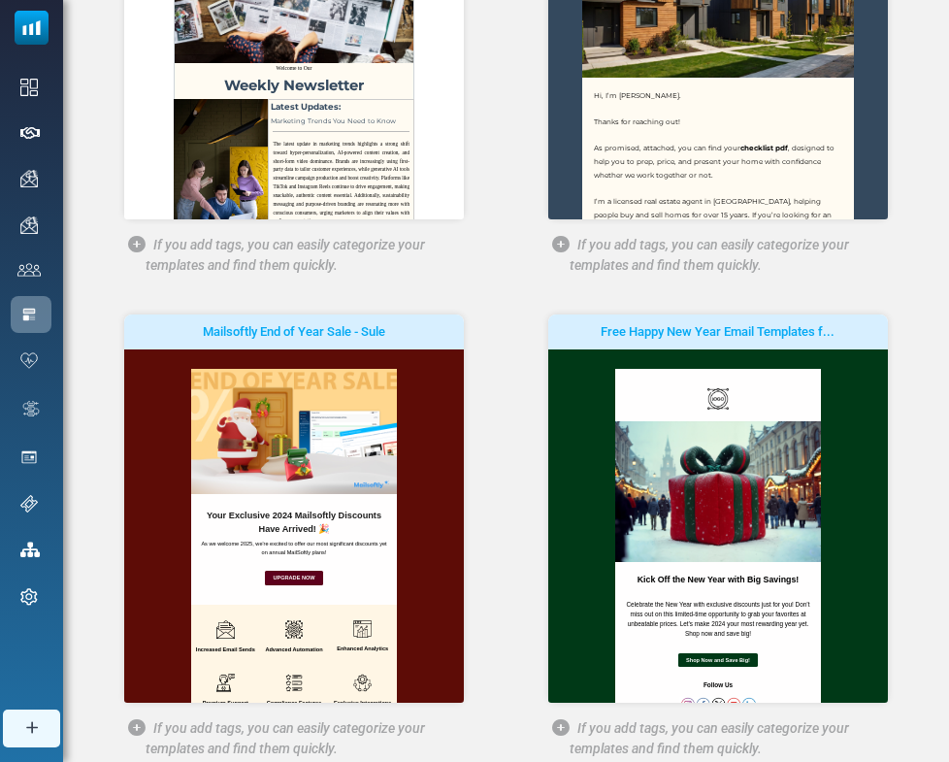
scroll to position [1081, 0]
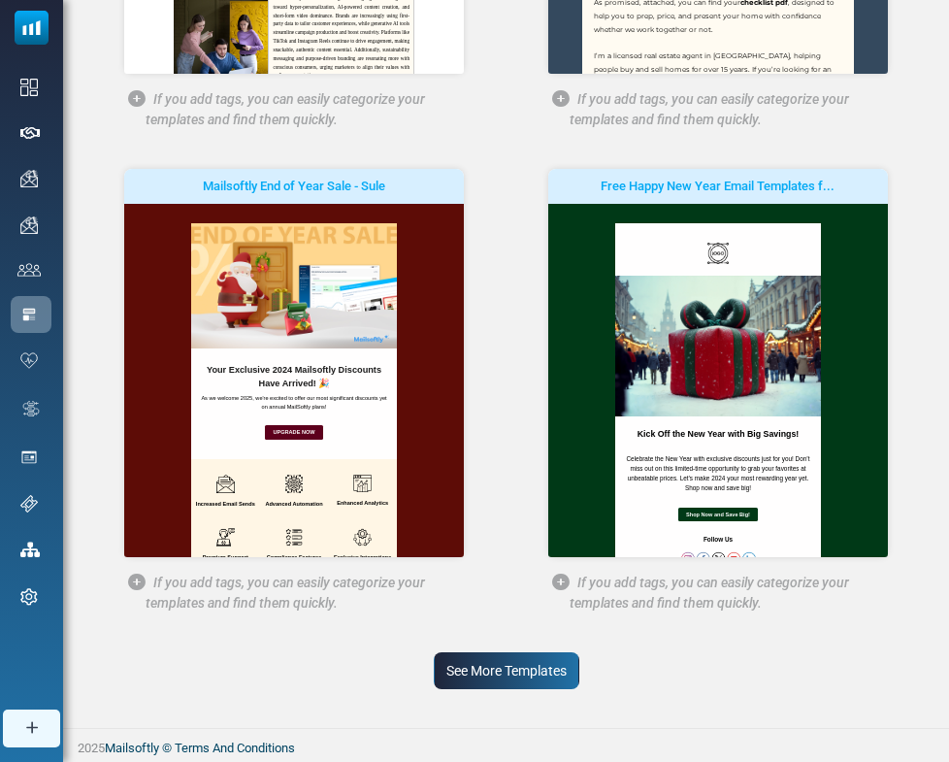
click at [479, 668] on link "See More Templates" at bounding box center [507, 670] width 146 height 37
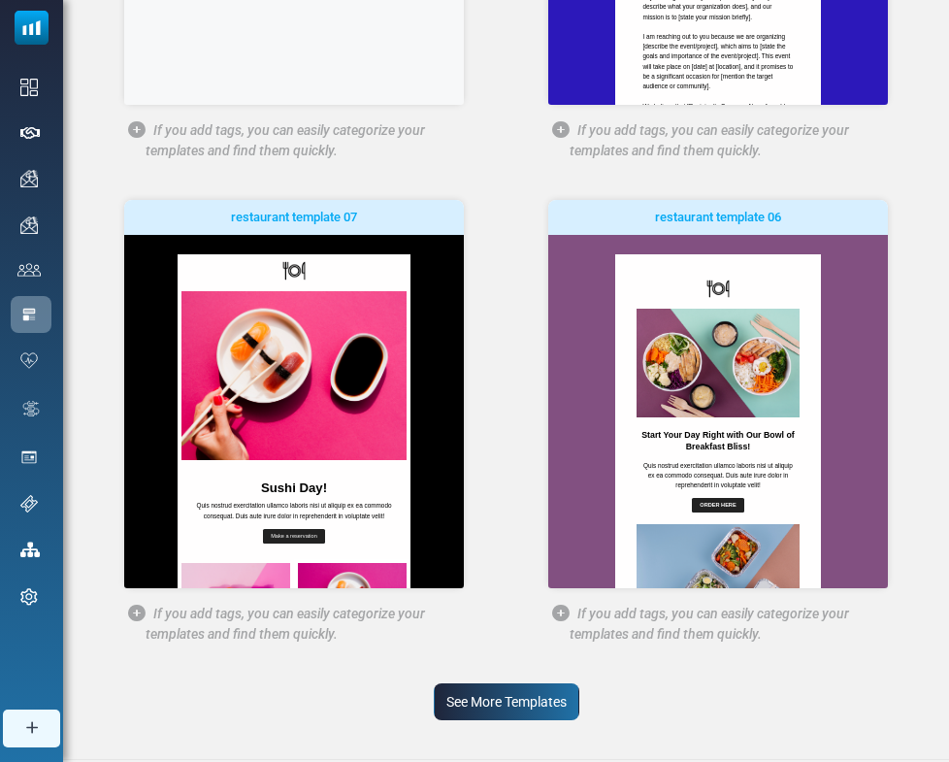
scroll to position [2539, 0]
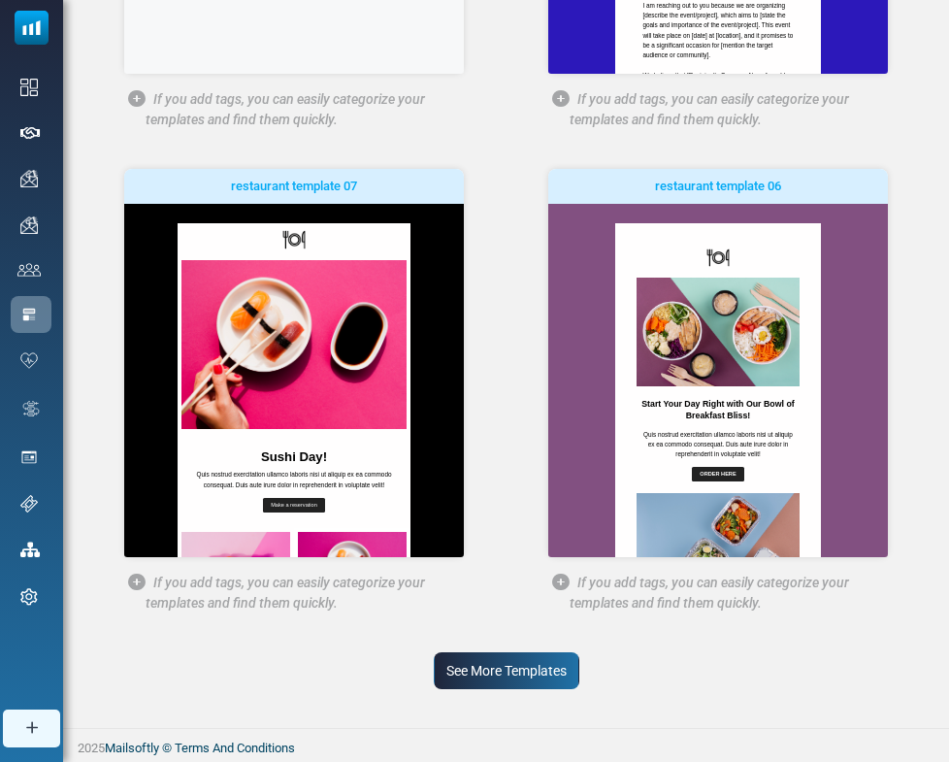
click at [479, 668] on link "See More Templates" at bounding box center [507, 670] width 146 height 37
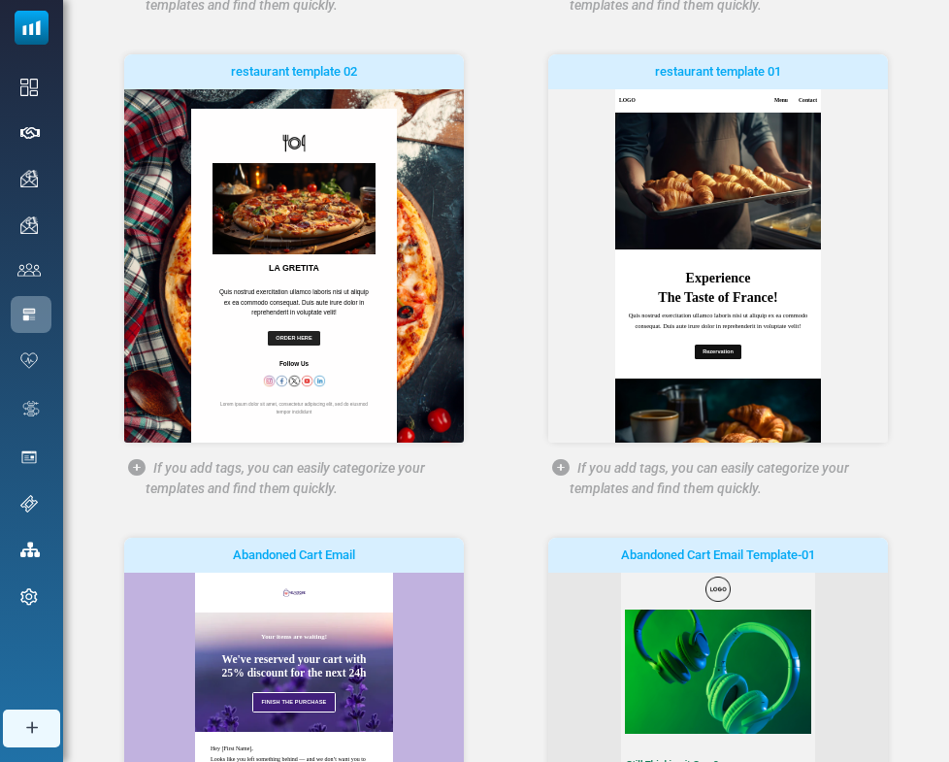
scroll to position [0, 0]
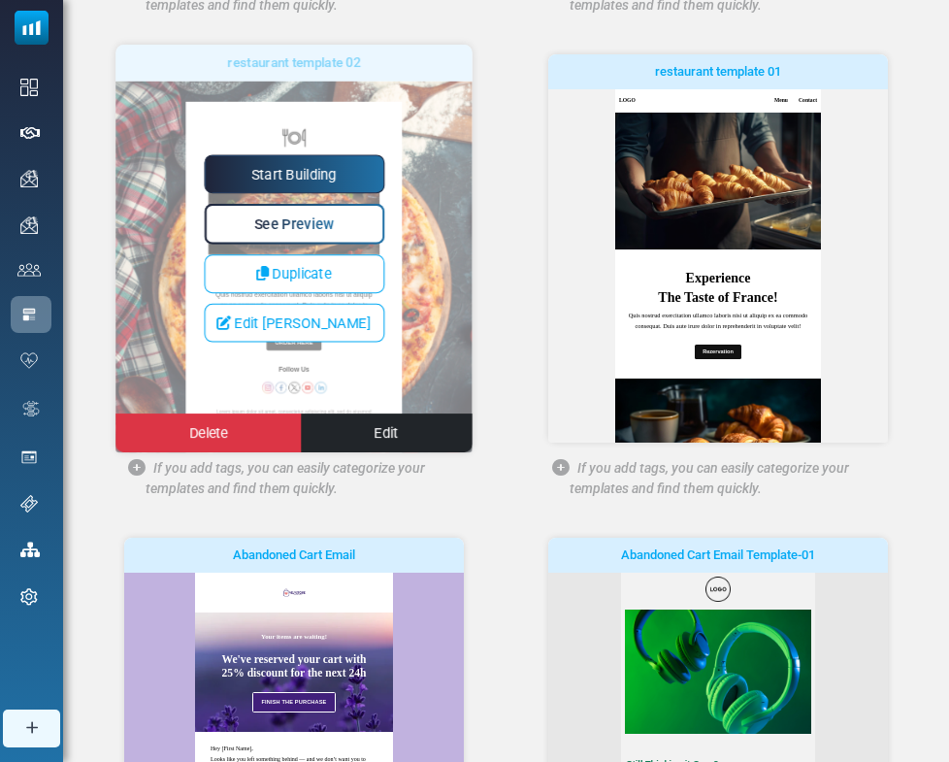
click at [315, 169] on link "Start Building" at bounding box center [294, 173] width 181 height 39
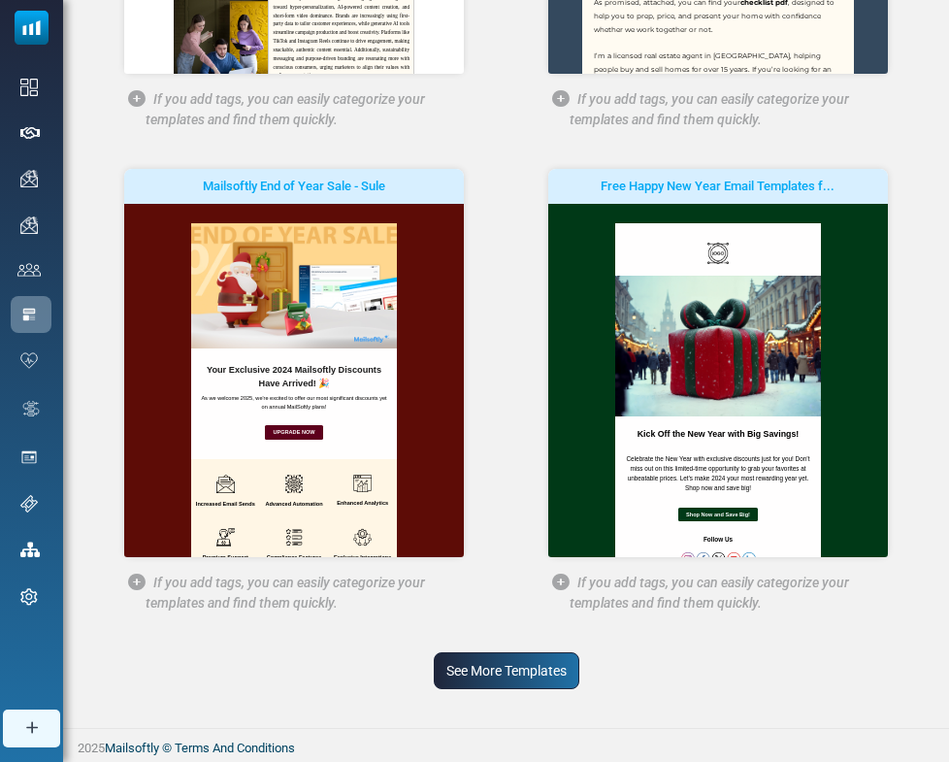
scroll to position [1081, 0]
click at [525, 671] on link "See More Templates" at bounding box center [507, 670] width 146 height 37
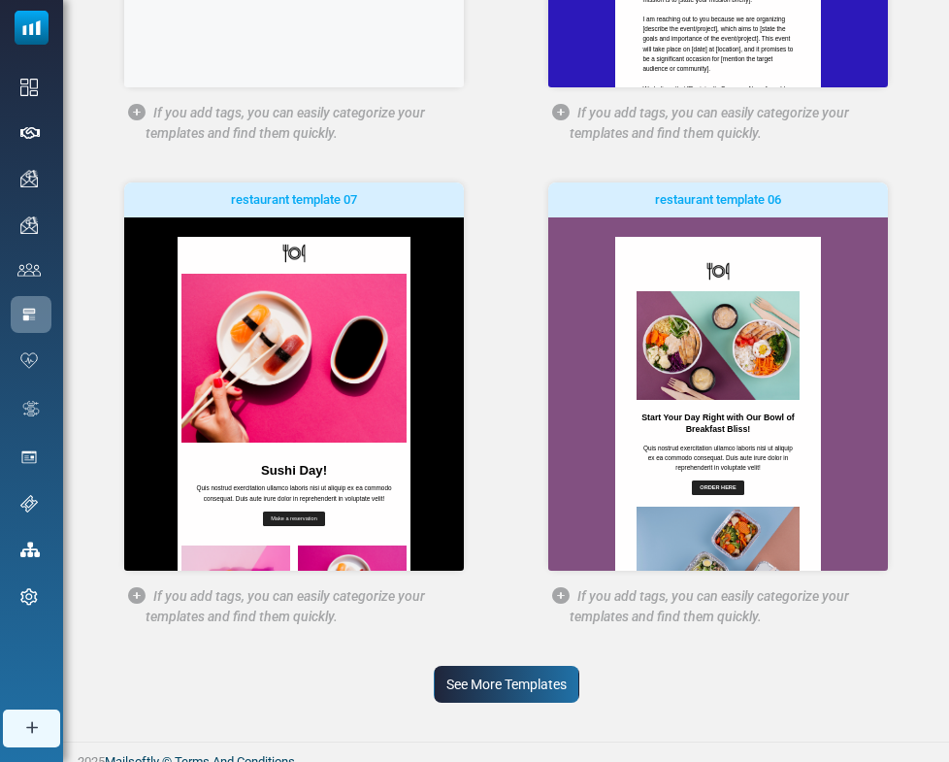
scroll to position [2539, 0]
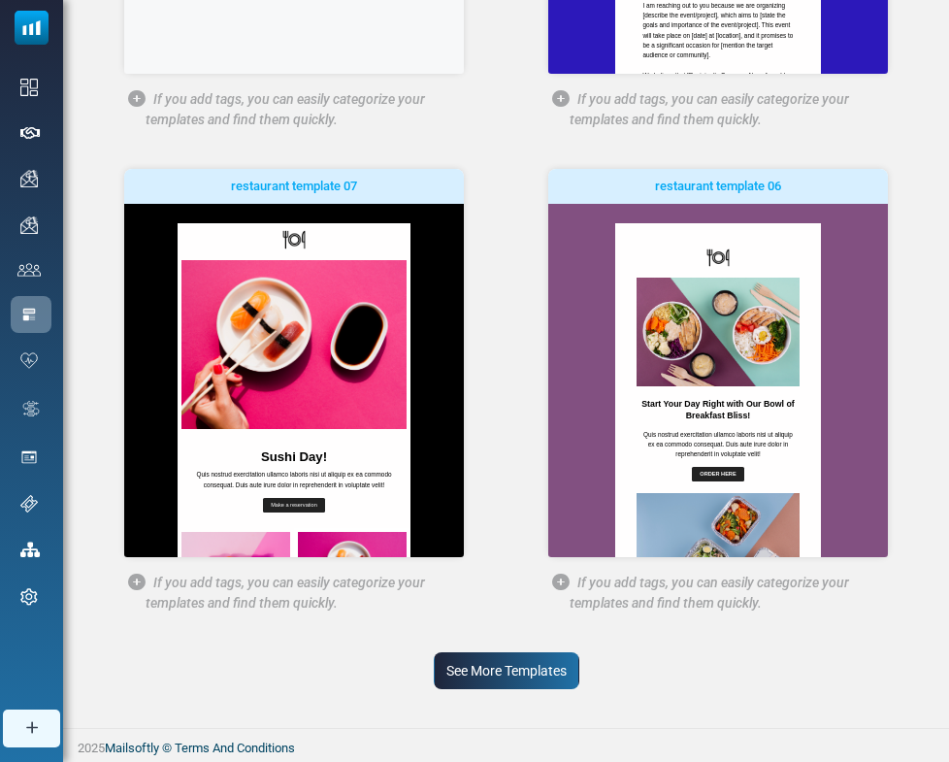
click at [525, 663] on link "See More Templates" at bounding box center [507, 670] width 146 height 37
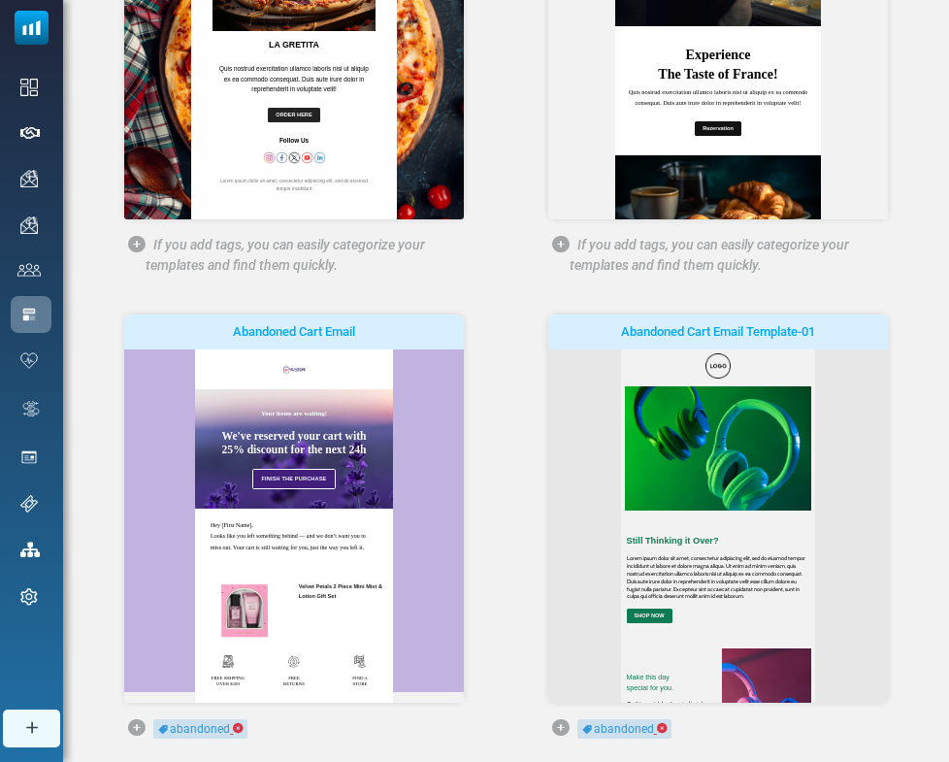
scroll to position [3977, 0]
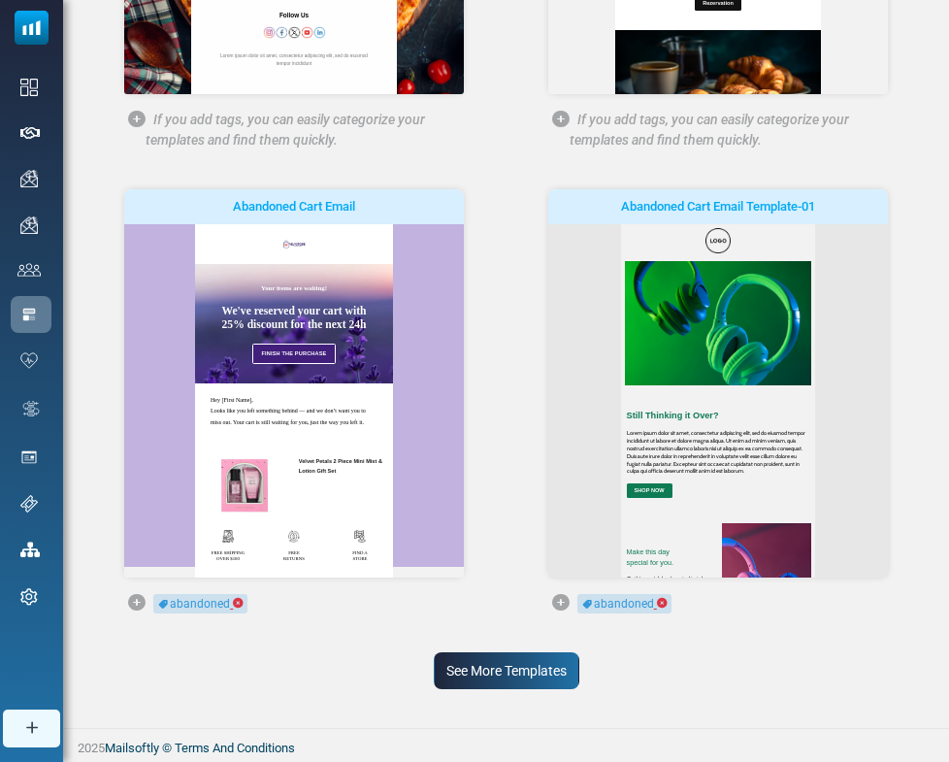
click at [519, 671] on link "See More Templates" at bounding box center [507, 670] width 146 height 37
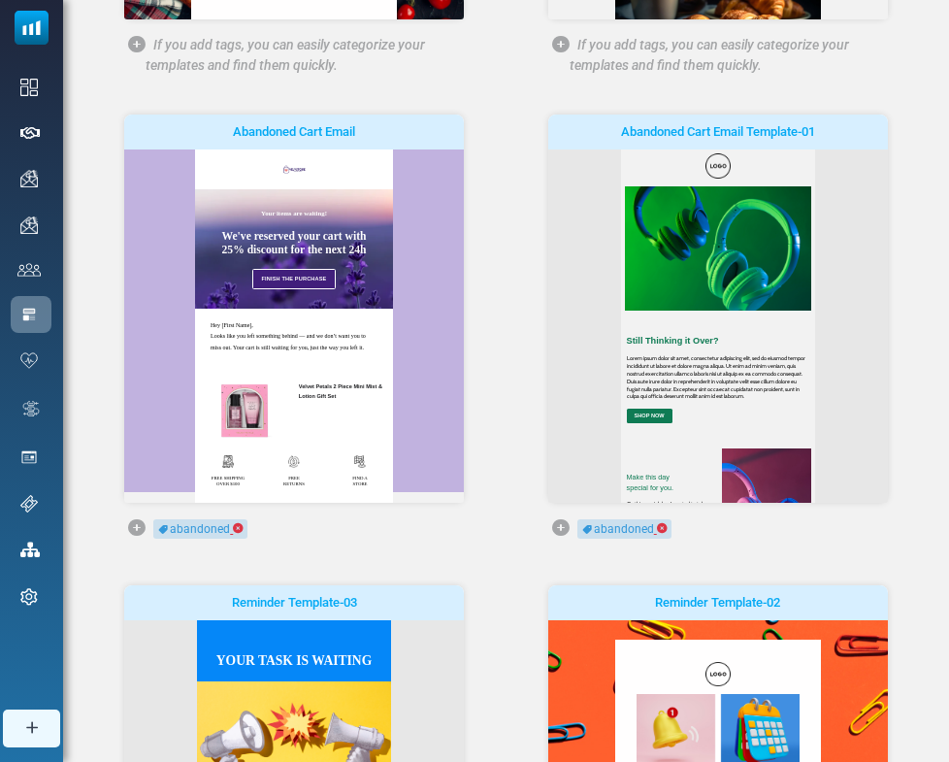
scroll to position [0, 0]
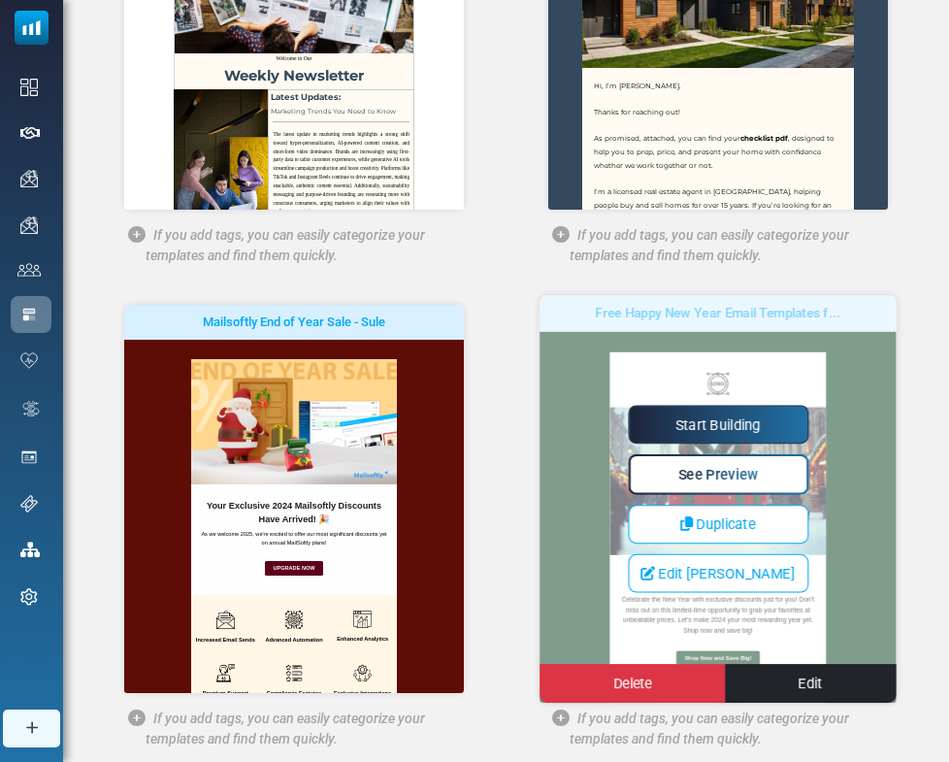
click at [601, 442] on div "Start Building See Preview Duplicate Edit Seo Delete Edit" at bounding box center [718, 498] width 357 height 187
click at [707, 416] on link "Start Building" at bounding box center [718, 424] width 181 height 39
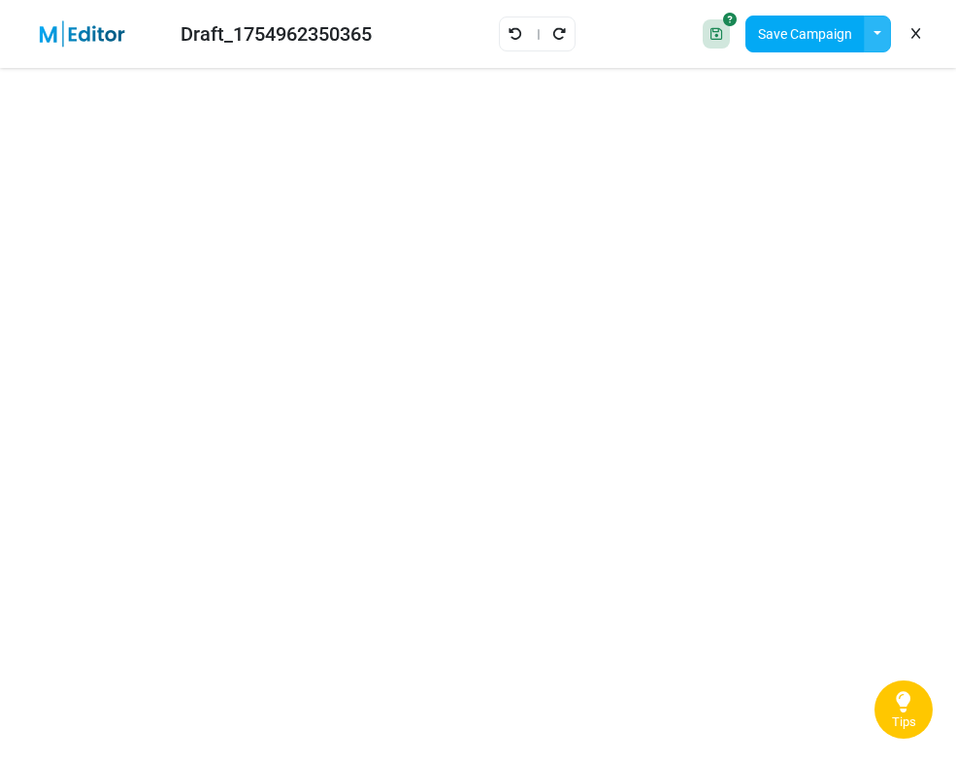
click at [875, 34] on button "button" at bounding box center [877, 34] width 27 height 37
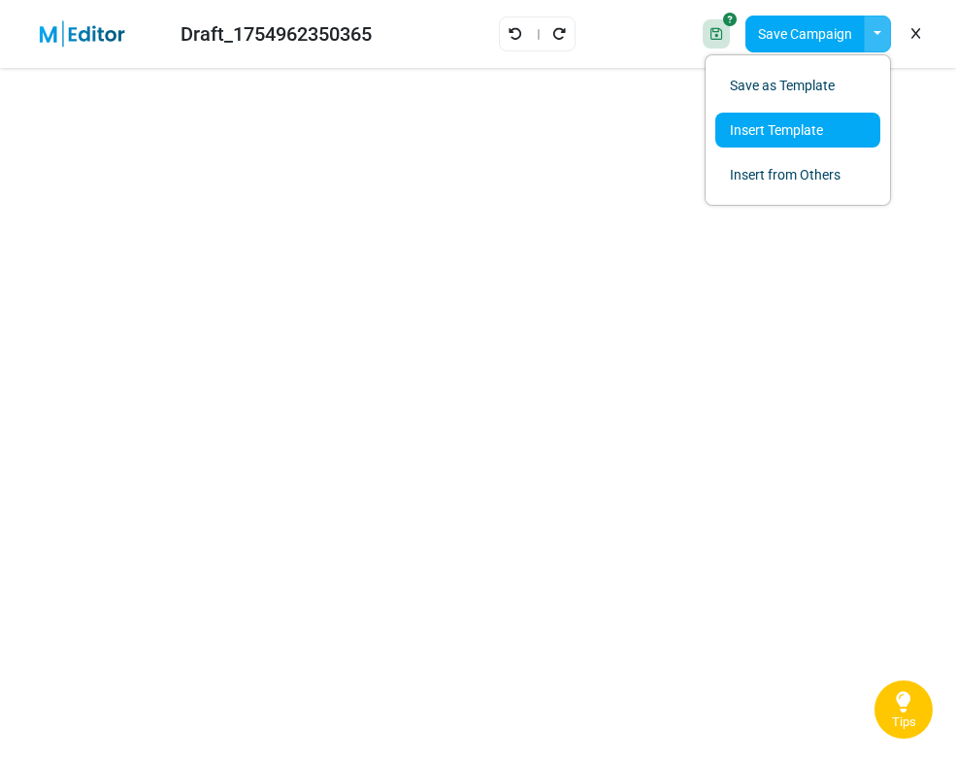
click at [792, 135] on link "Insert Template" at bounding box center [798, 130] width 165 height 35
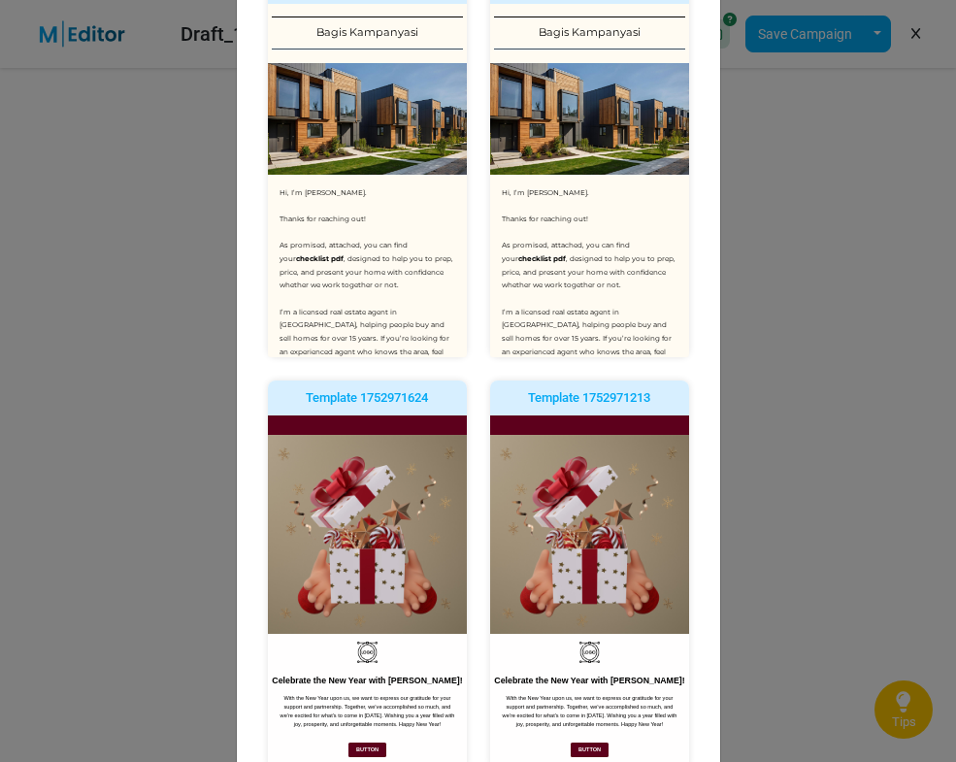
scroll to position [980, 0]
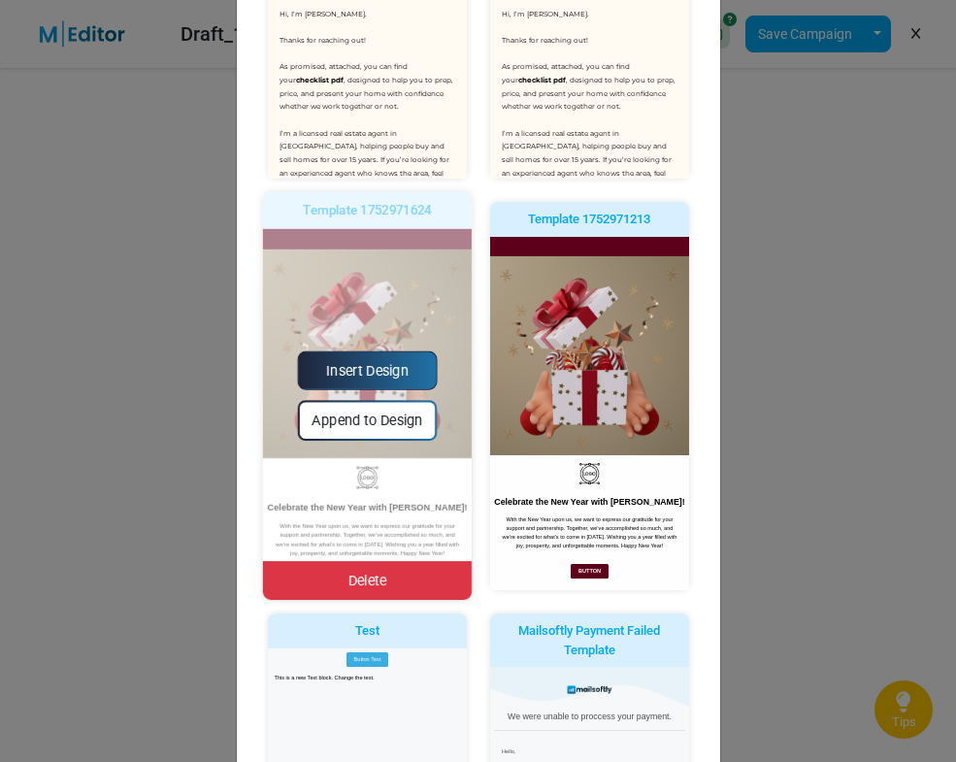
click at [381, 375] on link "Insert Design" at bounding box center [367, 370] width 140 height 39
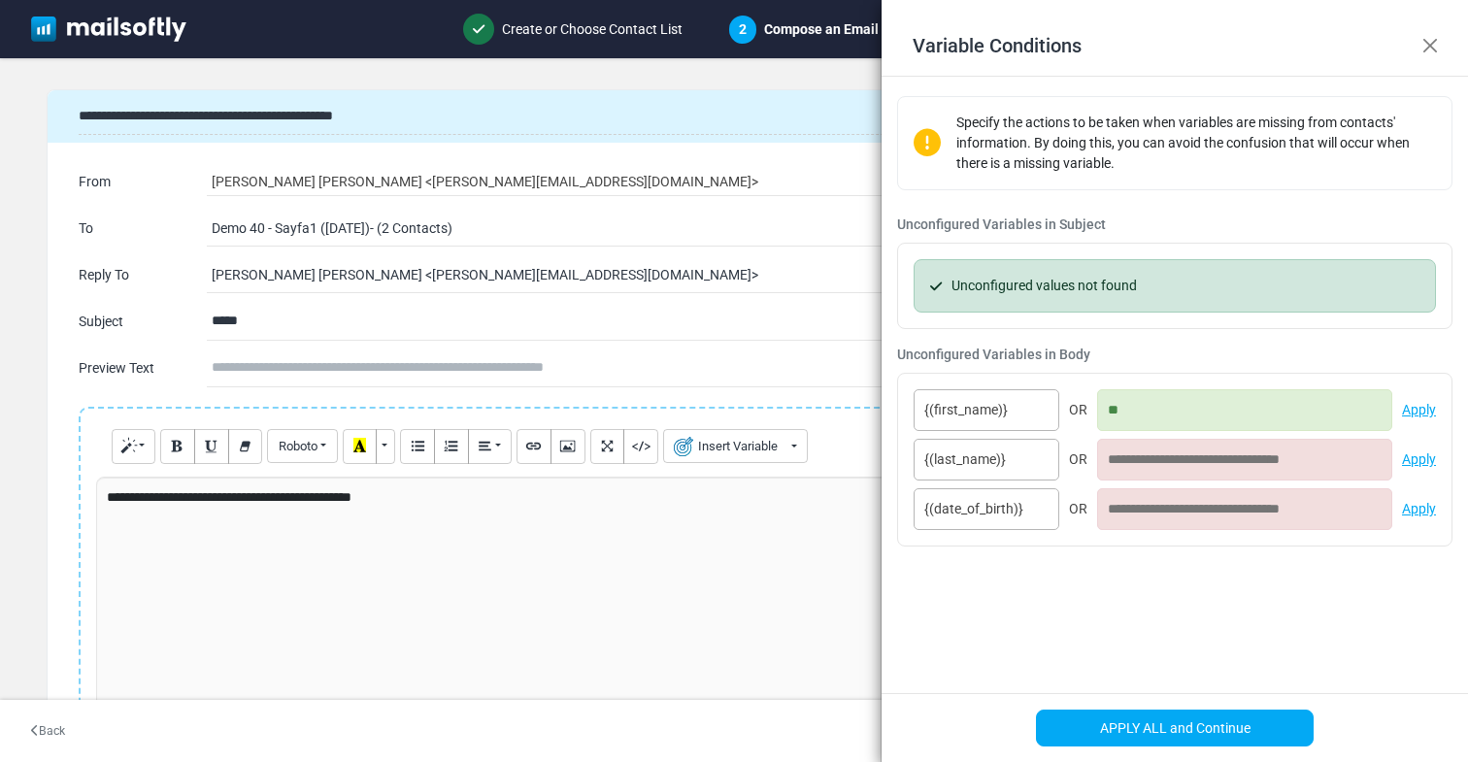
click at [1120, 411] on input "**" at bounding box center [1244, 410] width 295 height 42
click at [1433, 50] on button "Close" at bounding box center [1429, 45] width 29 height 29
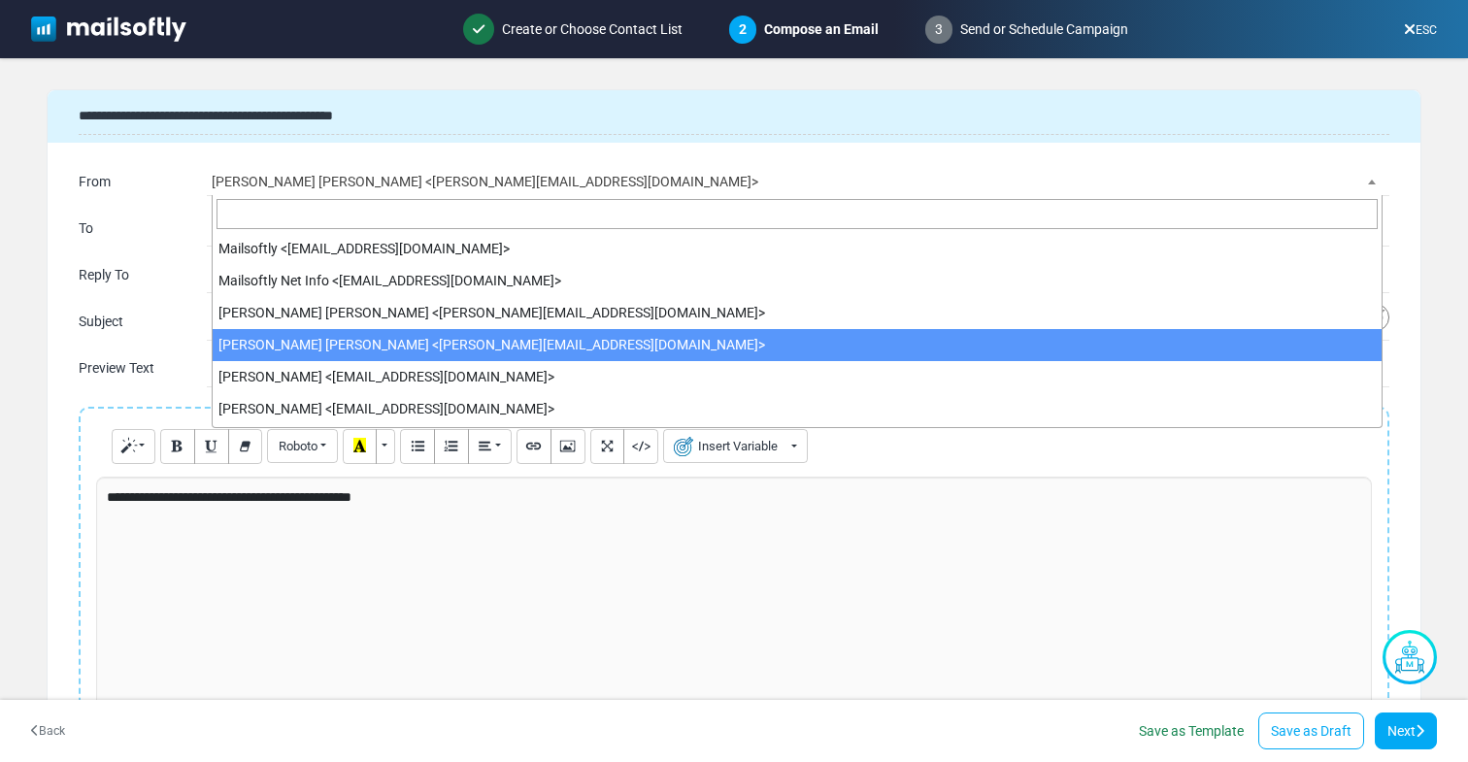
click at [457, 178] on span "Esma Calis Turan <esma@mailsoftly.net>" at bounding box center [797, 181] width 1171 height 27
click at [27, 242] on form "**********" at bounding box center [734, 386] width 1468 height 657
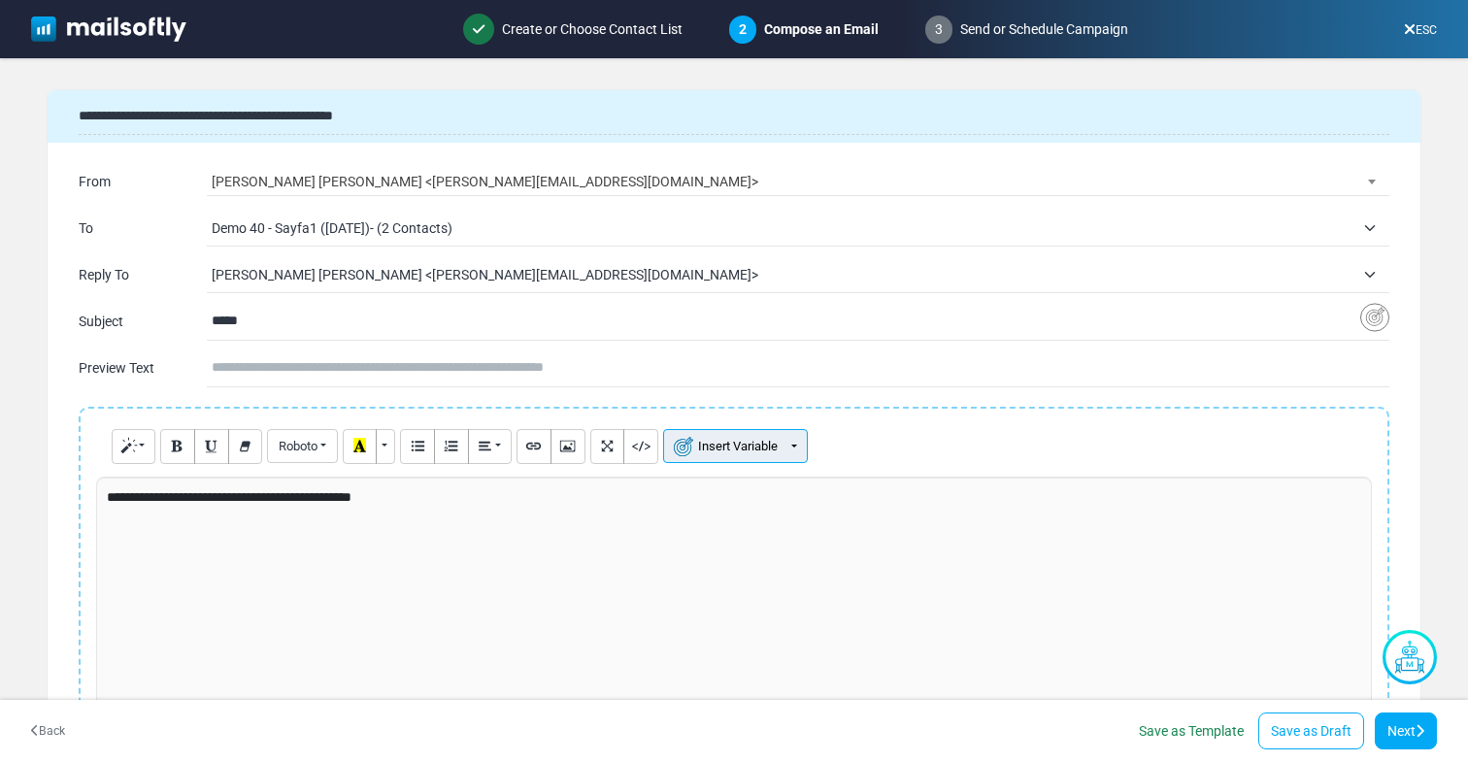
click at [705, 438] on button "Insert Variable" at bounding box center [735, 446] width 145 height 34
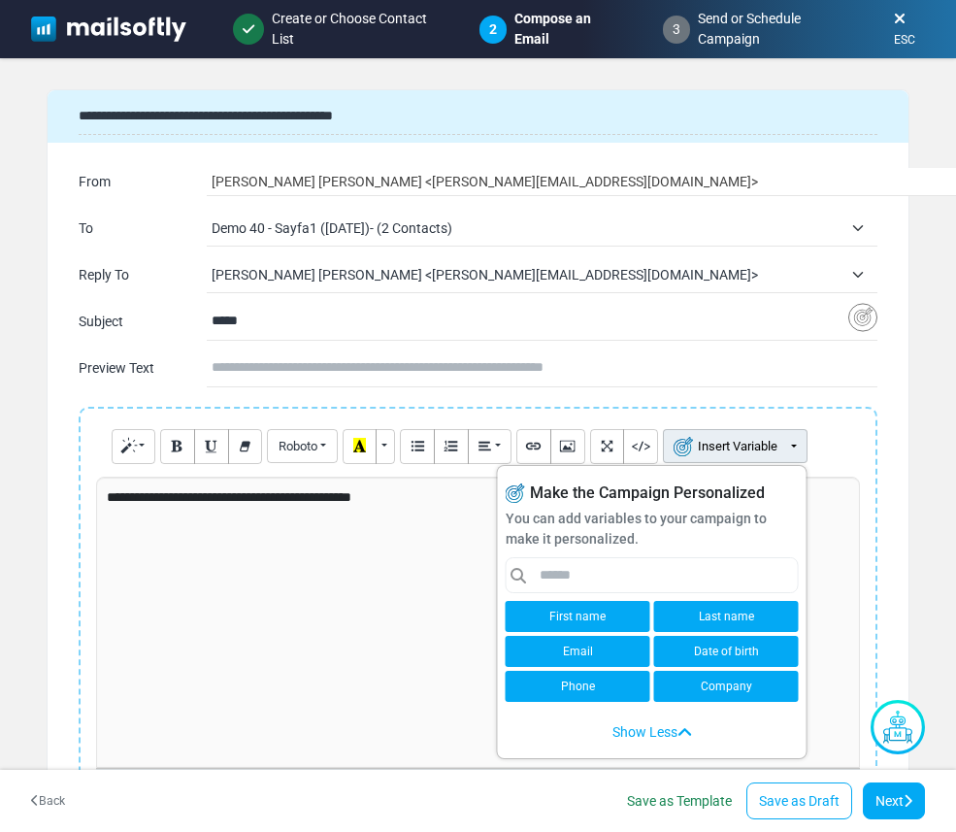
click at [585, 616] on link "First name" at bounding box center [578, 616] width 145 height 31
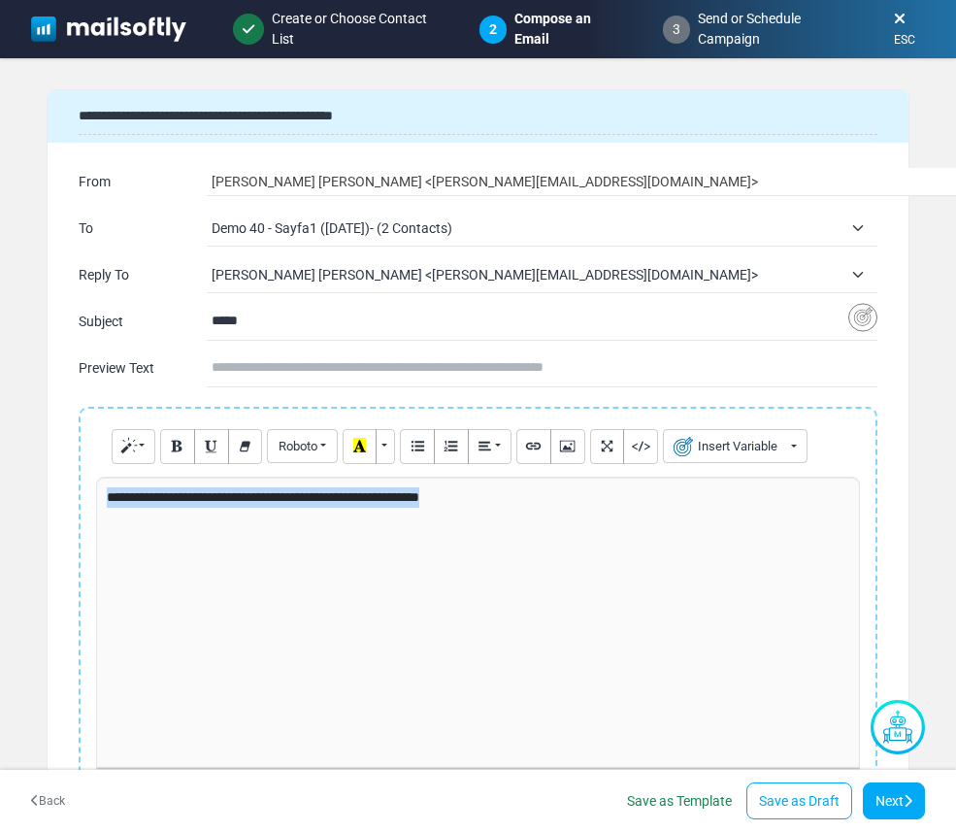
drag, startPoint x: 105, startPoint y: 500, endPoint x: 516, endPoint y: 516, distance: 411.0
click at [516, 516] on div "**********" at bounding box center [478, 622] width 764 height 291
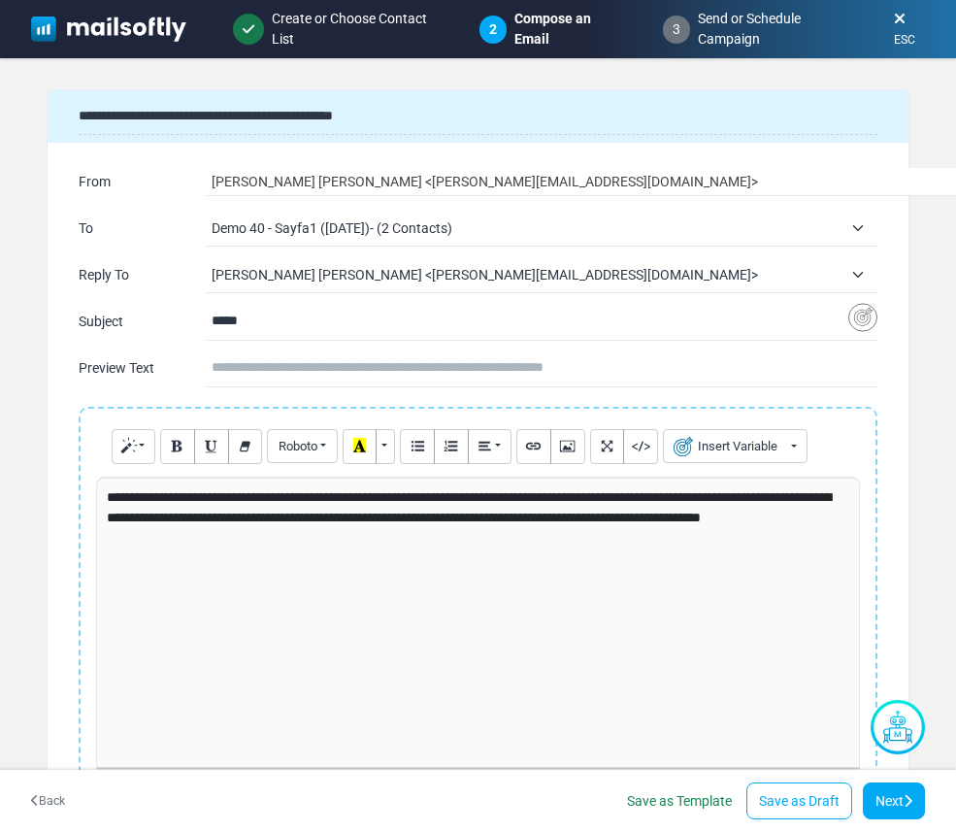
click at [127, 497] on p "**********" at bounding box center [475, 517] width 736 height 61
click at [788, 445] on button "Insert Variable" at bounding box center [735, 446] width 145 height 34
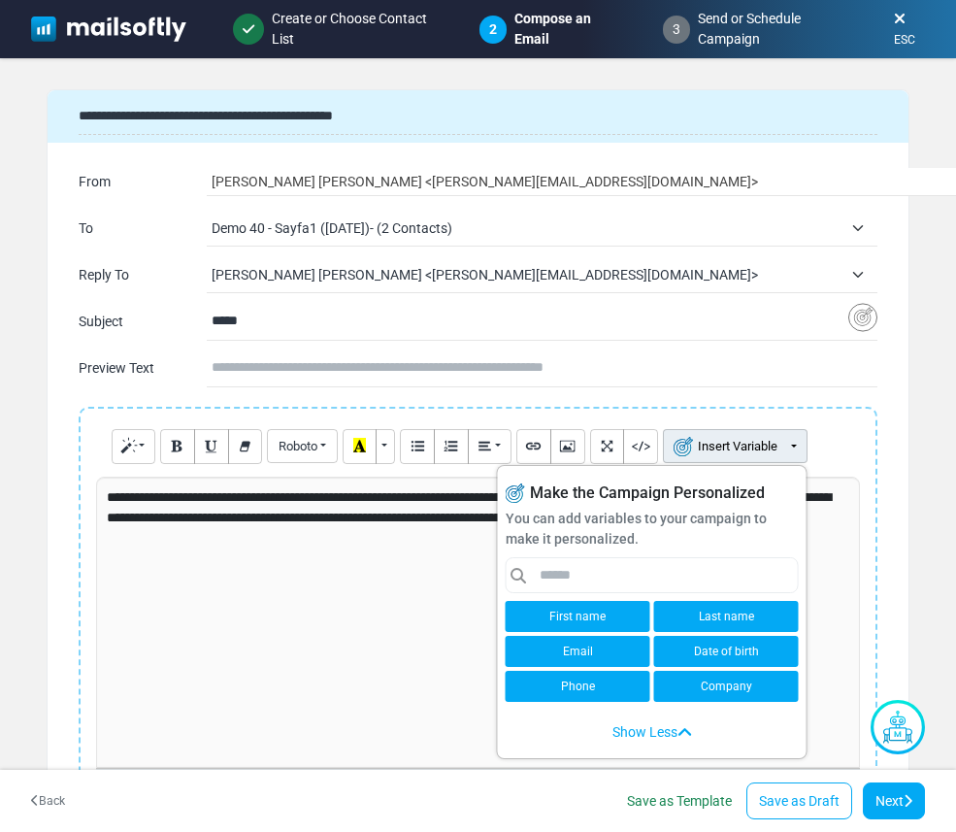
click at [630, 610] on link "First name" at bounding box center [578, 616] width 145 height 31
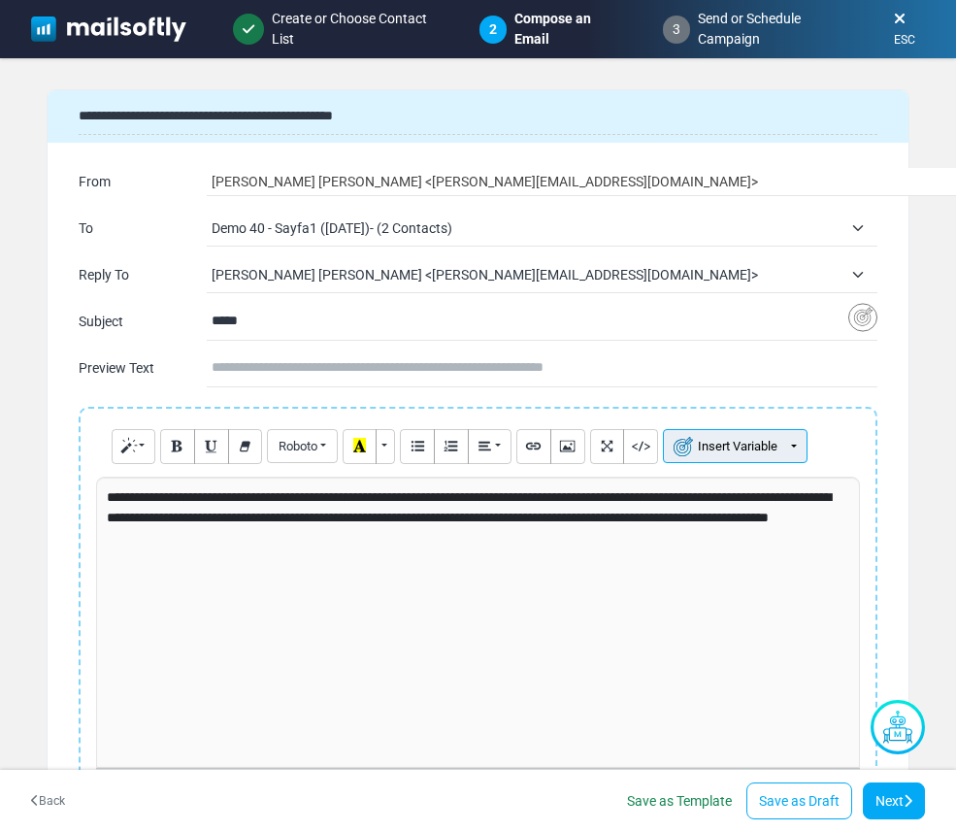
click at [797, 446] on button "Insert Variable" at bounding box center [735, 446] width 145 height 34
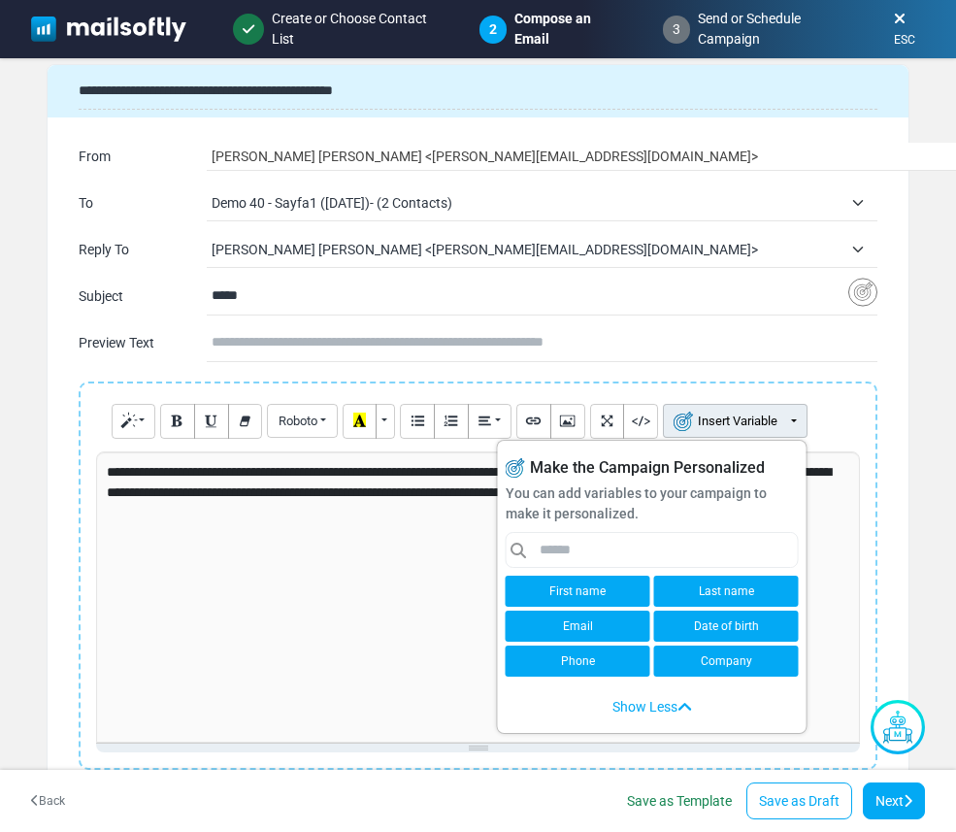
scroll to position [27, 0]
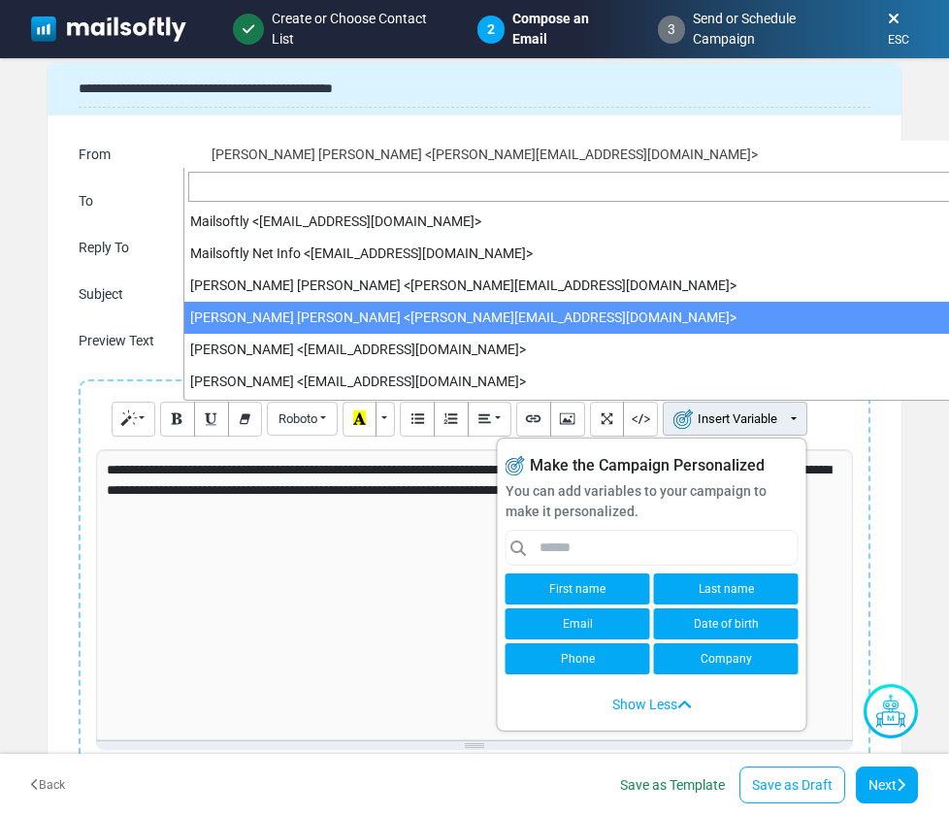
click at [882, 163] on span "[PERSON_NAME] [PERSON_NAME] <[PERSON_NAME][EMAIL_ADDRESS][DOMAIN_NAME]>" at bounding box center [797, 154] width 1171 height 27
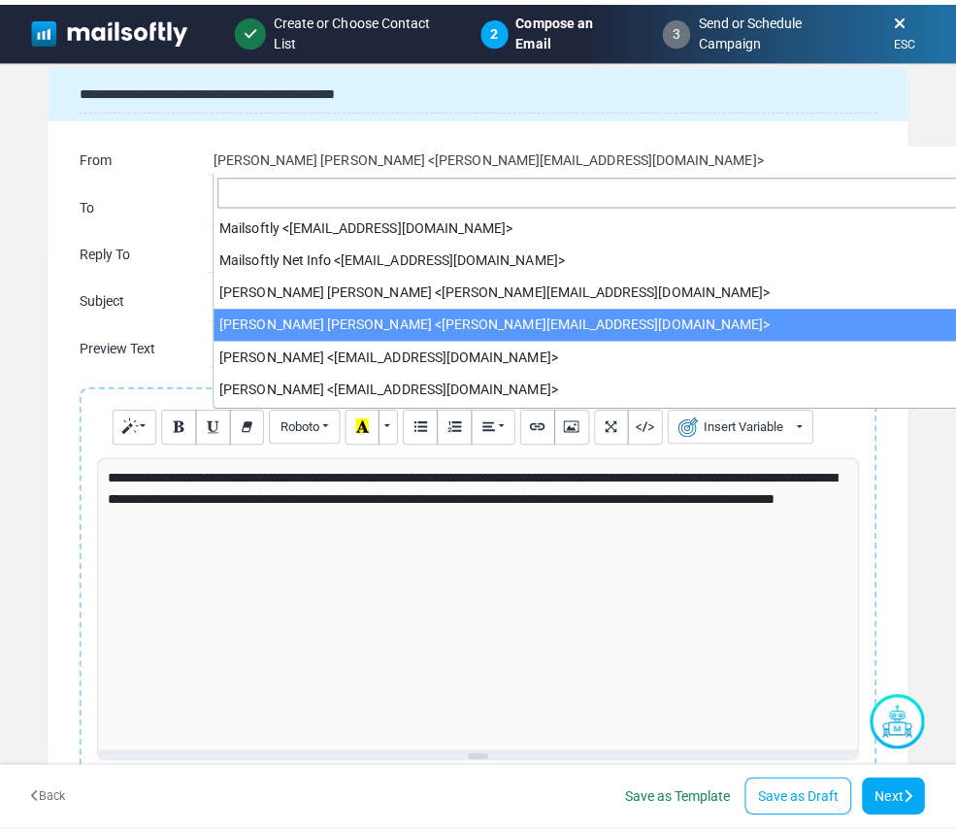
scroll to position [0, 0]
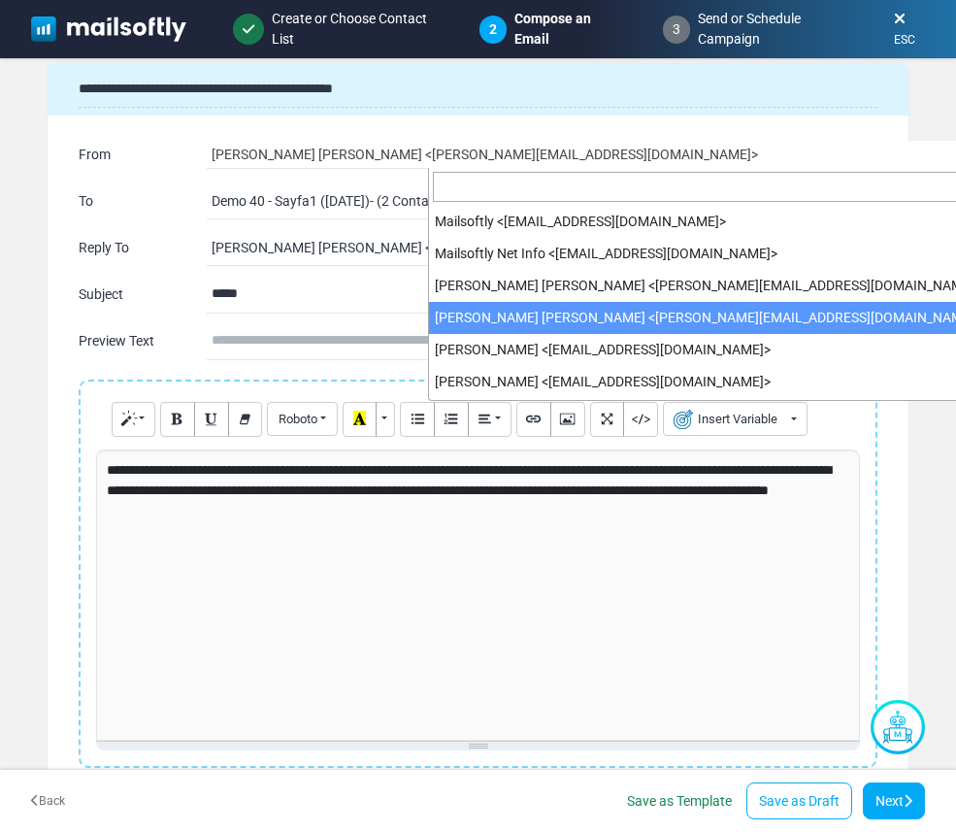
click at [926, 121] on form "**********" at bounding box center [478, 421] width 956 height 727
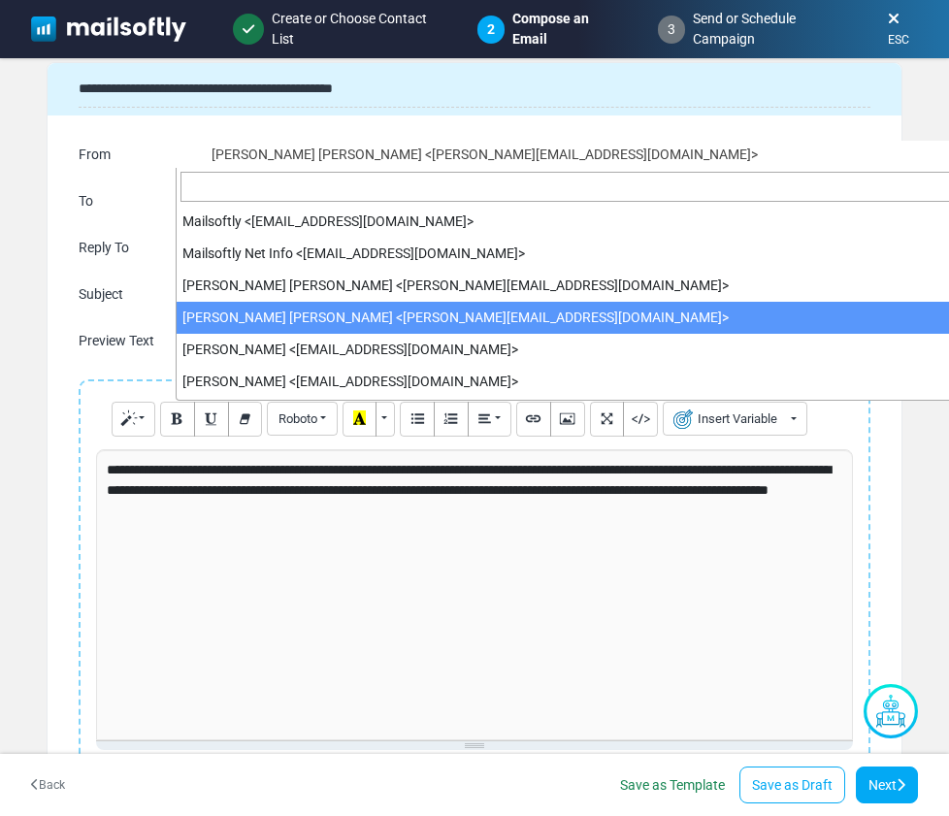
click at [891, 148] on span "[PERSON_NAME] [PERSON_NAME] <[PERSON_NAME][EMAIL_ADDRESS][DOMAIN_NAME]>" at bounding box center [797, 154] width 1171 height 27
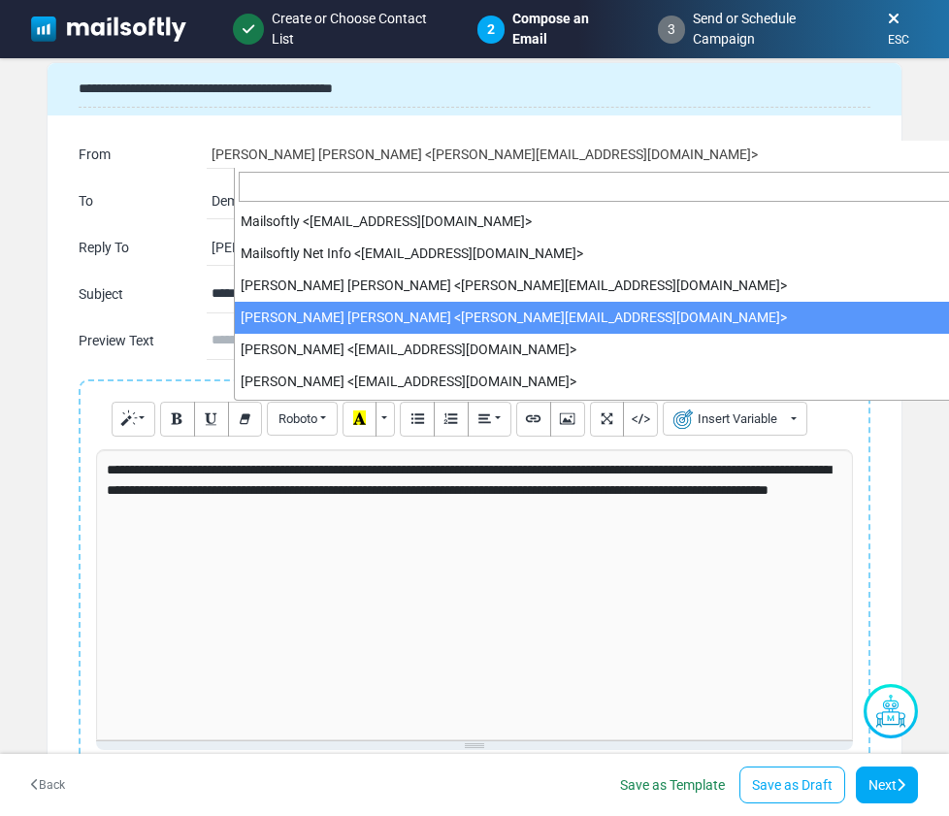
scroll to position [0, 216]
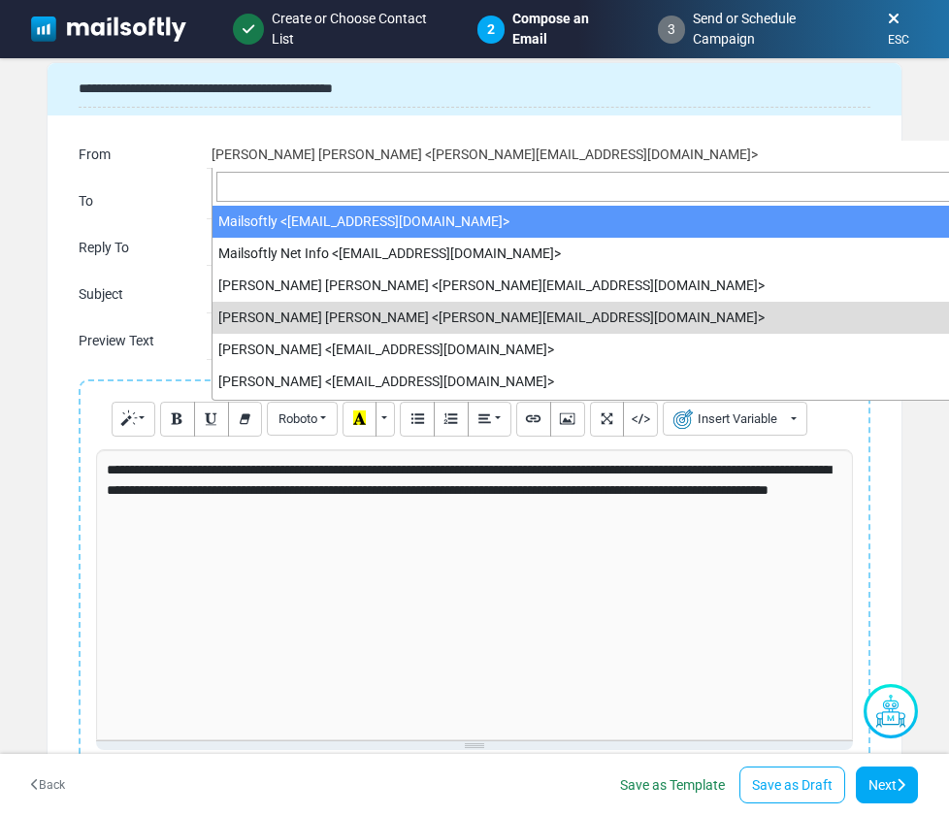
select select "****"
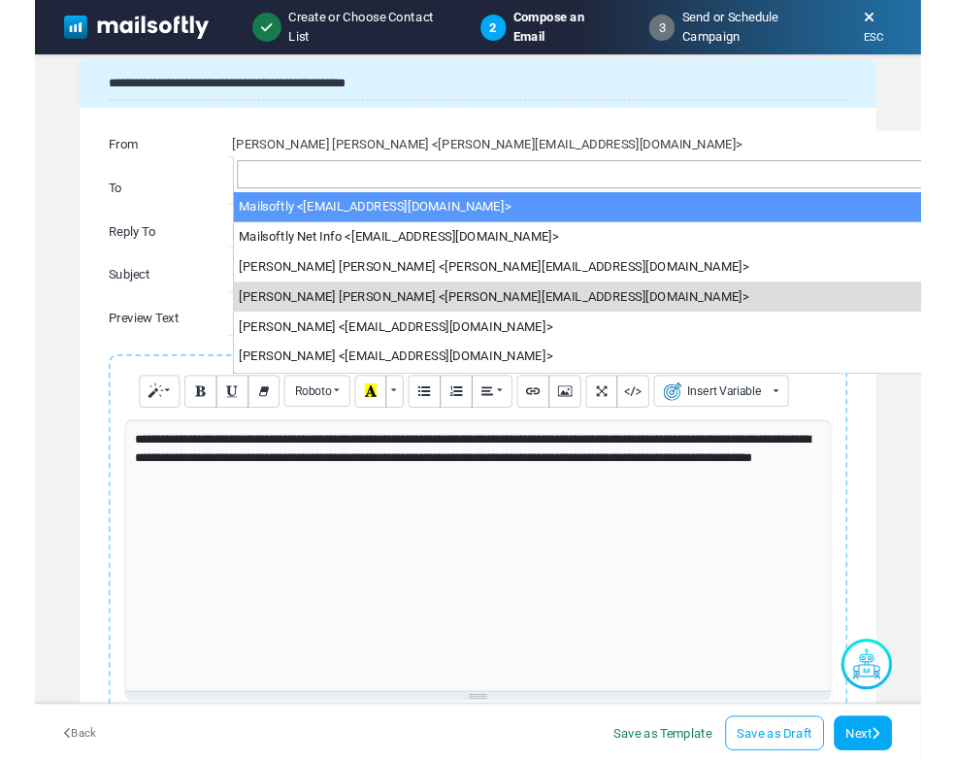
scroll to position [0, 0]
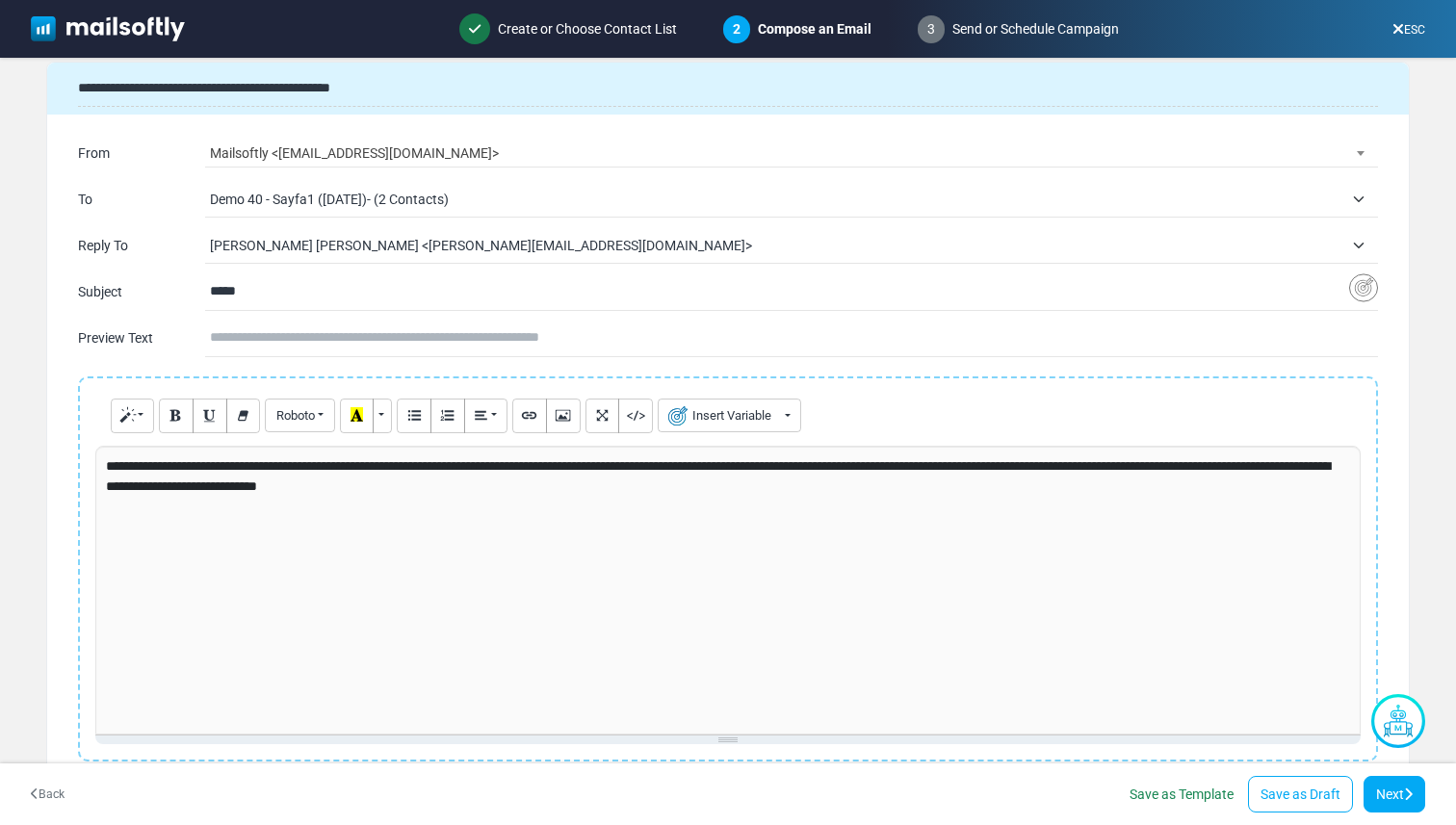
click at [1419, 227] on form "**********" at bounding box center [728, 417] width 1456 height 721
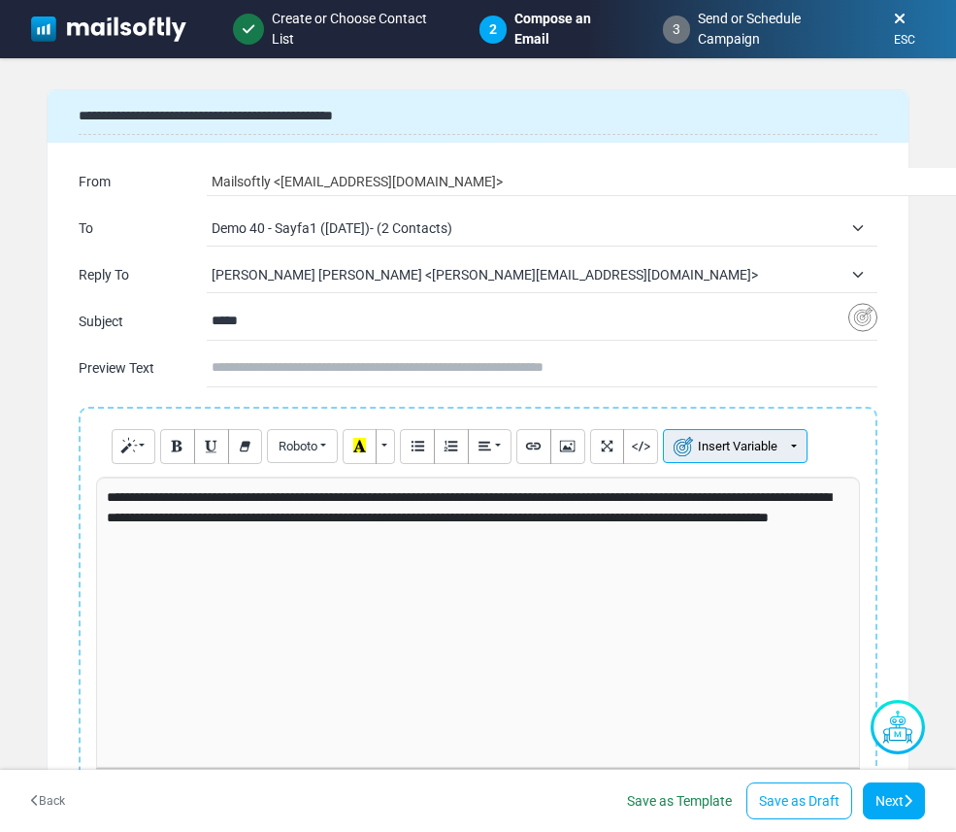
click at [712, 449] on button "Insert Variable" at bounding box center [735, 446] width 145 height 34
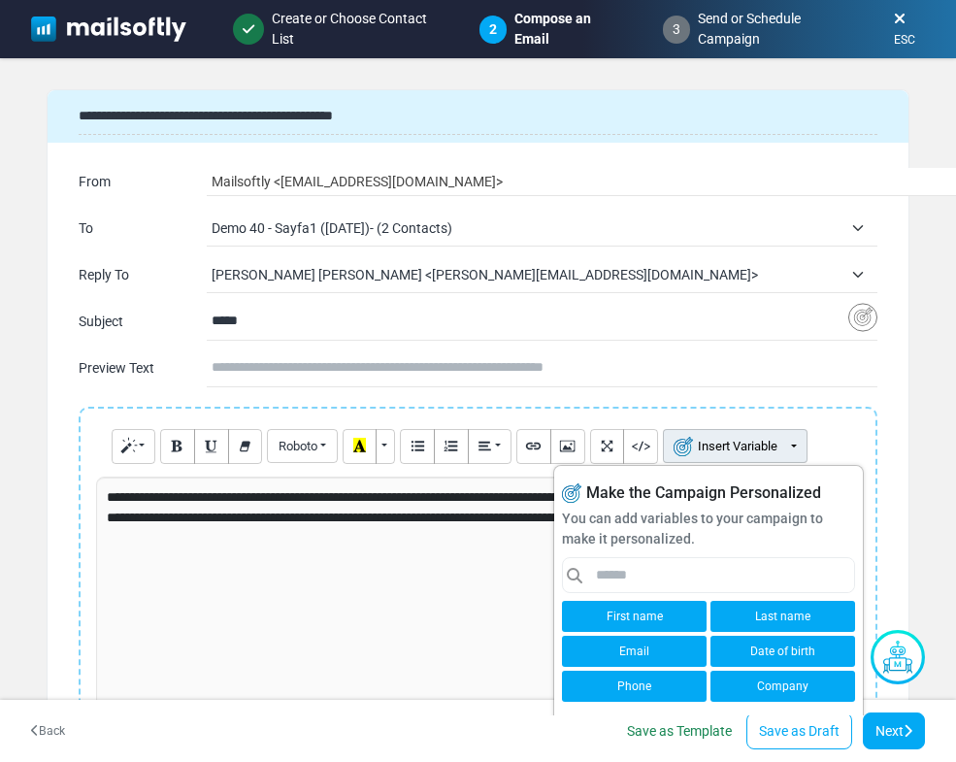
click at [600, 613] on link "First name" at bounding box center [634, 616] width 145 height 31
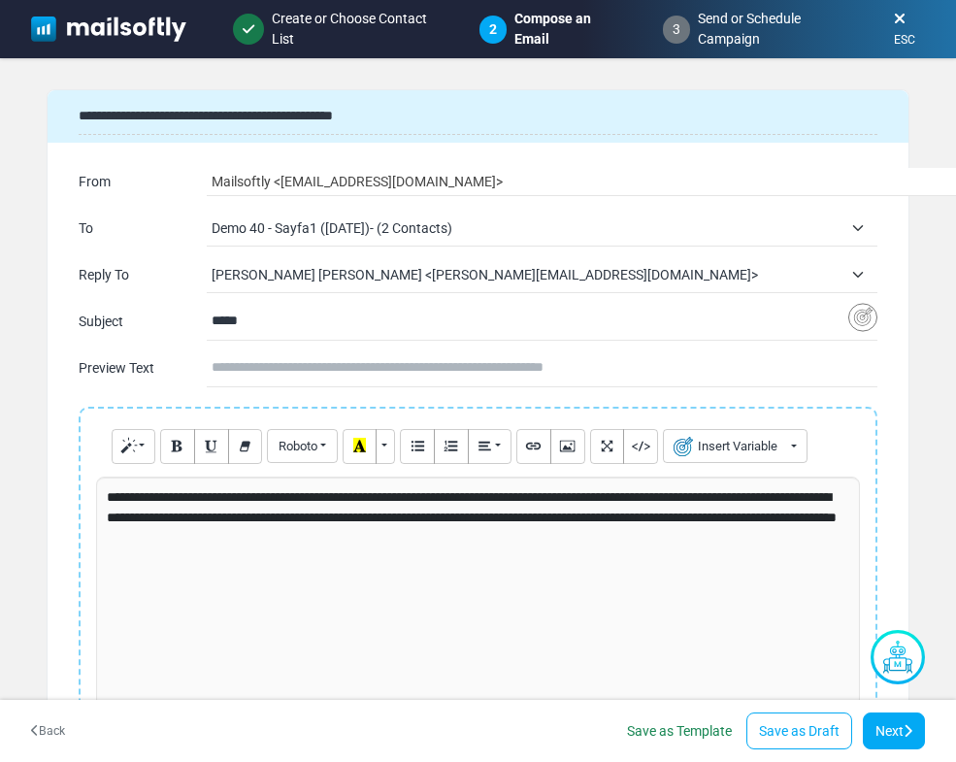
click at [249, 491] on p "**********" at bounding box center [475, 517] width 736 height 61
click at [904, 717] on link "Next" at bounding box center [894, 731] width 62 height 37
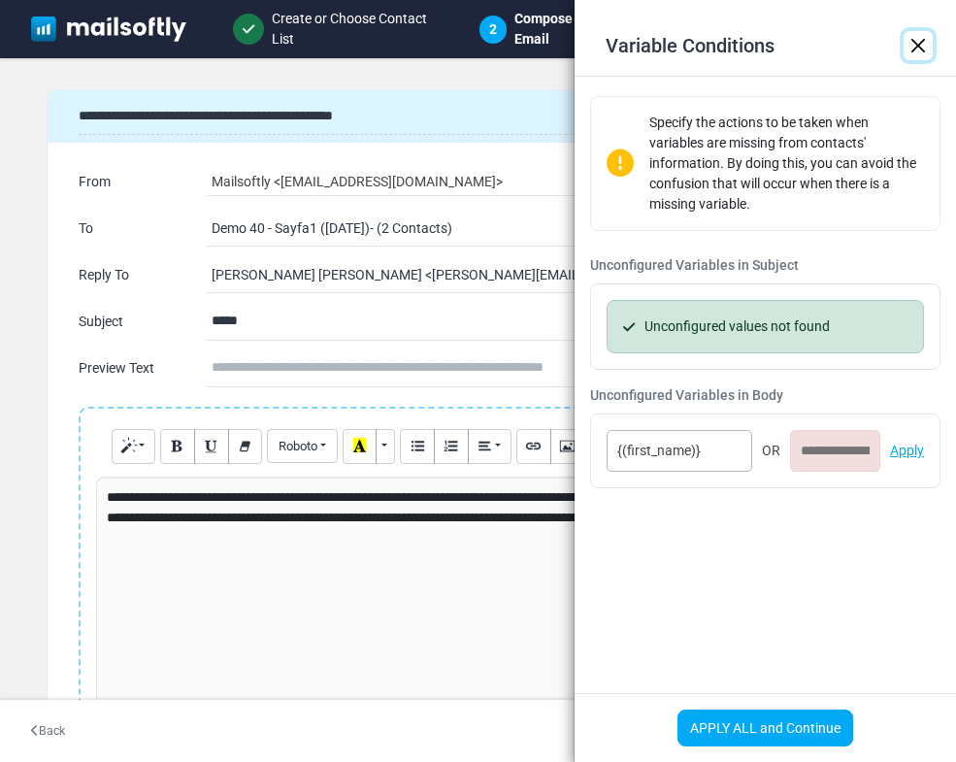
click at [271, 499] on p "**********" at bounding box center [475, 517] width 736 height 61
click at [910, 50] on button "Close" at bounding box center [918, 45] width 29 height 29
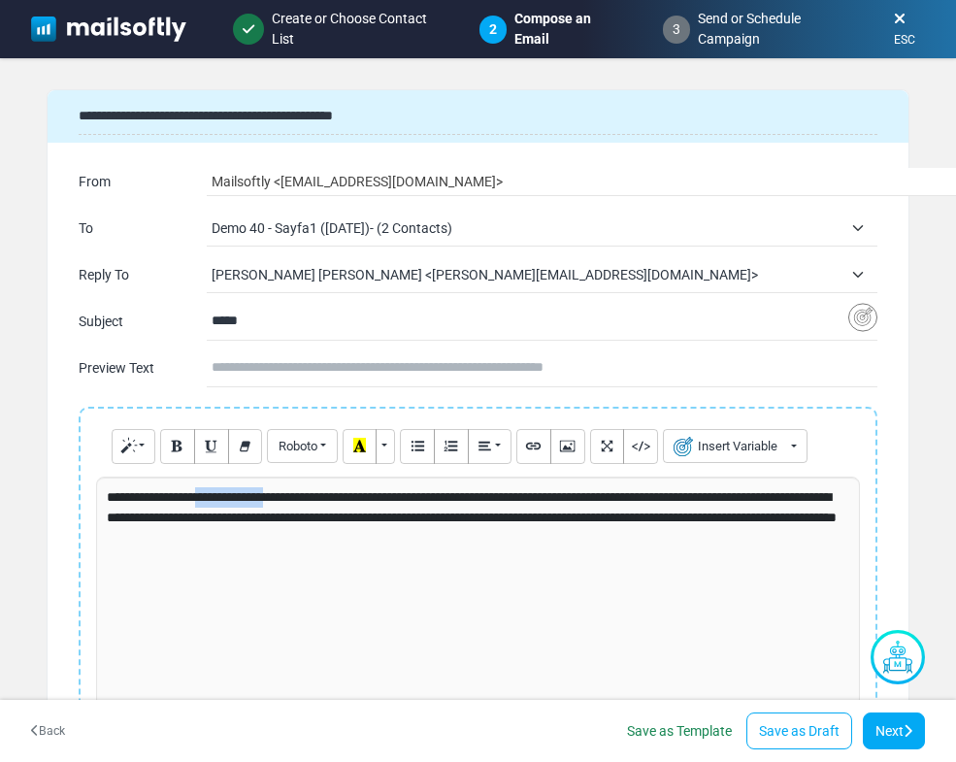
drag, startPoint x: 290, startPoint y: 500, endPoint x: 210, endPoint y: 490, distance: 81.2
click at [210, 490] on p "**********" at bounding box center [475, 517] width 736 height 61
drag, startPoint x: 189, startPoint y: 497, endPoint x: 69, endPoint y: 492, distance: 120.5
click at [69, 492] on div "**********" at bounding box center [478, 702] width 861 height 590
click at [210, 504] on p "**********" at bounding box center [475, 517] width 736 height 61
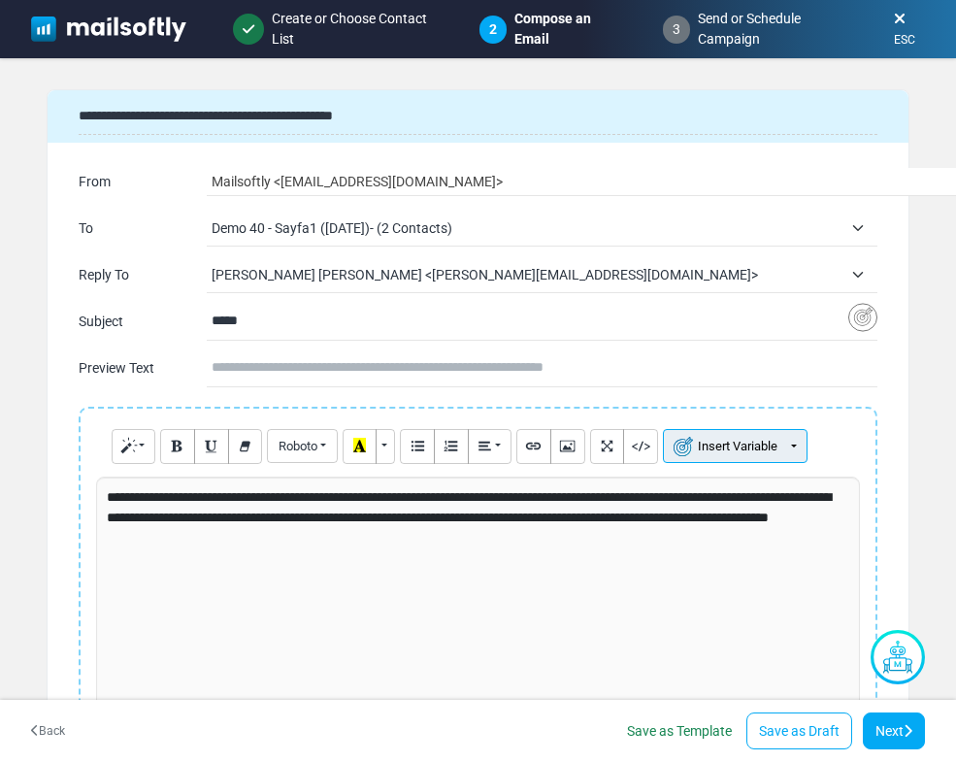
click at [788, 437] on button "Insert Variable" at bounding box center [735, 446] width 145 height 34
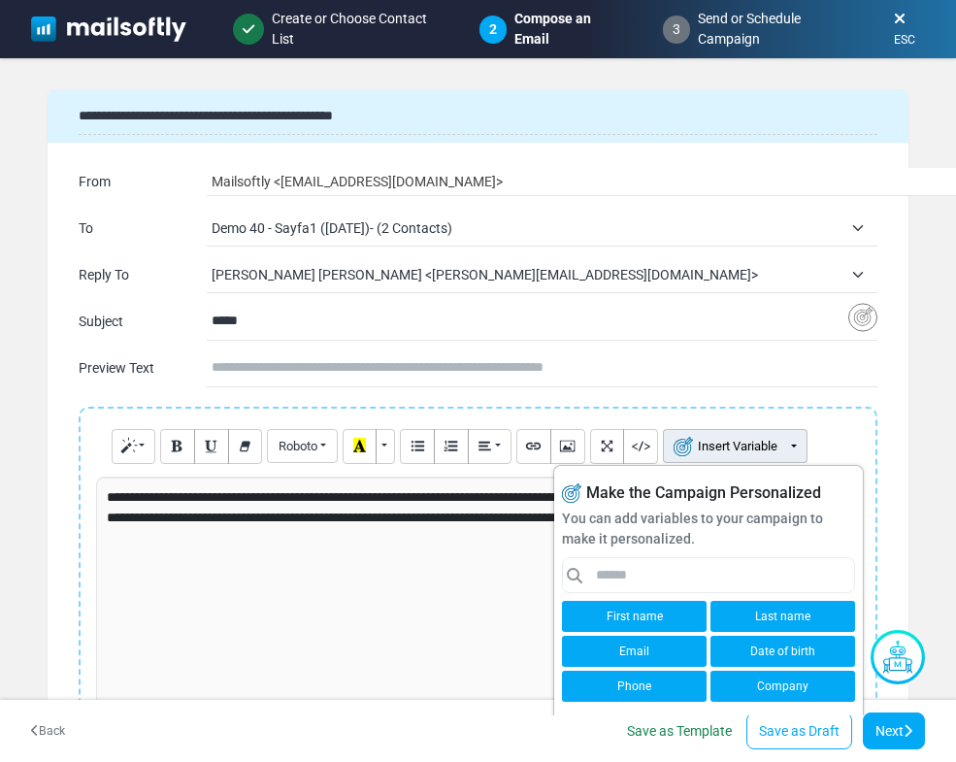
click at [755, 616] on link "Last name" at bounding box center [783, 616] width 145 height 31
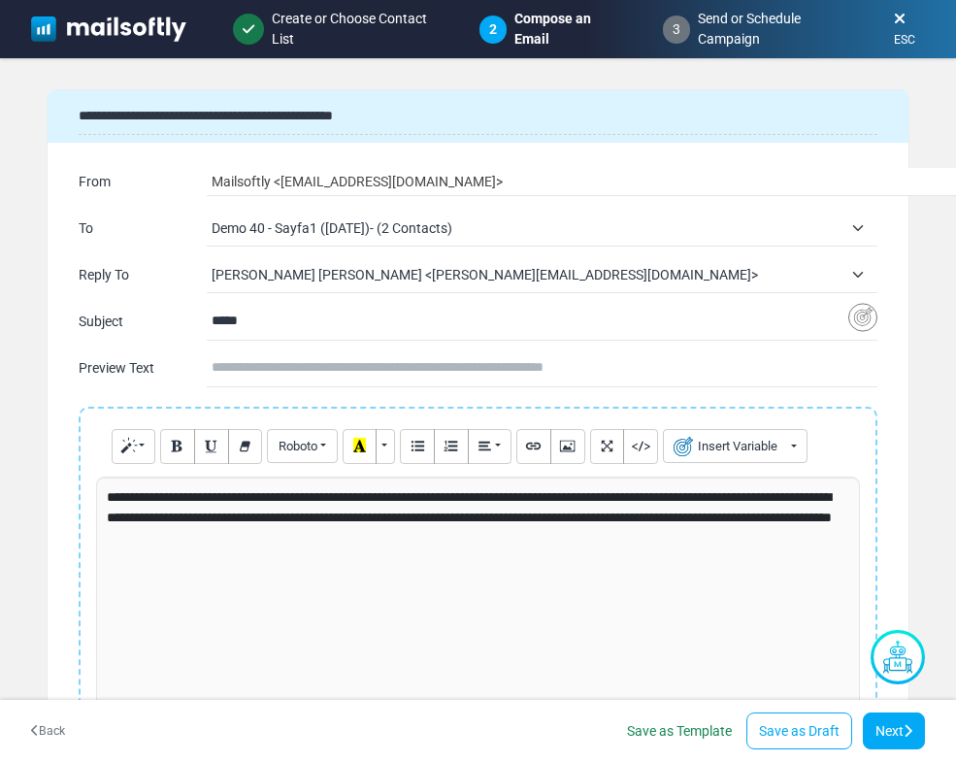
click at [458, 502] on p "**********" at bounding box center [475, 517] width 736 height 61
drag, startPoint x: 473, startPoint y: 498, endPoint x: 459, endPoint y: 498, distance: 13.6
click at [459, 498] on p "**********" at bounding box center [475, 517] width 736 height 61
click at [748, 439] on button "Insert Variable" at bounding box center [735, 446] width 145 height 34
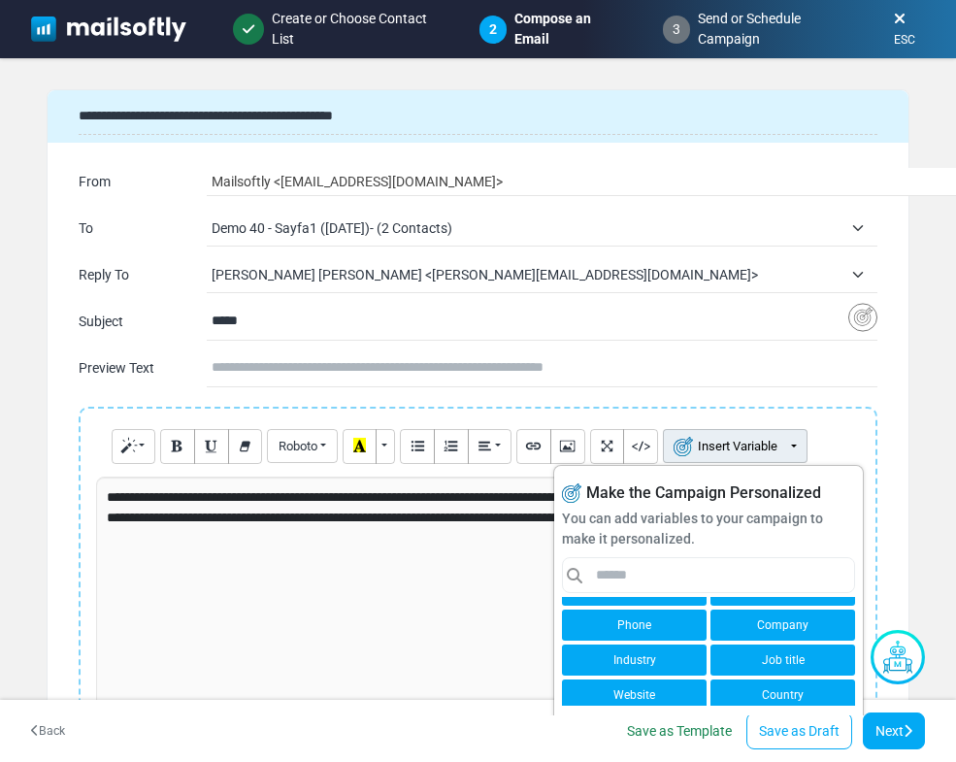
scroll to position [74, 0]
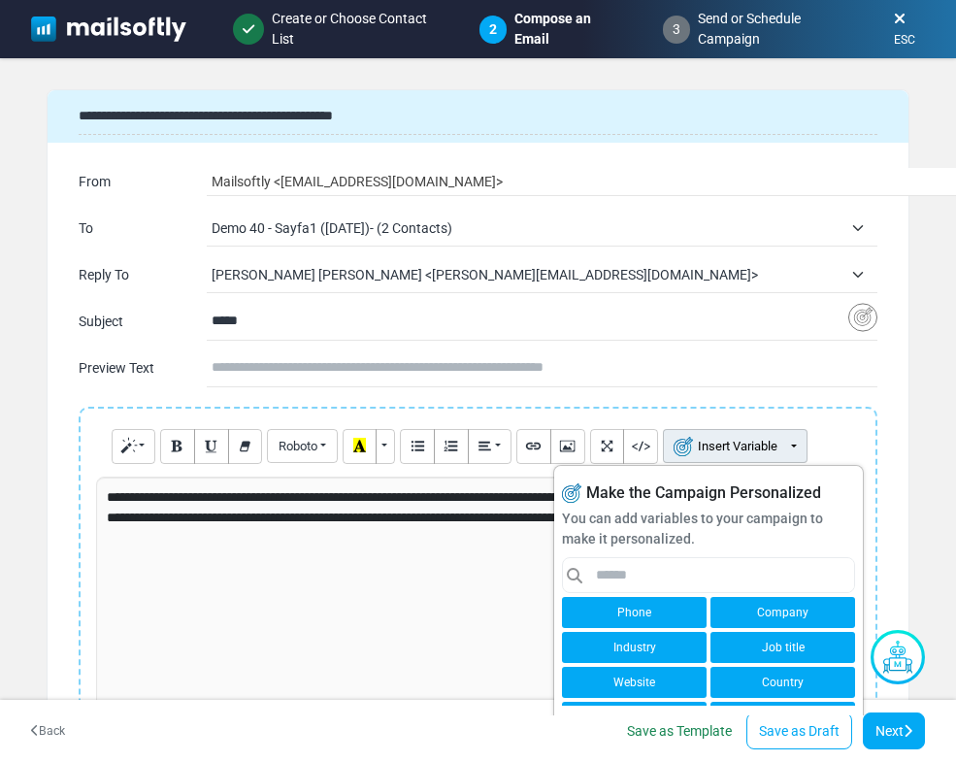
click at [737, 613] on link "Company" at bounding box center [783, 612] width 145 height 31
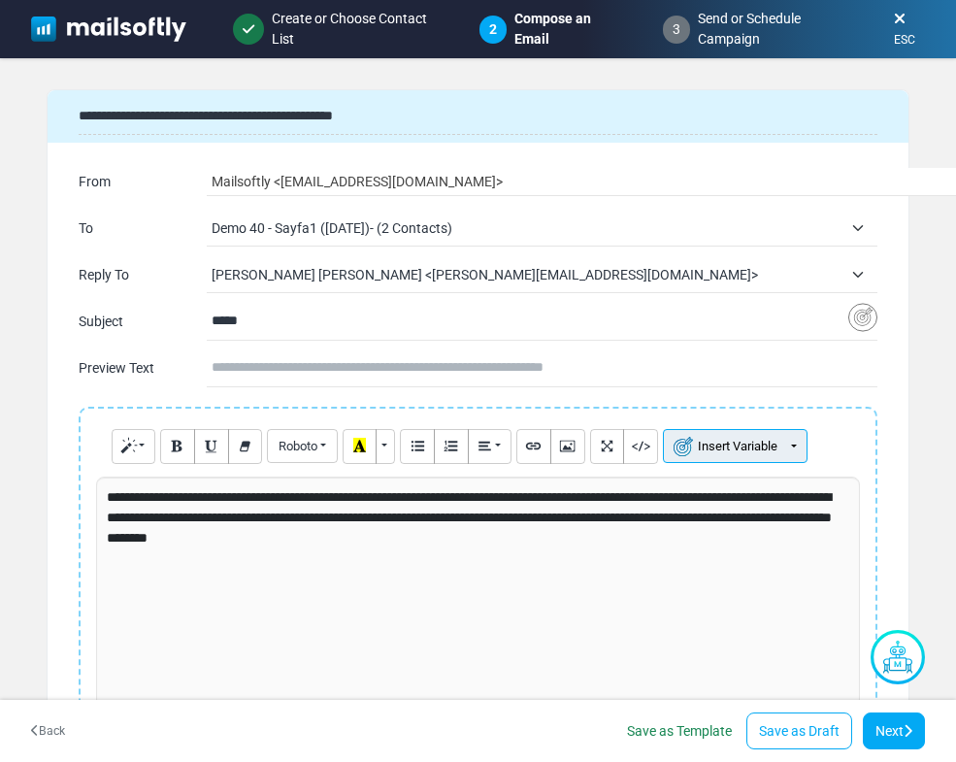
click at [789, 452] on button "Insert Variable" at bounding box center [735, 446] width 145 height 34
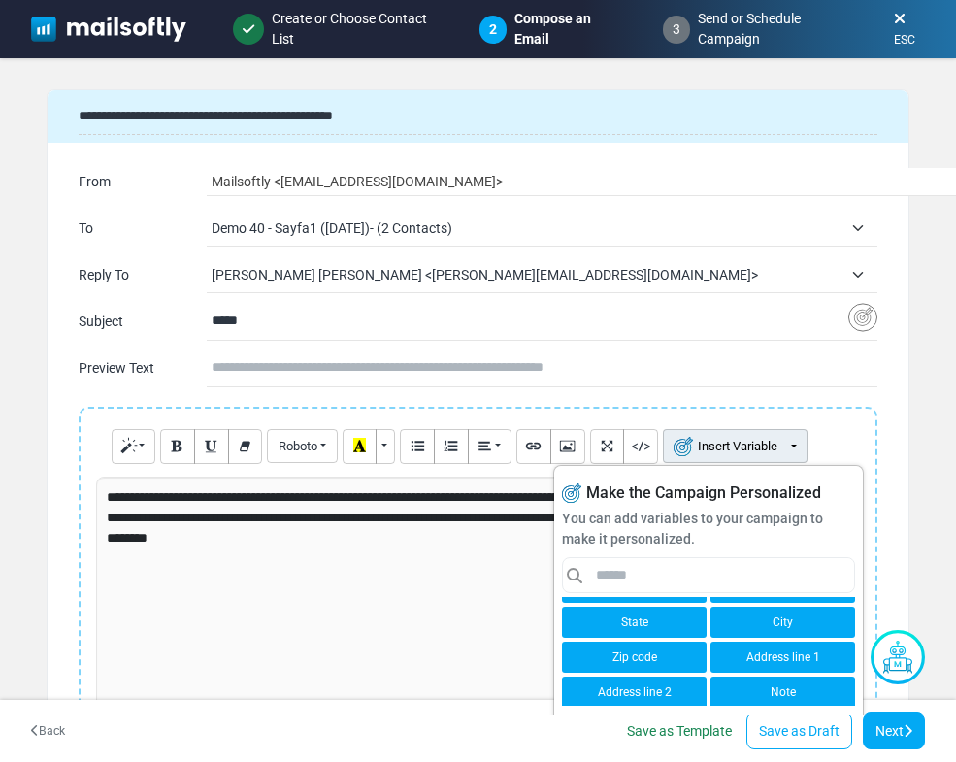
scroll to position [172, 0]
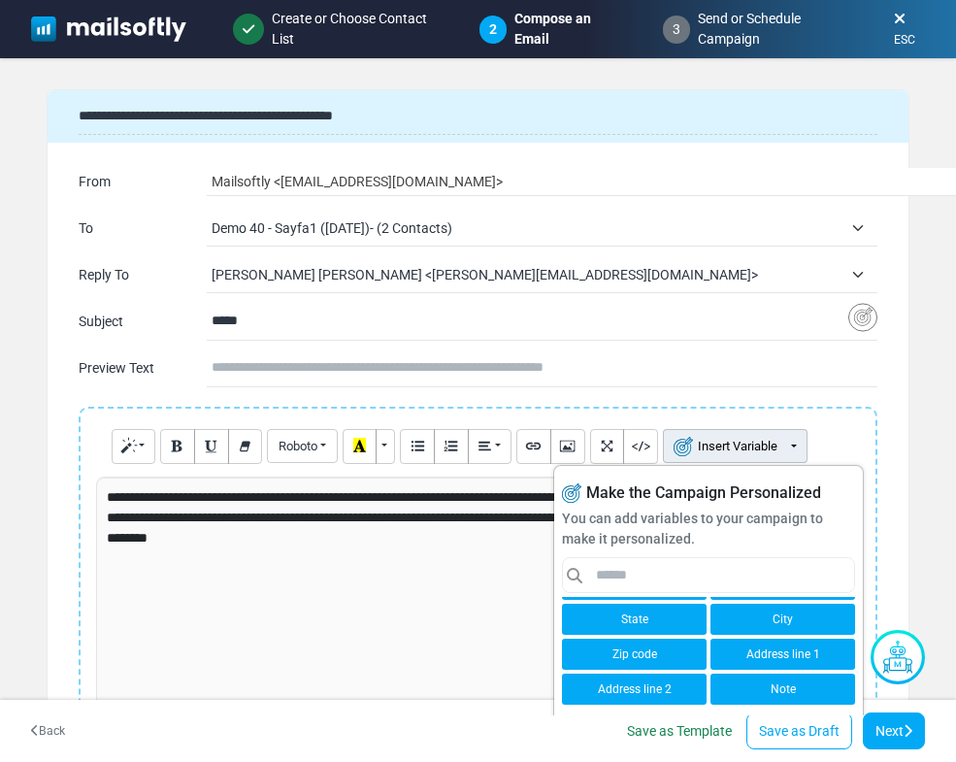
click at [492, 569] on div "**********" at bounding box center [478, 622] width 764 height 291
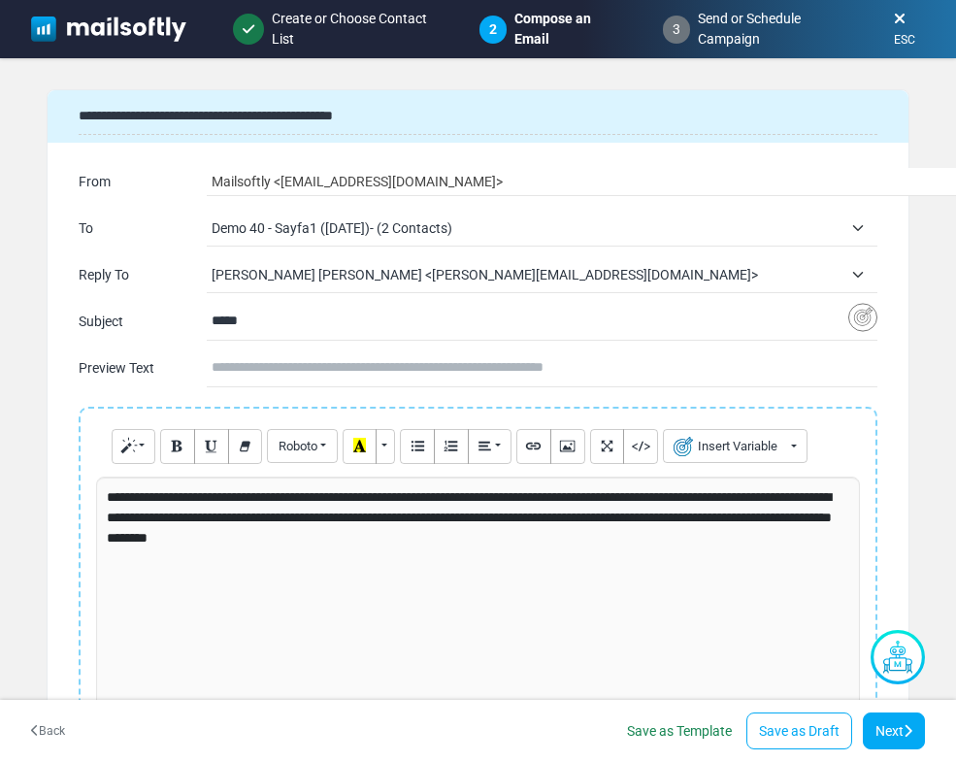
click at [291, 494] on p "**********" at bounding box center [475, 517] width 736 height 61
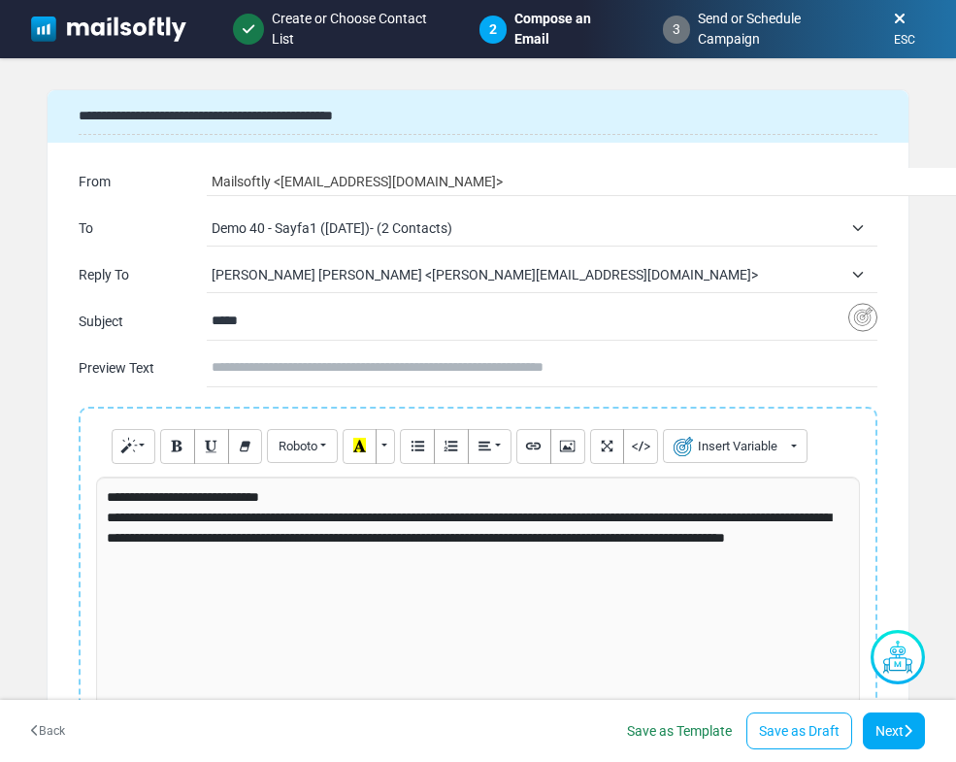
click at [295, 496] on p "**********" at bounding box center [475, 497] width 736 height 20
click at [773, 447] on button "Insert Variable" at bounding box center [735, 446] width 145 height 34
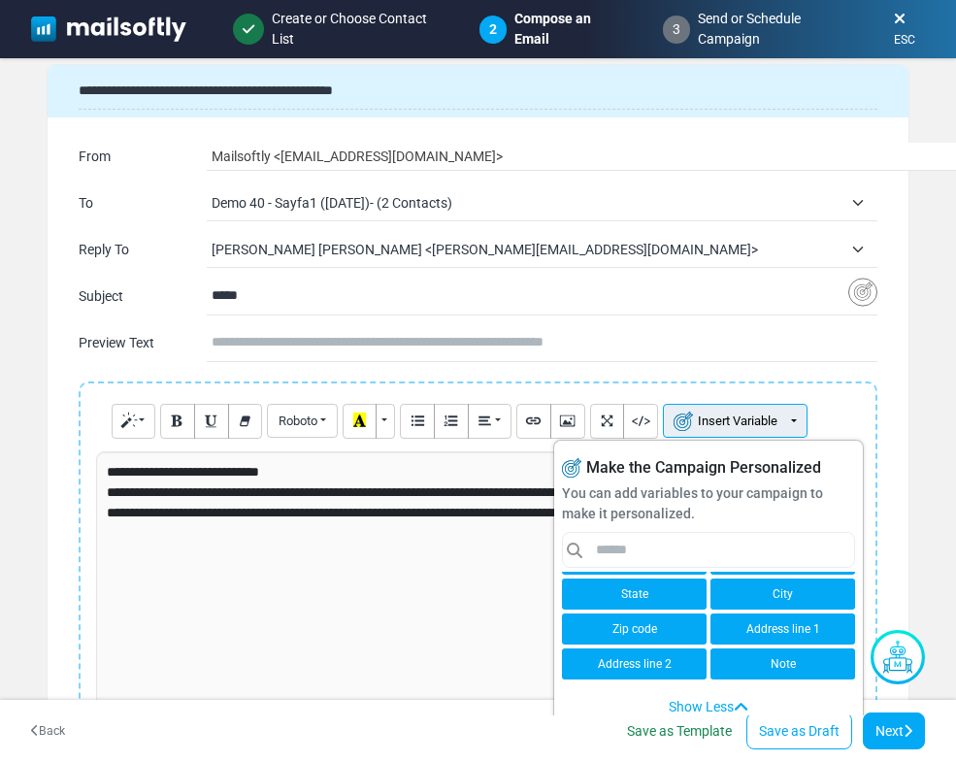
scroll to position [0, 0]
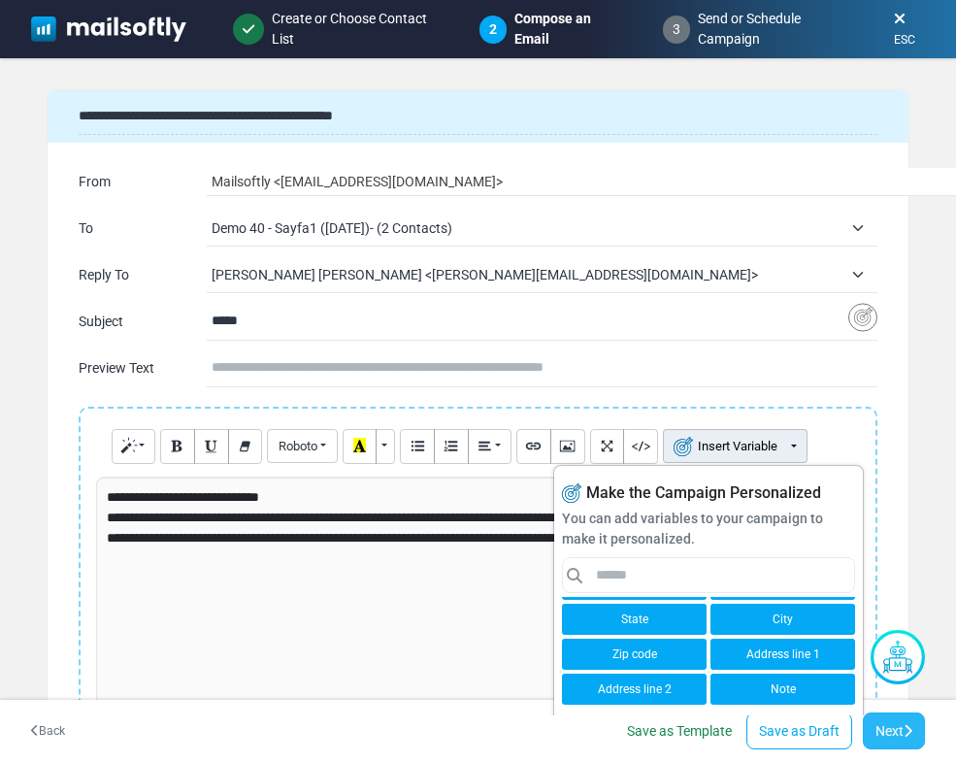
click at [877, 726] on link "Next" at bounding box center [894, 731] width 62 height 37
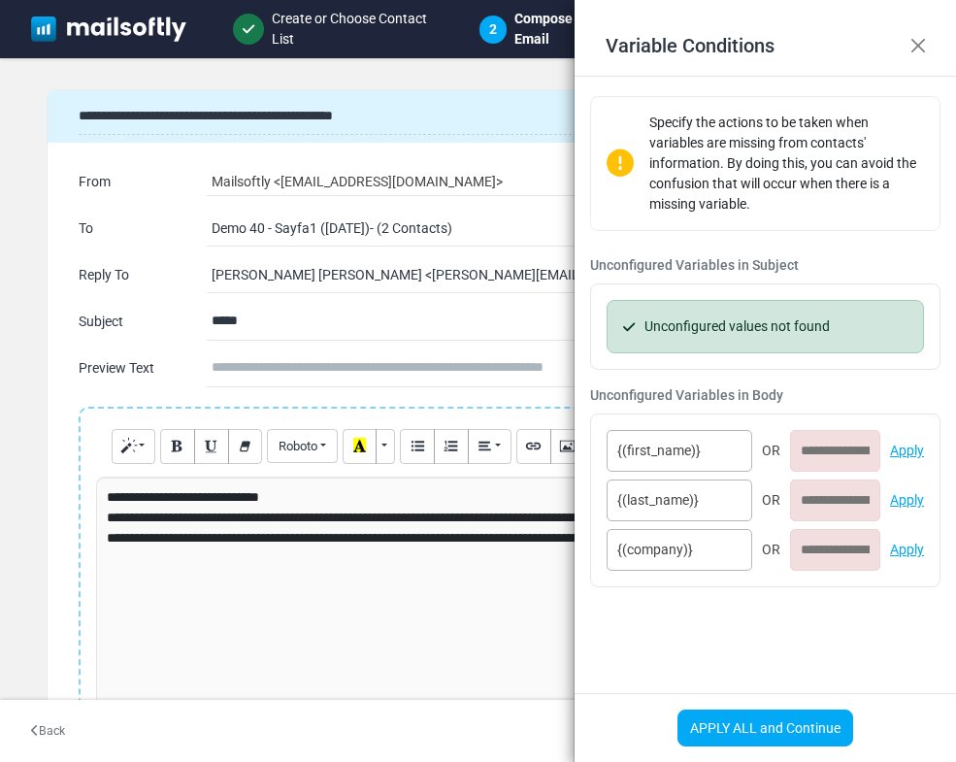
click at [819, 456] on input at bounding box center [835, 451] width 90 height 42
click at [815, 555] on input at bounding box center [835, 550] width 90 height 42
type input "**********"
click at [909, 46] on button "Close" at bounding box center [918, 45] width 29 height 29
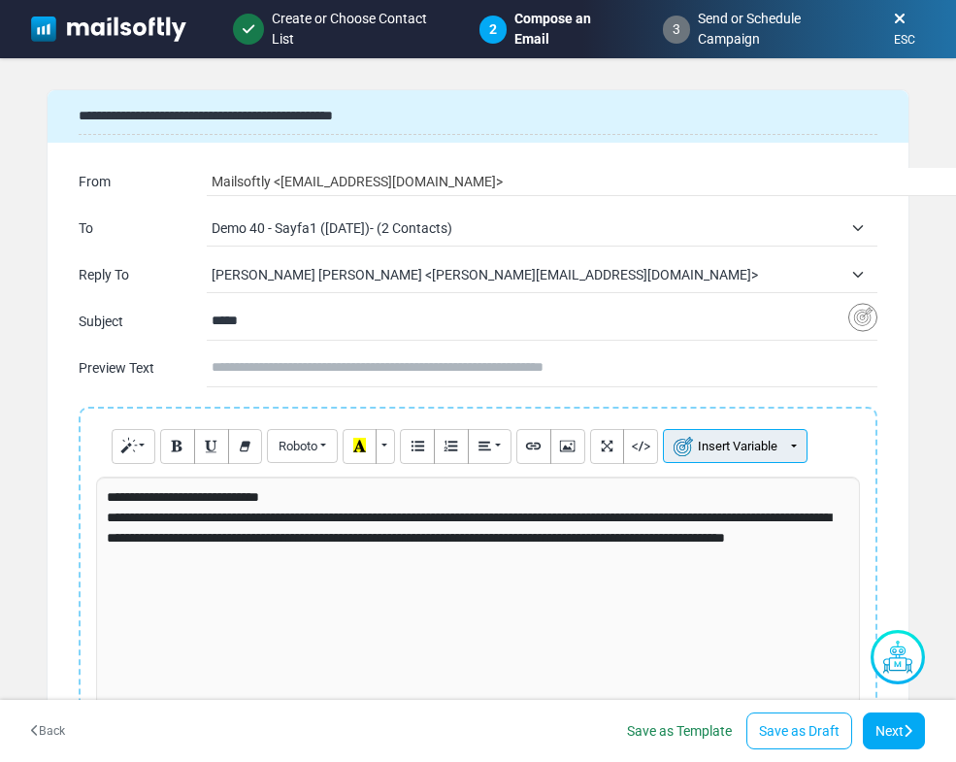
click at [788, 439] on button "Insert Variable" at bounding box center [735, 446] width 145 height 34
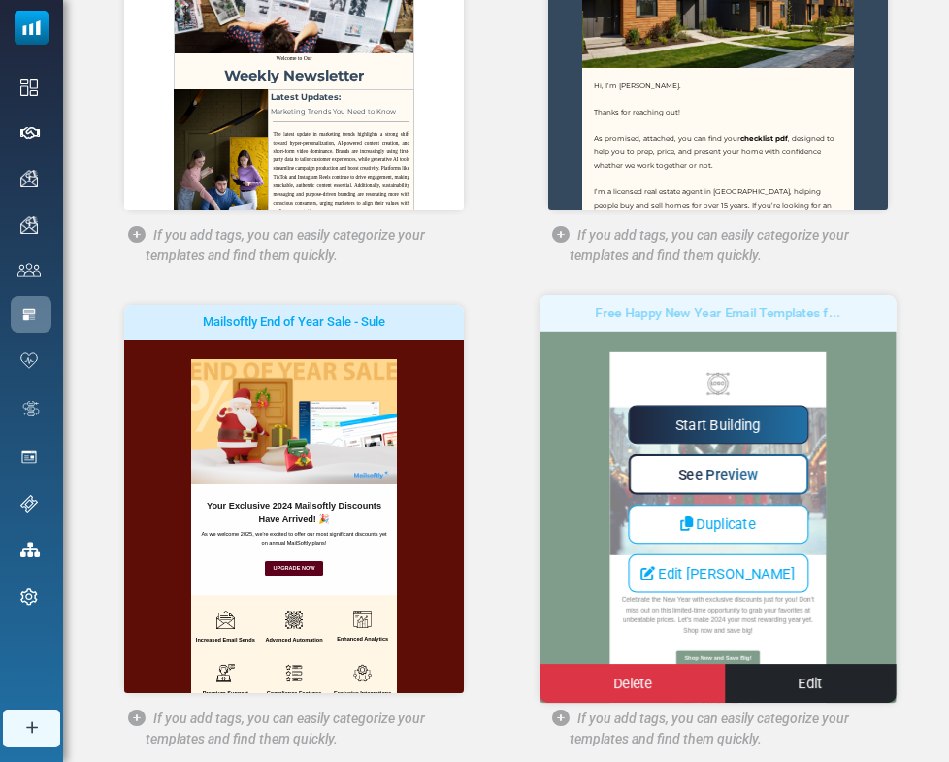
click at [707, 433] on link "Start Building" at bounding box center [718, 424] width 181 height 39
